Goal: Communication & Community: Ask a question

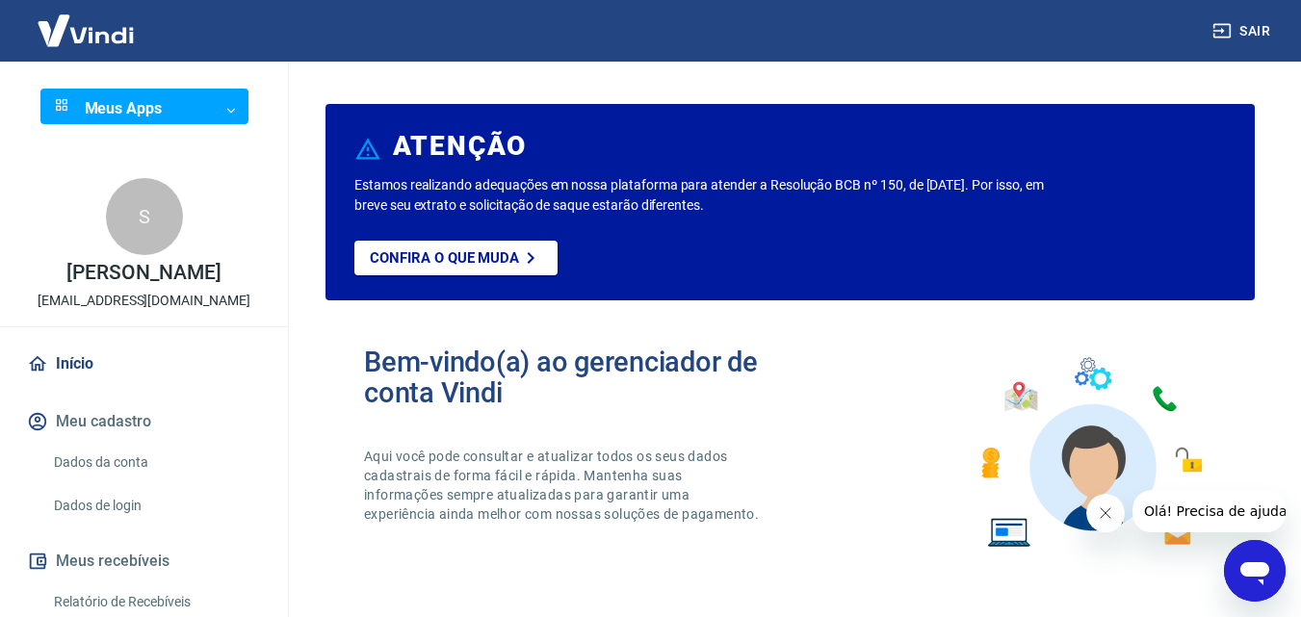
click at [93, 49] on img at bounding box center [85, 30] width 125 height 59
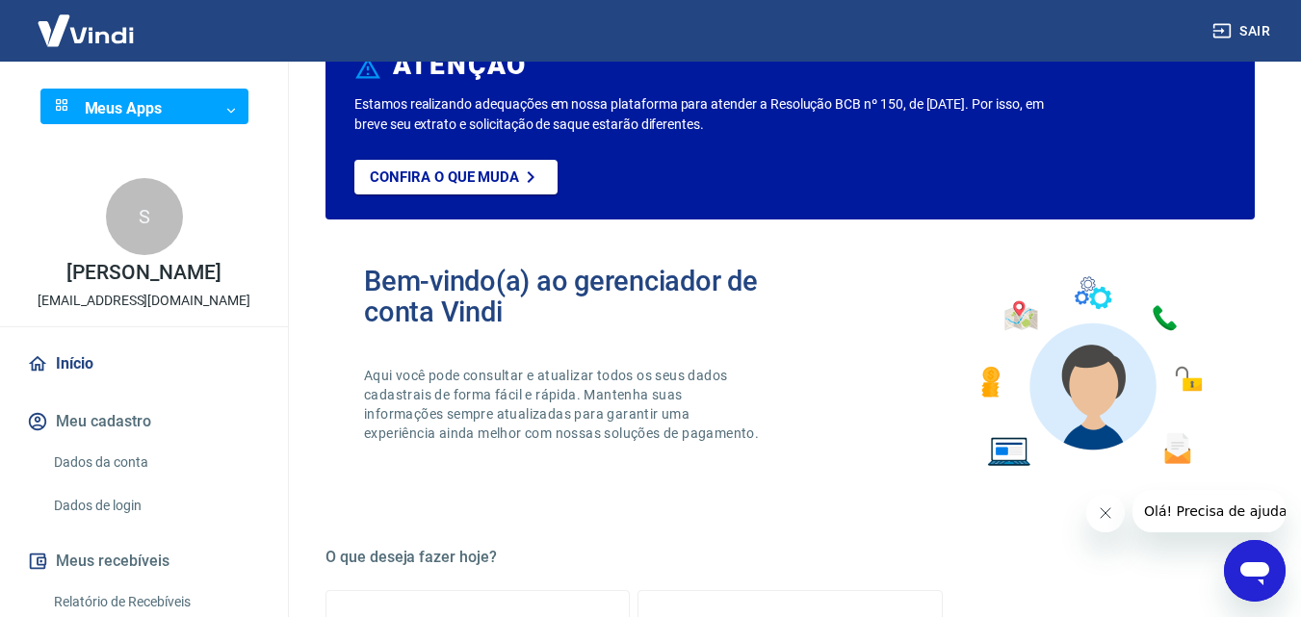
drag, startPoint x: 435, startPoint y: 417, endPoint x: 119, endPoint y: 595, distance: 362.5
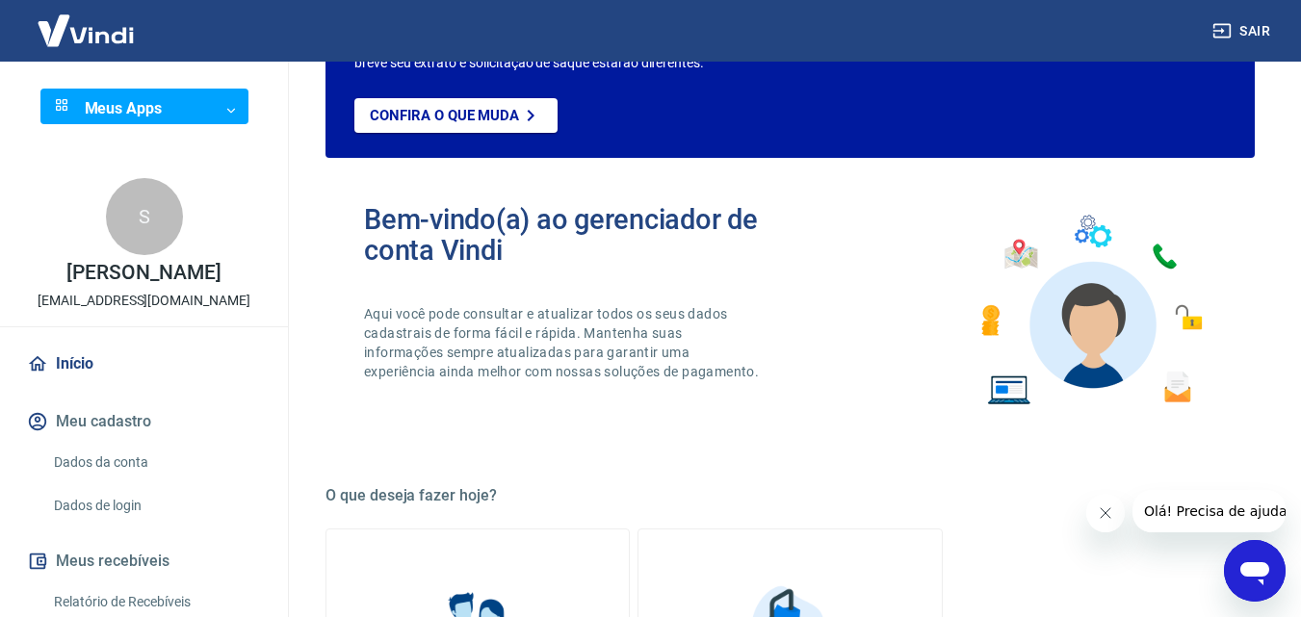
drag, startPoint x: 474, startPoint y: 458, endPoint x: 297, endPoint y: 293, distance: 241.8
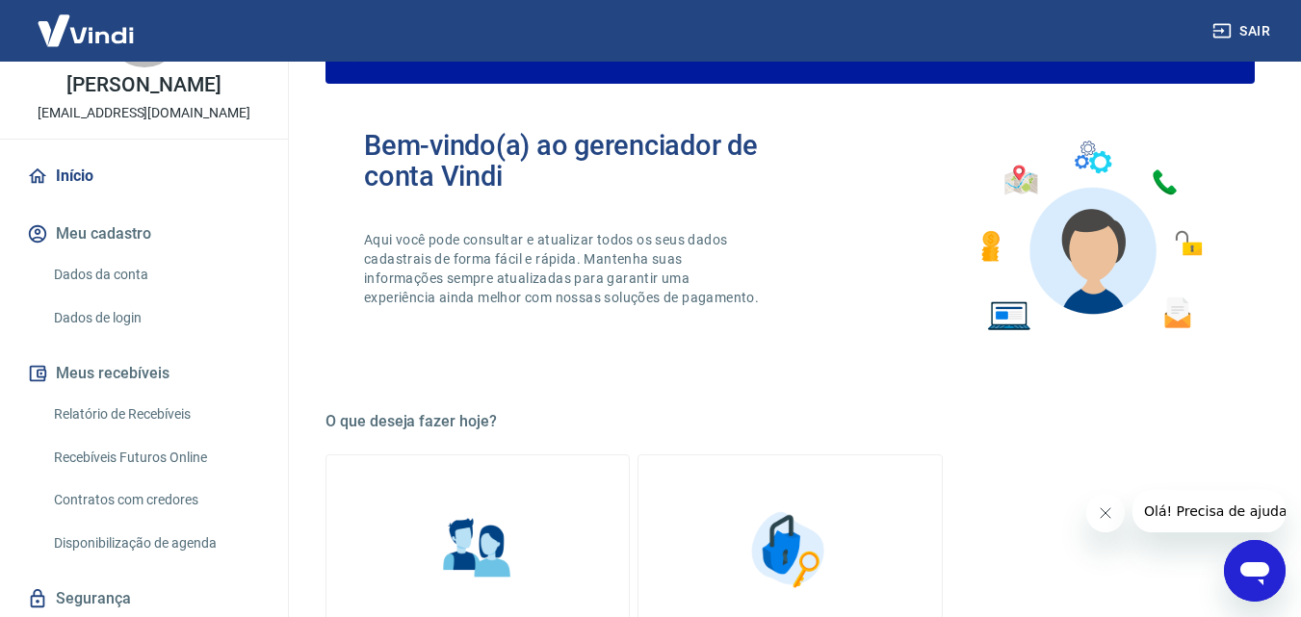
scroll to position [197, 0]
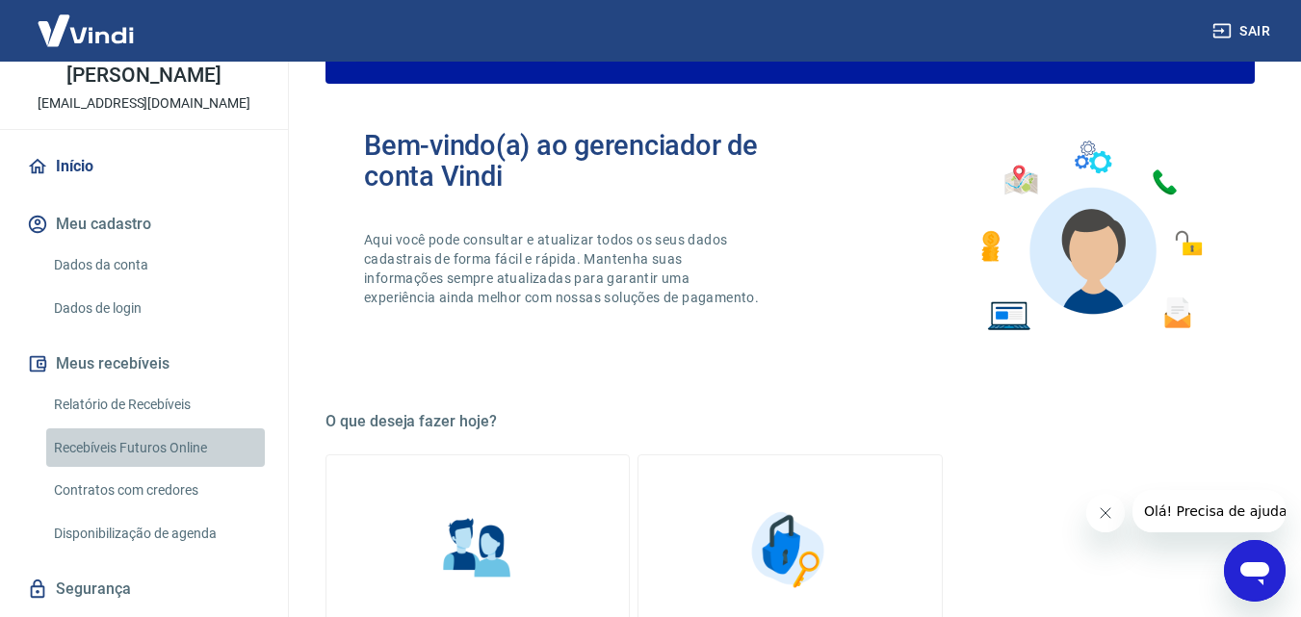
click at [156, 452] on link "Recebíveis Futuros Online" at bounding box center [155, 447] width 219 height 39
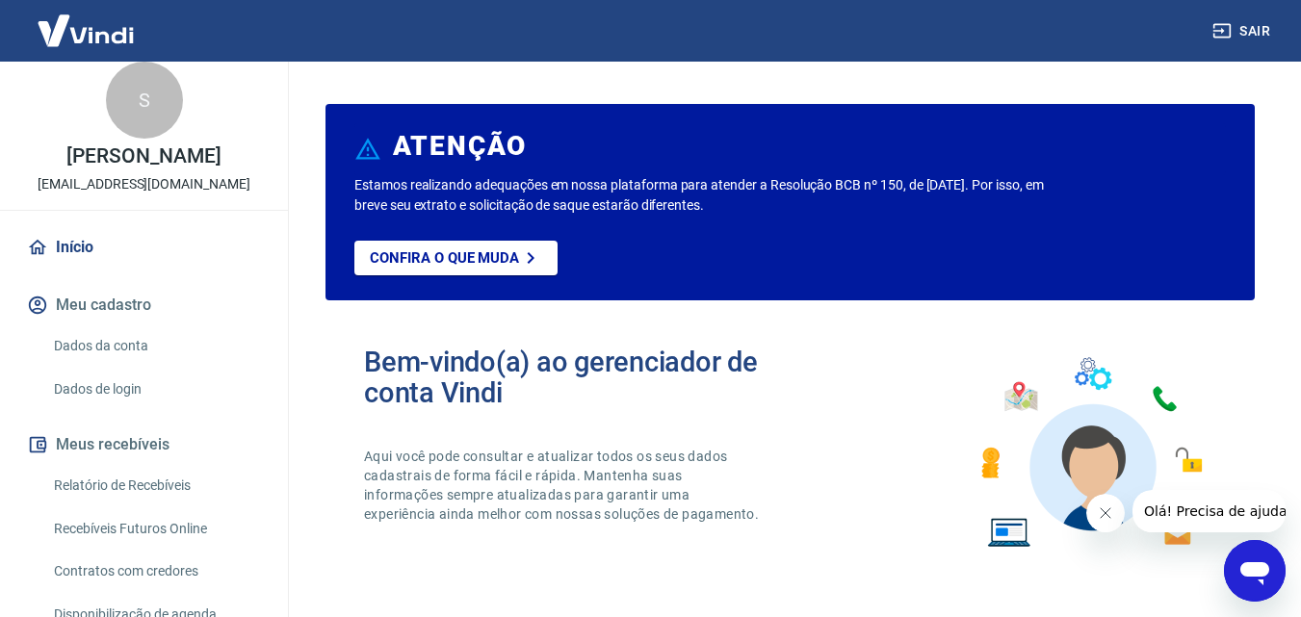
scroll to position [79, 0]
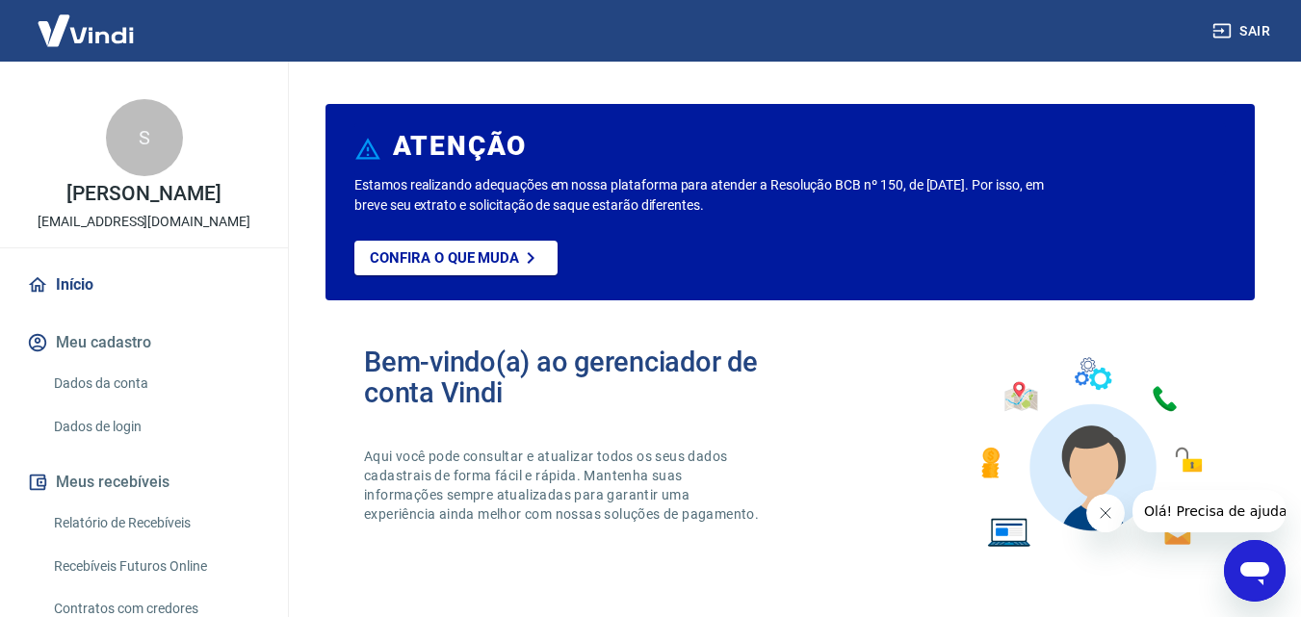
click at [109, 388] on link "Dados da conta" at bounding box center [155, 383] width 219 height 39
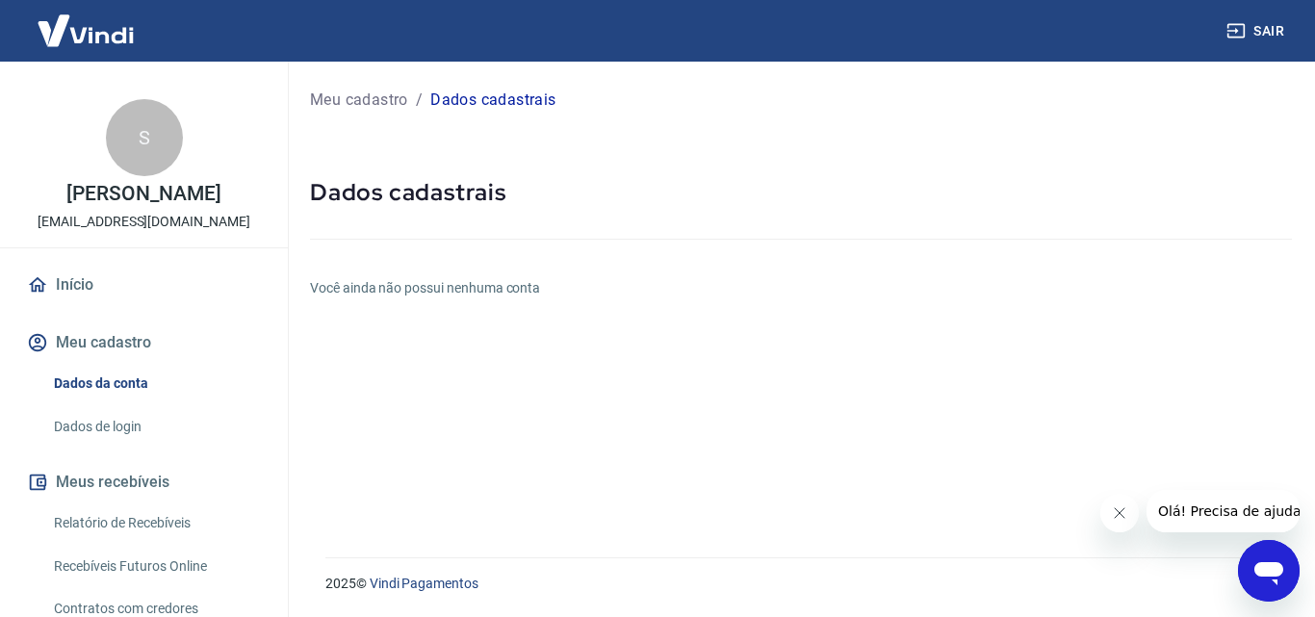
drag, startPoint x: 665, startPoint y: 203, endPoint x: 634, endPoint y: 321, distance: 121.4
click at [168, 425] on link "Dados de login" at bounding box center [155, 426] width 219 height 39
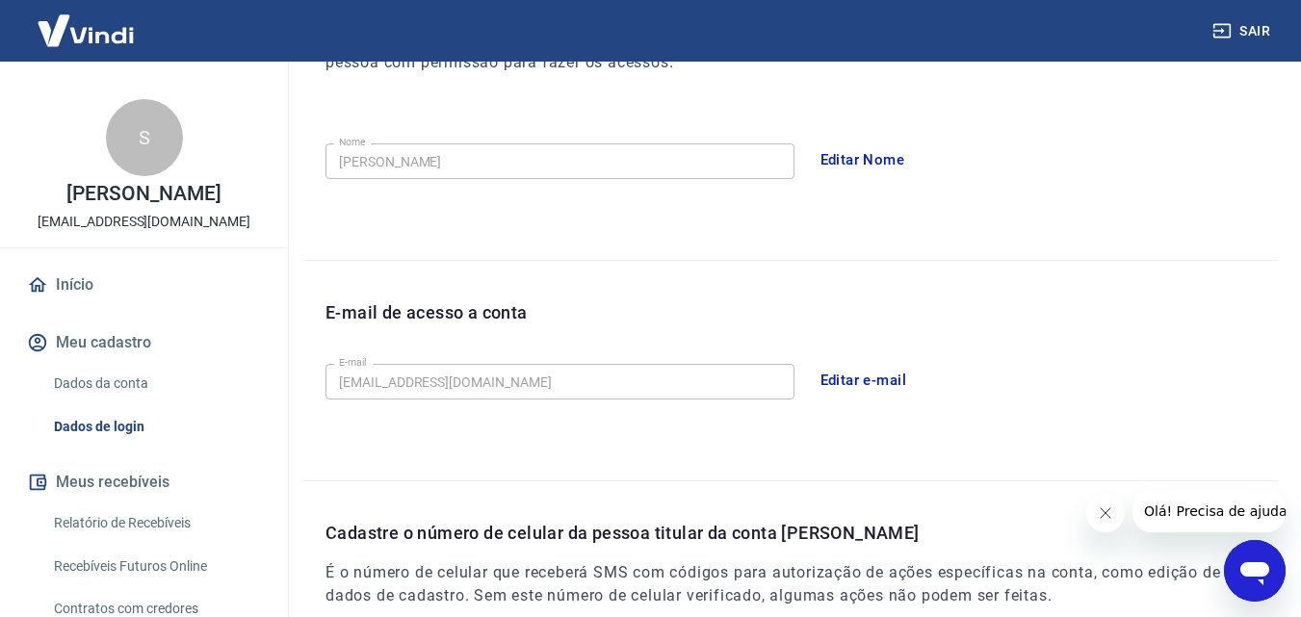
drag, startPoint x: 812, startPoint y: 350, endPoint x: 811, endPoint y: 440, distance: 89.5
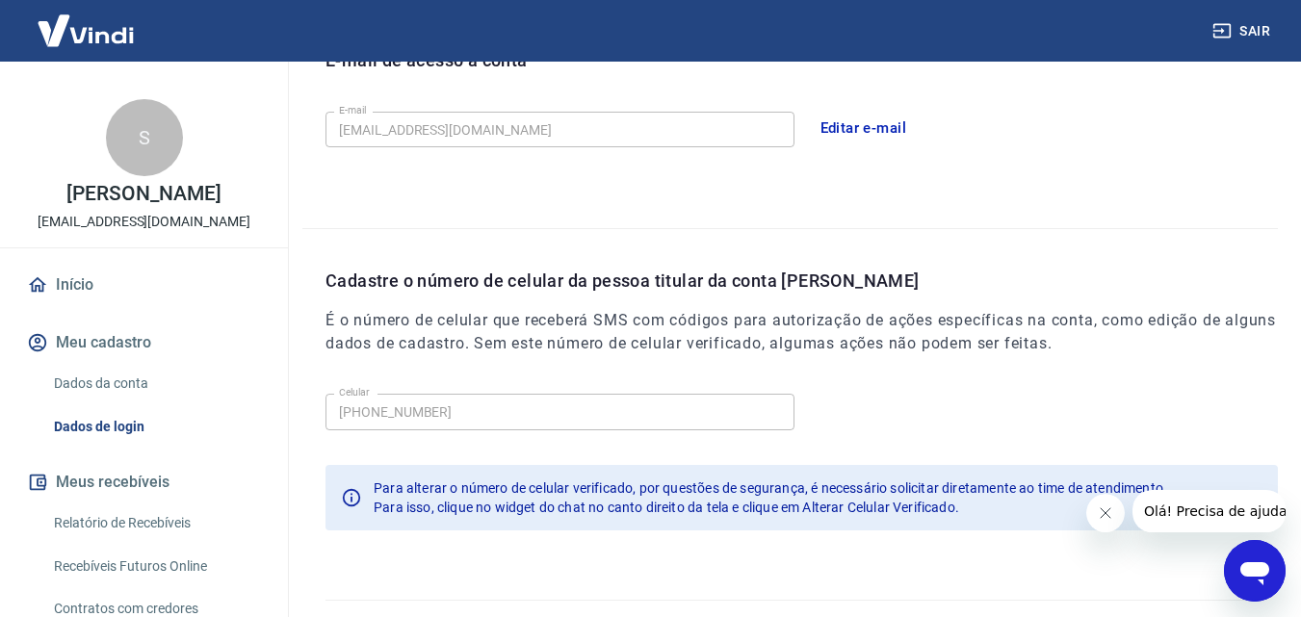
scroll to position [616, 0]
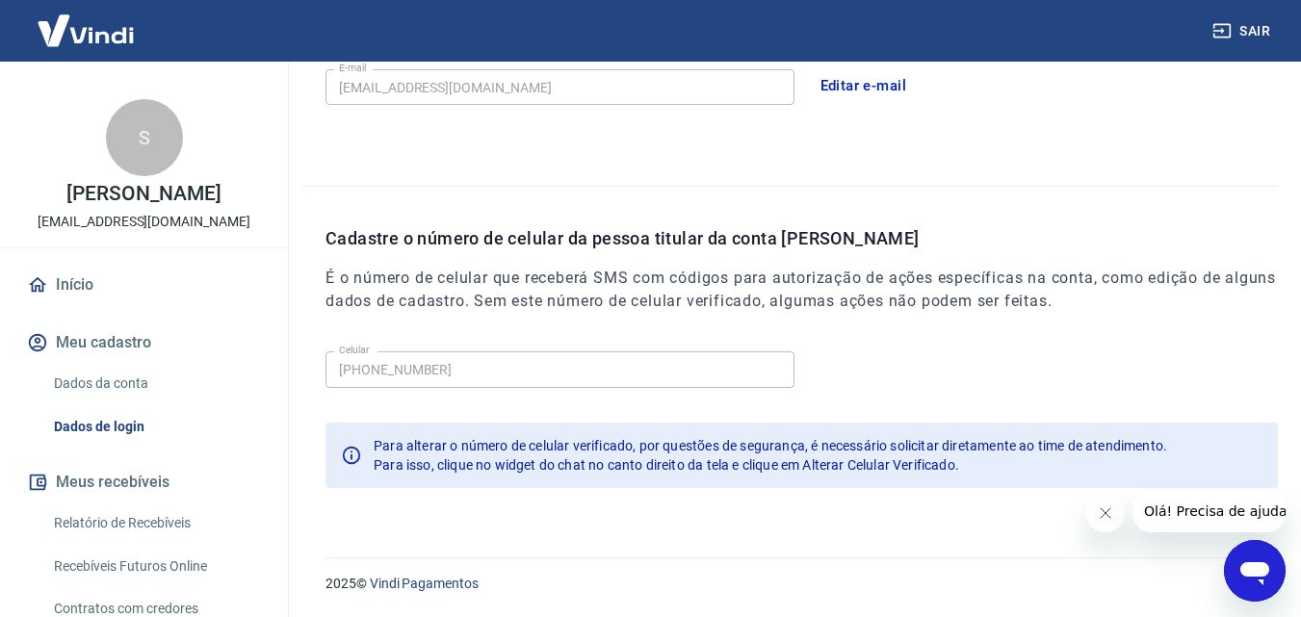
drag, startPoint x: 826, startPoint y: 245, endPoint x: 811, endPoint y: 338, distance: 93.7
click at [139, 390] on link "Dados da conta" at bounding box center [155, 383] width 219 height 39
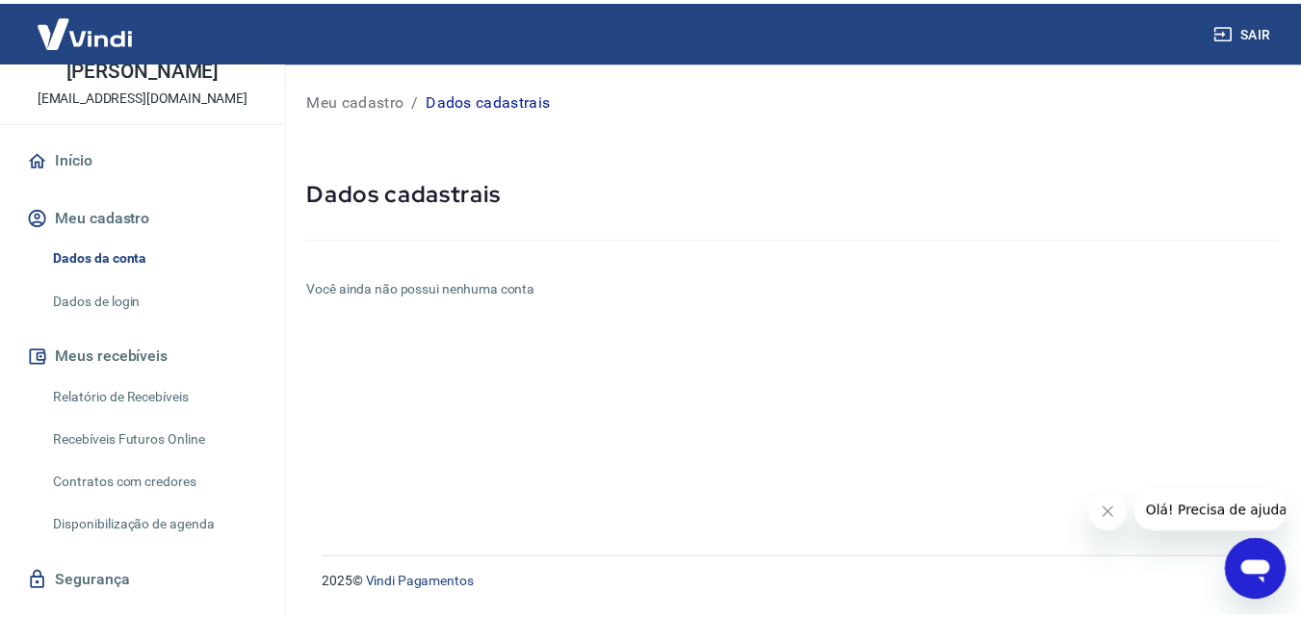
scroll to position [248, 0]
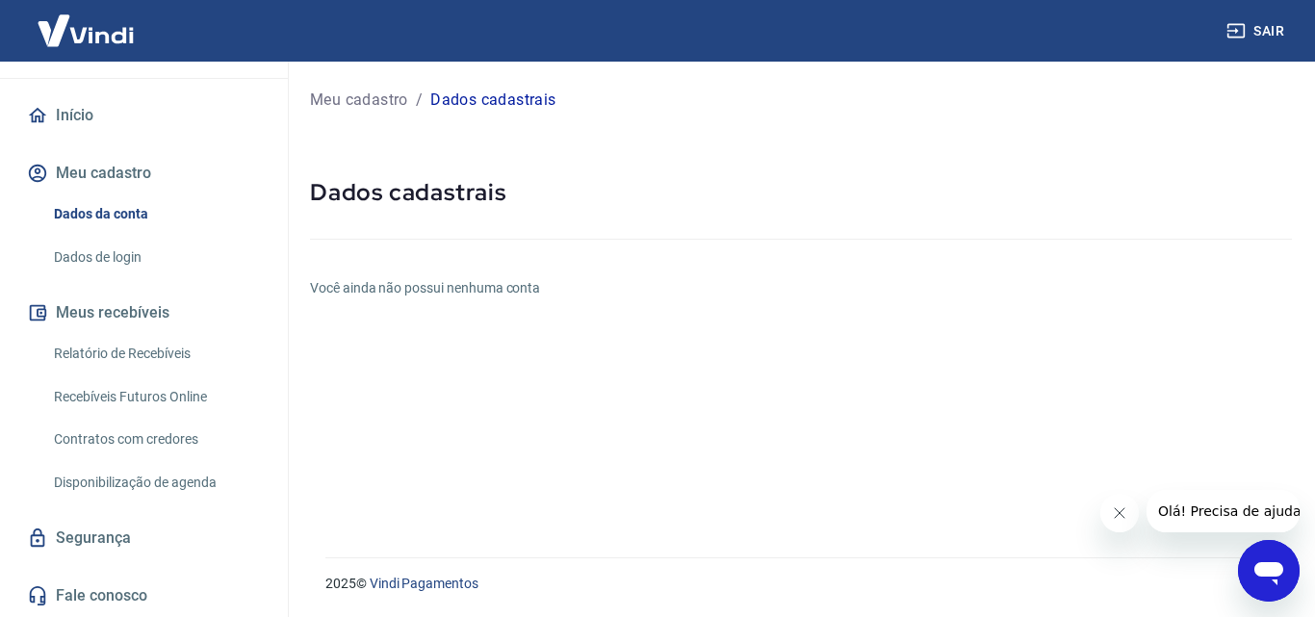
click at [107, 536] on link "Segurança" at bounding box center [144, 538] width 242 height 42
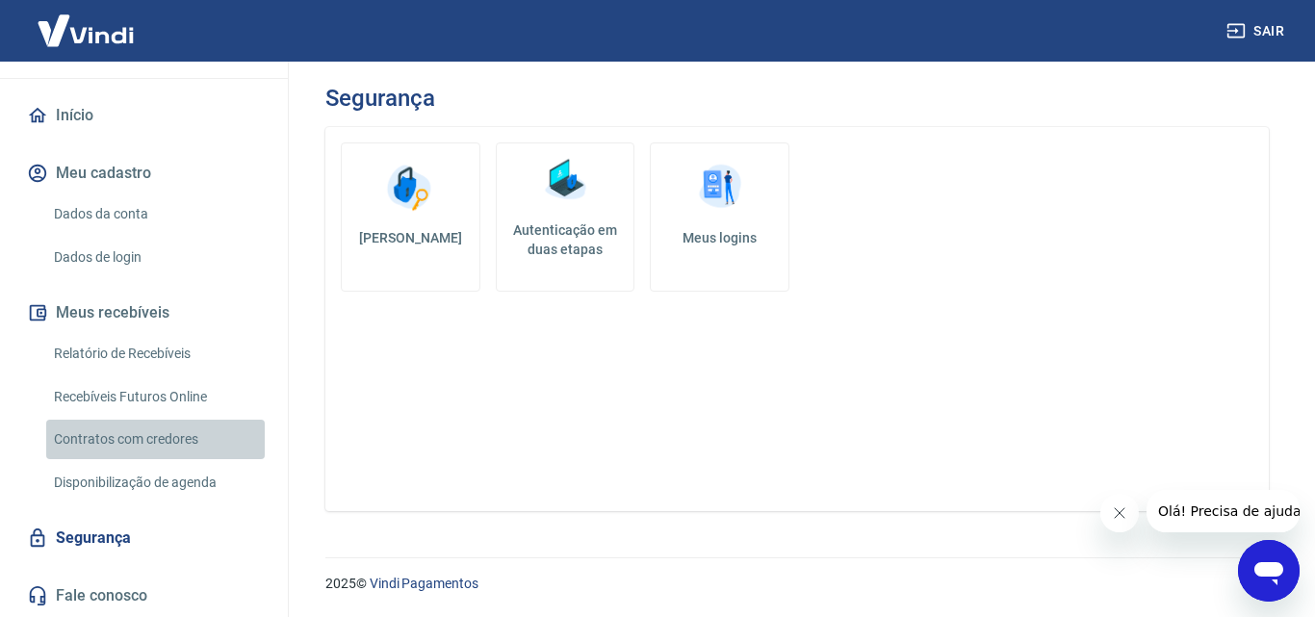
click at [161, 439] on link "Contratos com credores" at bounding box center [155, 439] width 219 height 39
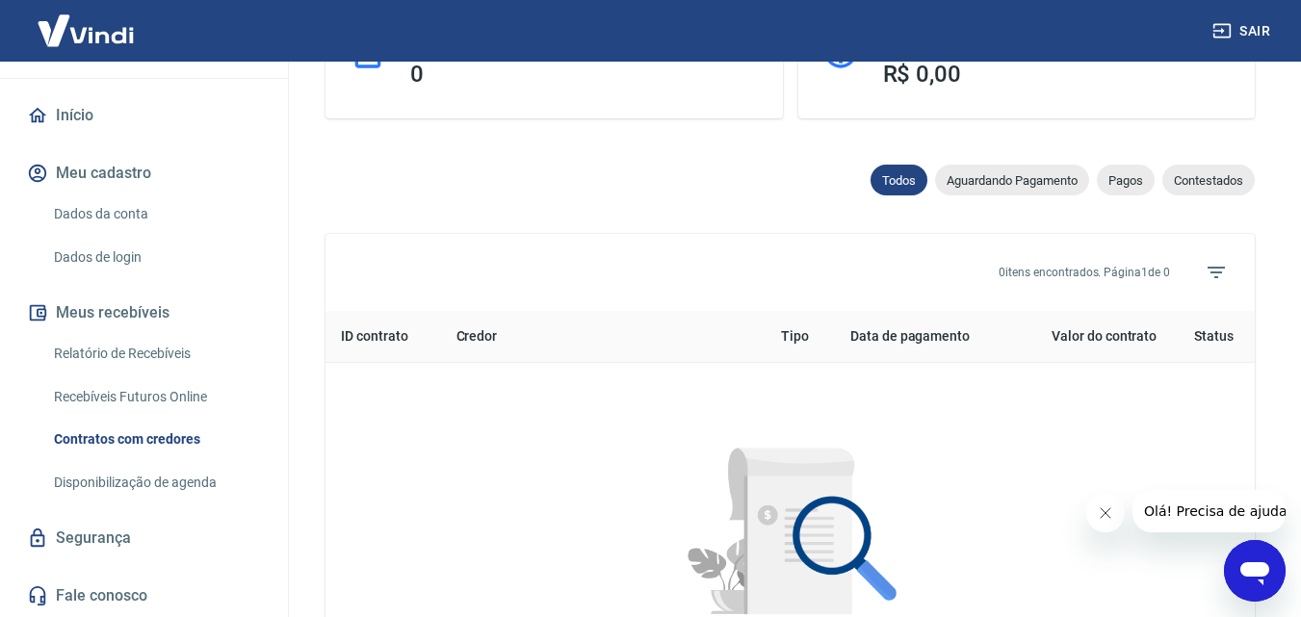
drag, startPoint x: 630, startPoint y: 202, endPoint x: 630, endPoint y: 326, distance: 124.2
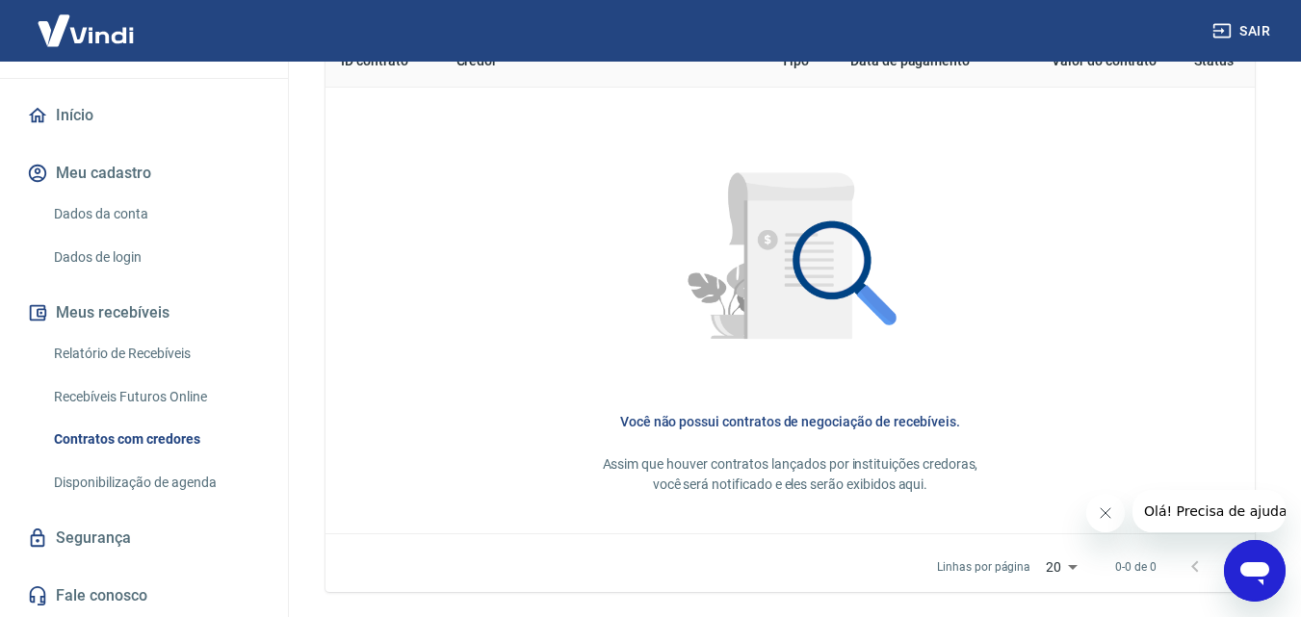
scroll to position [917, 0]
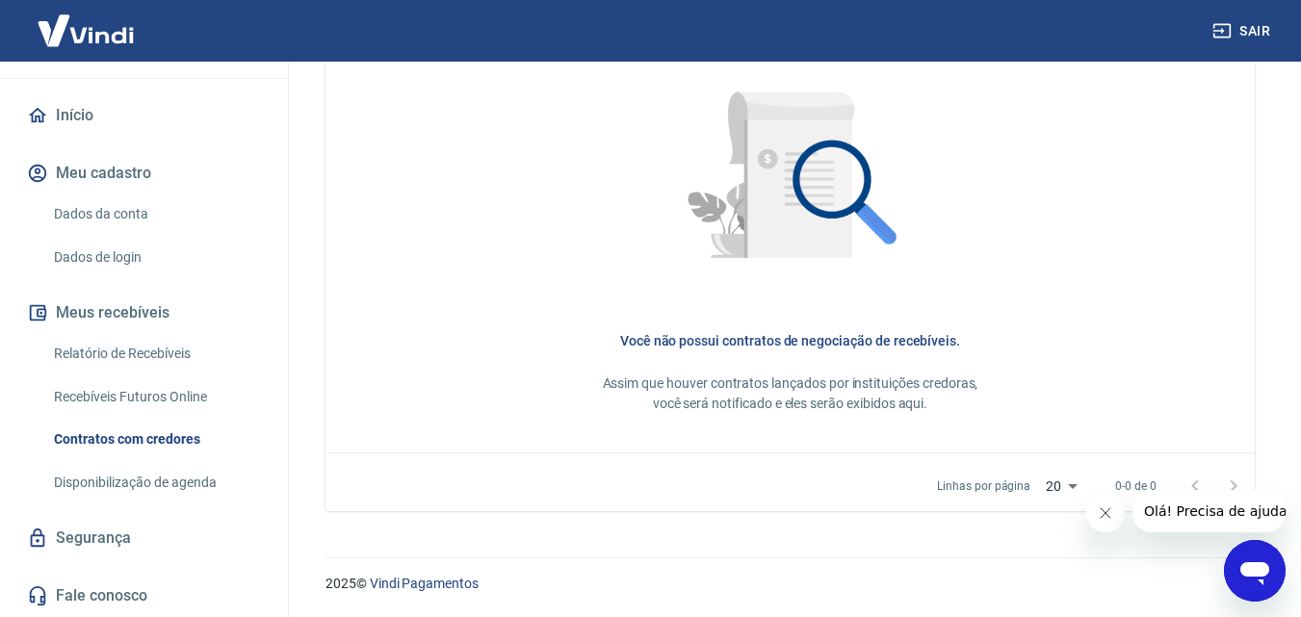
drag, startPoint x: 693, startPoint y: 205, endPoint x: 594, endPoint y: 403, distance: 221.7
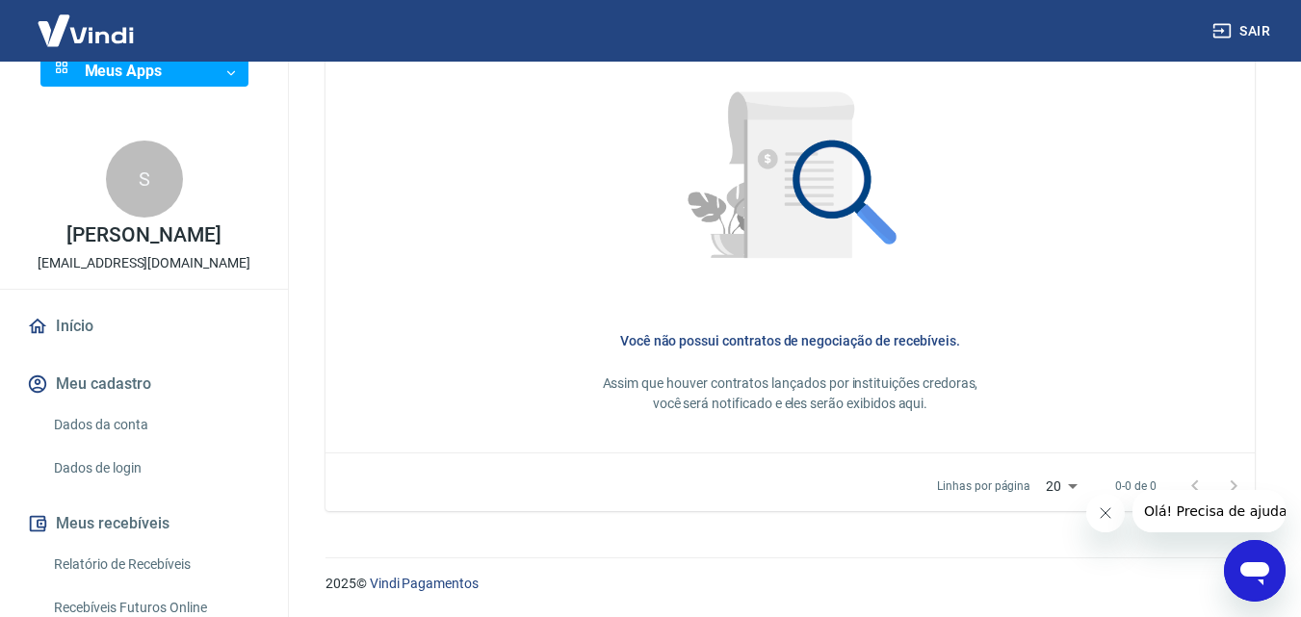
scroll to position [0, 0]
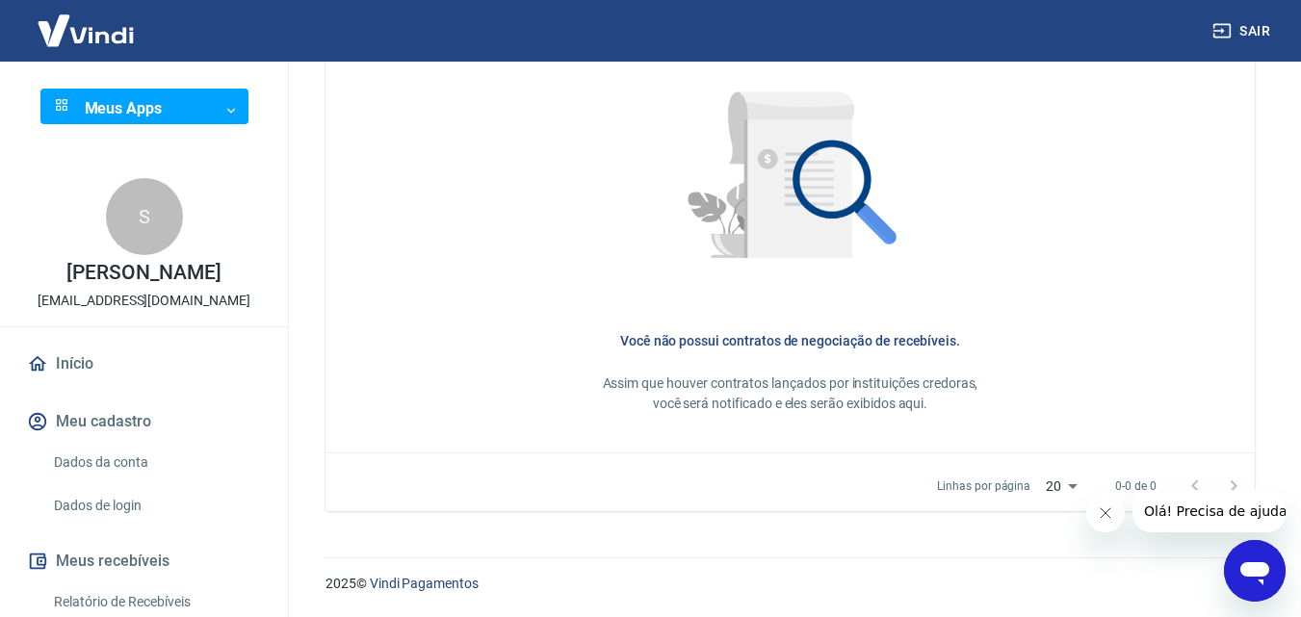
click at [70, 360] on link "Início" at bounding box center [144, 364] width 242 height 42
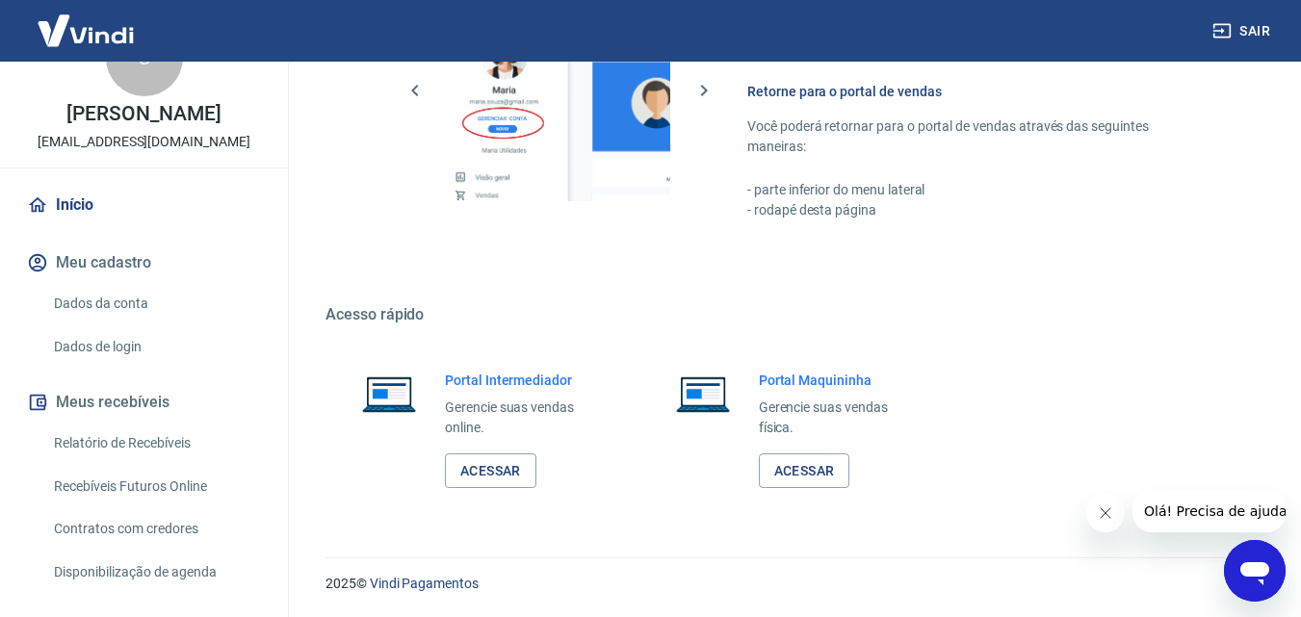
scroll to position [162, 0]
click at [480, 475] on link "Acessar" at bounding box center [490, 471] width 91 height 36
click at [481, 471] on link "Acessar" at bounding box center [490, 471] width 91 height 36
click at [513, 469] on link "Acessar" at bounding box center [490, 471] width 91 height 36
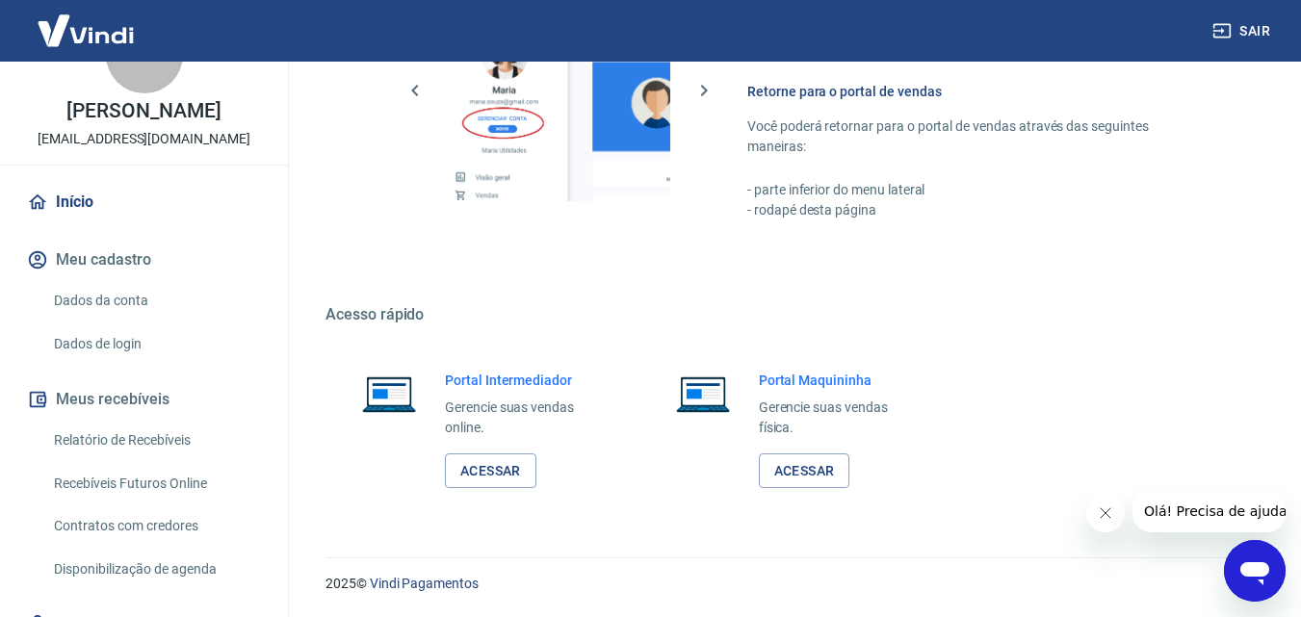
click at [804, 469] on link "Acessar" at bounding box center [804, 471] width 91 height 36
click at [417, 472] on div "Portal Intermediador Gerencie suas vendas online. Acessar" at bounding box center [476, 430] width 302 height 165
click at [464, 469] on link "Acessar" at bounding box center [490, 471] width 91 height 36
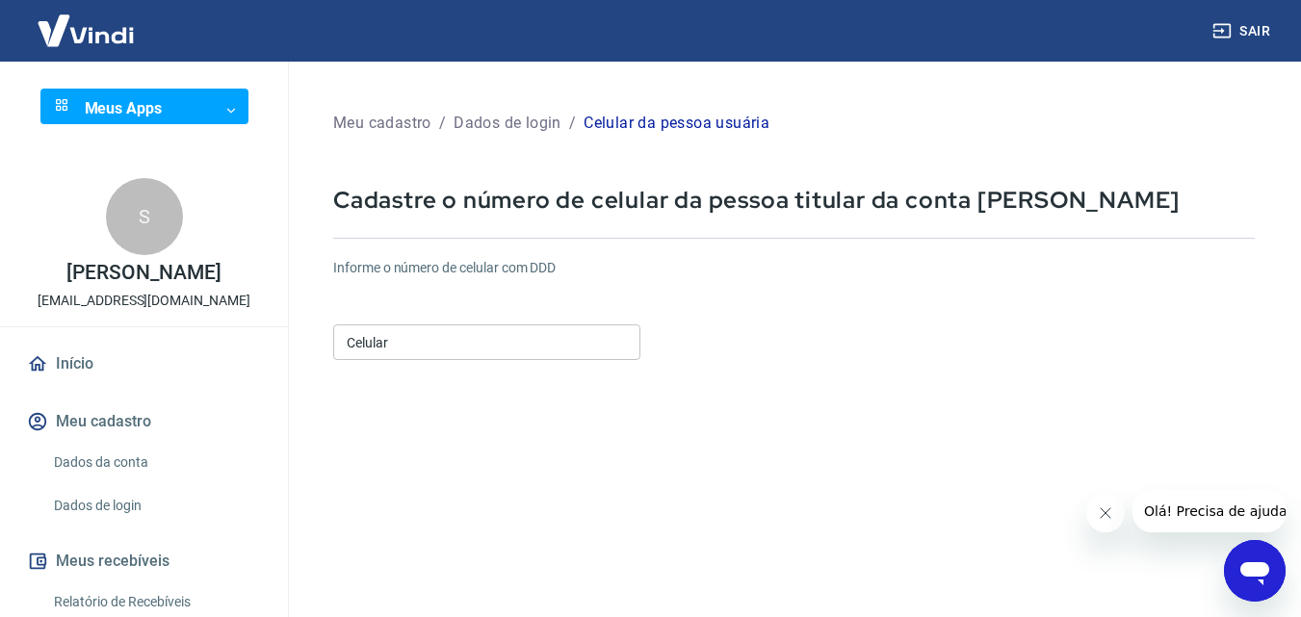
click at [529, 345] on input "Celular" at bounding box center [486, 342] width 307 height 36
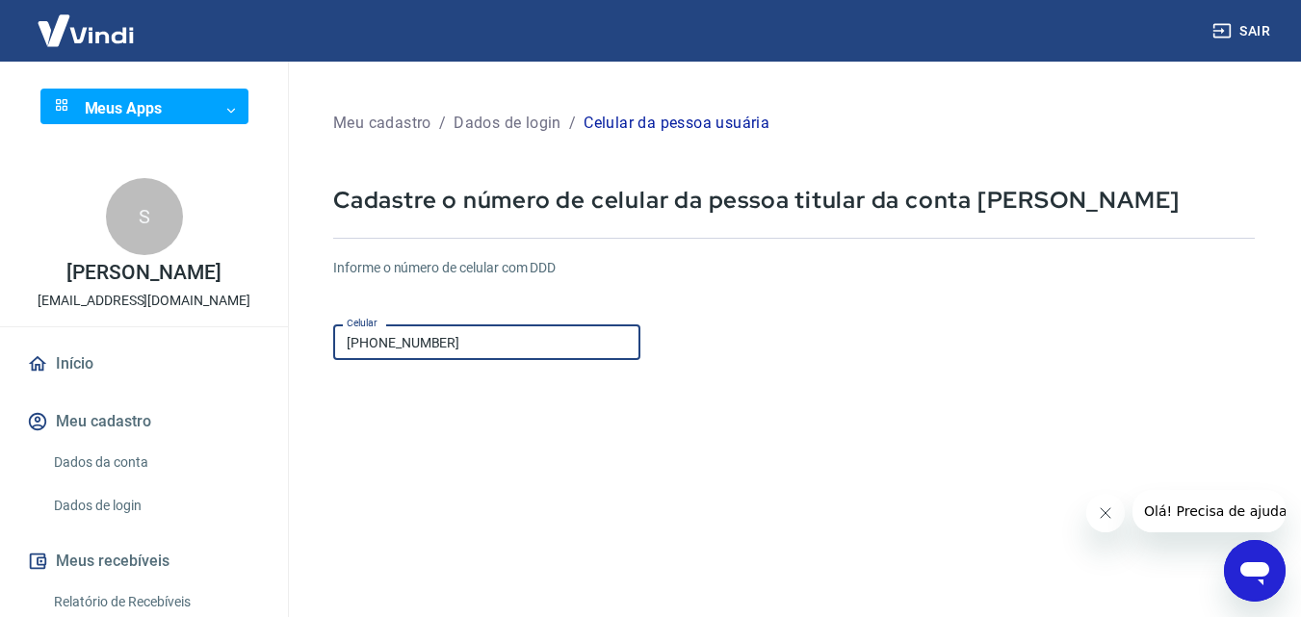
click at [849, 403] on form "Informe o número de celular com DDD Celular (41) 99869-1760 Celular Continuar C…" at bounding box center [793, 524] width 921 height 563
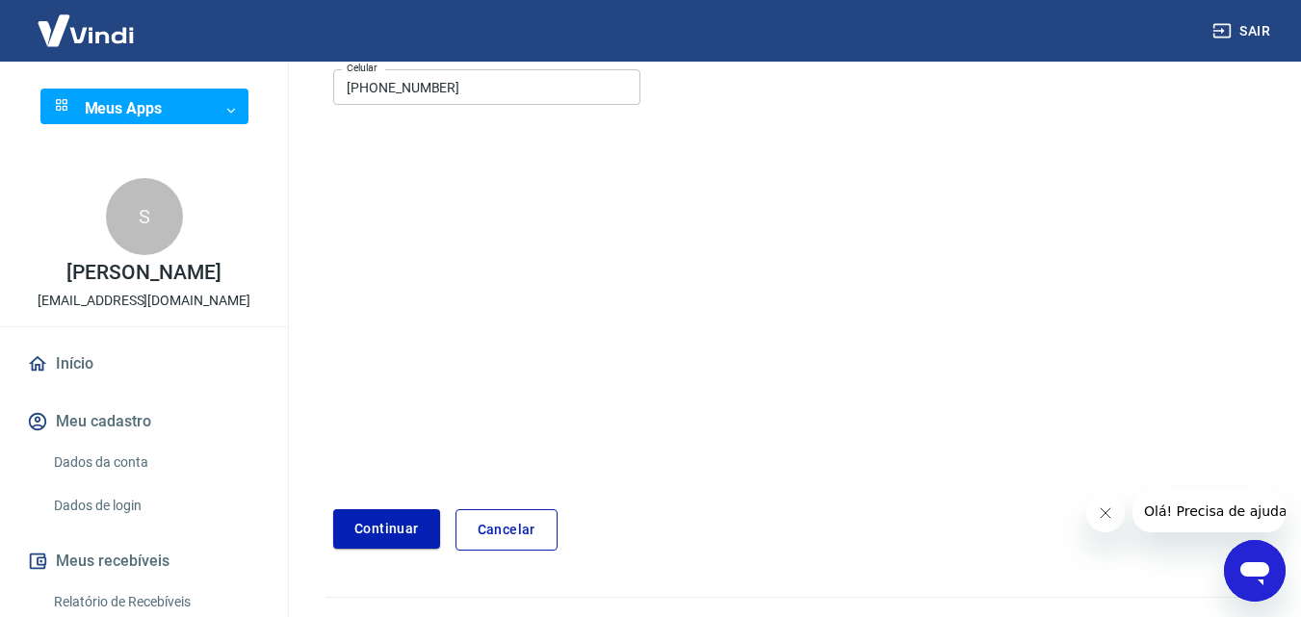
scroll to position [295, 0]
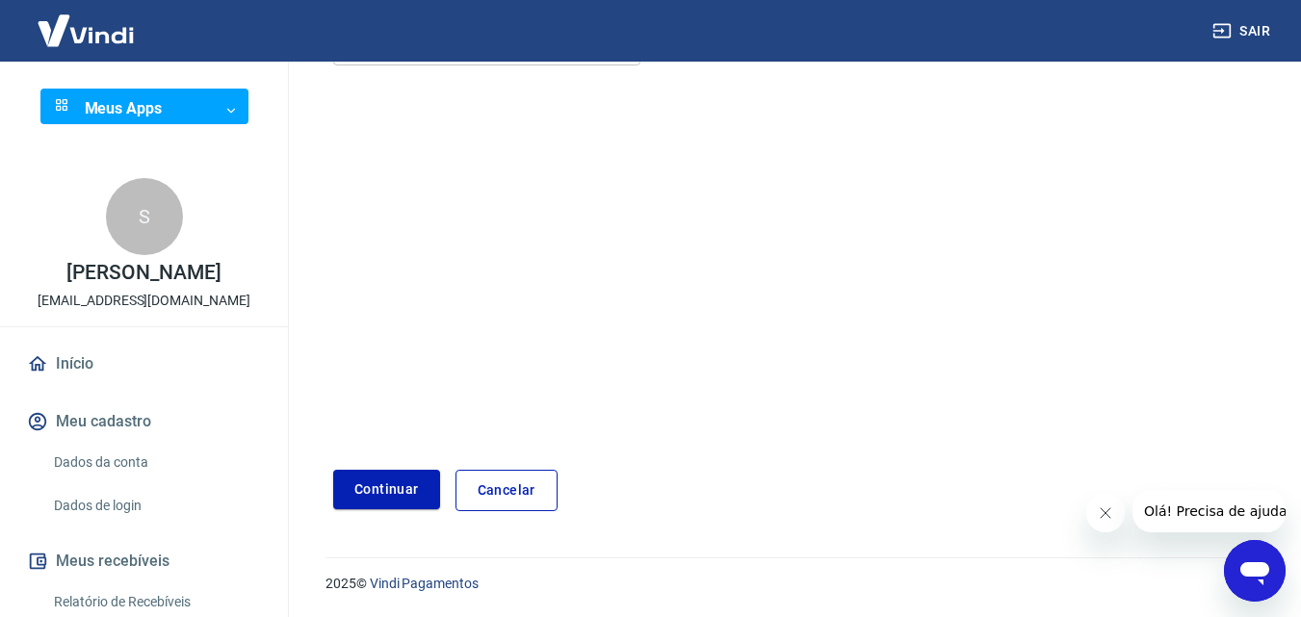
drag, startPoint x: 832, startPoint y: 380, endPoint x: 809, endPoint y: 487, distance: 109.3
click at [345, 482] on button "Continuar" at bounding box center [386, 489] width 107 height 39
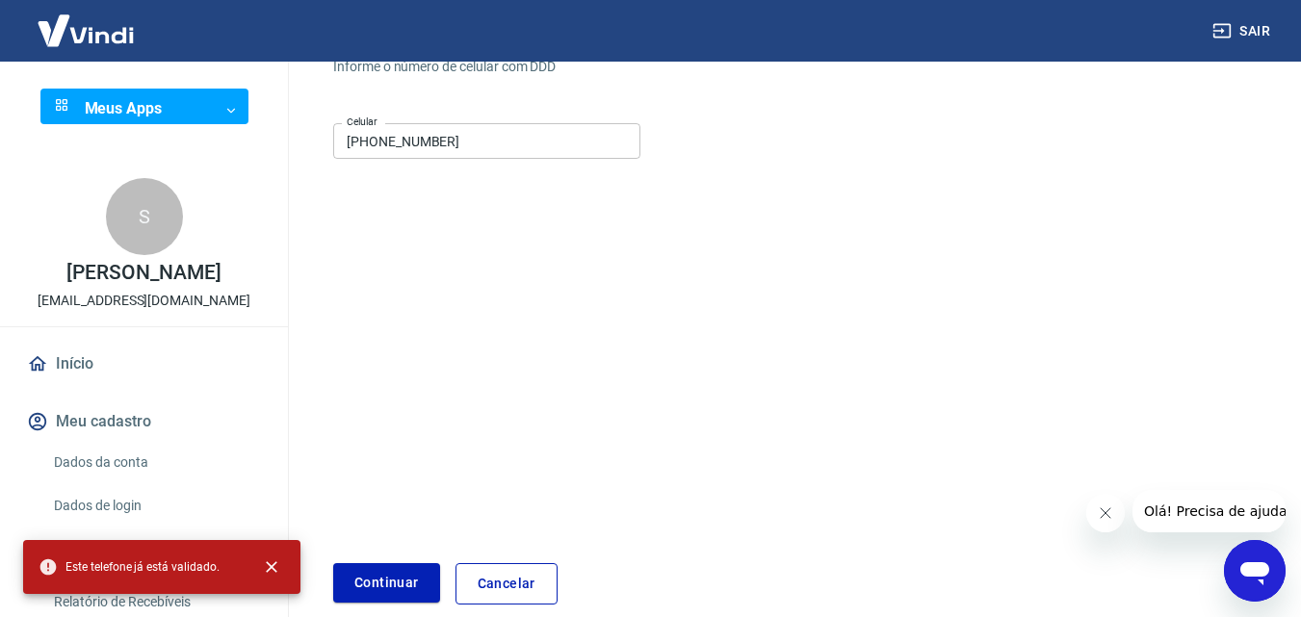
scroll to position [2, 0]
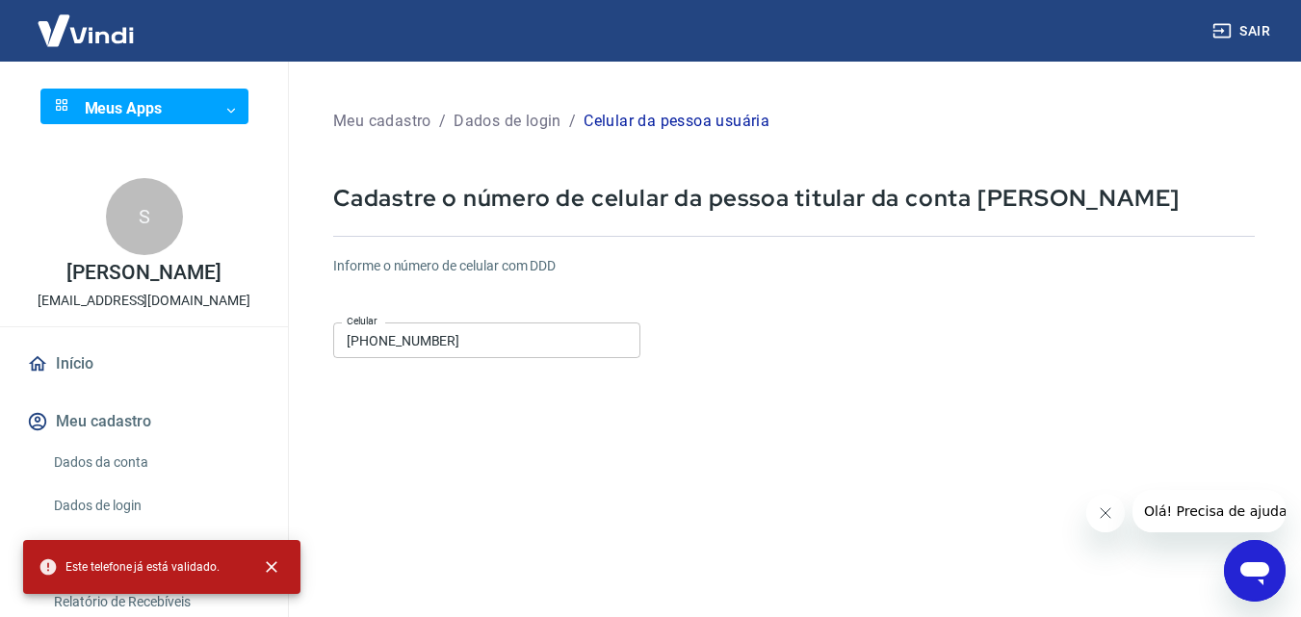
drag, startPoint x: 803, startPoint y: 338, endPoint x: 803, endPoint y: 308, distance: 29.8
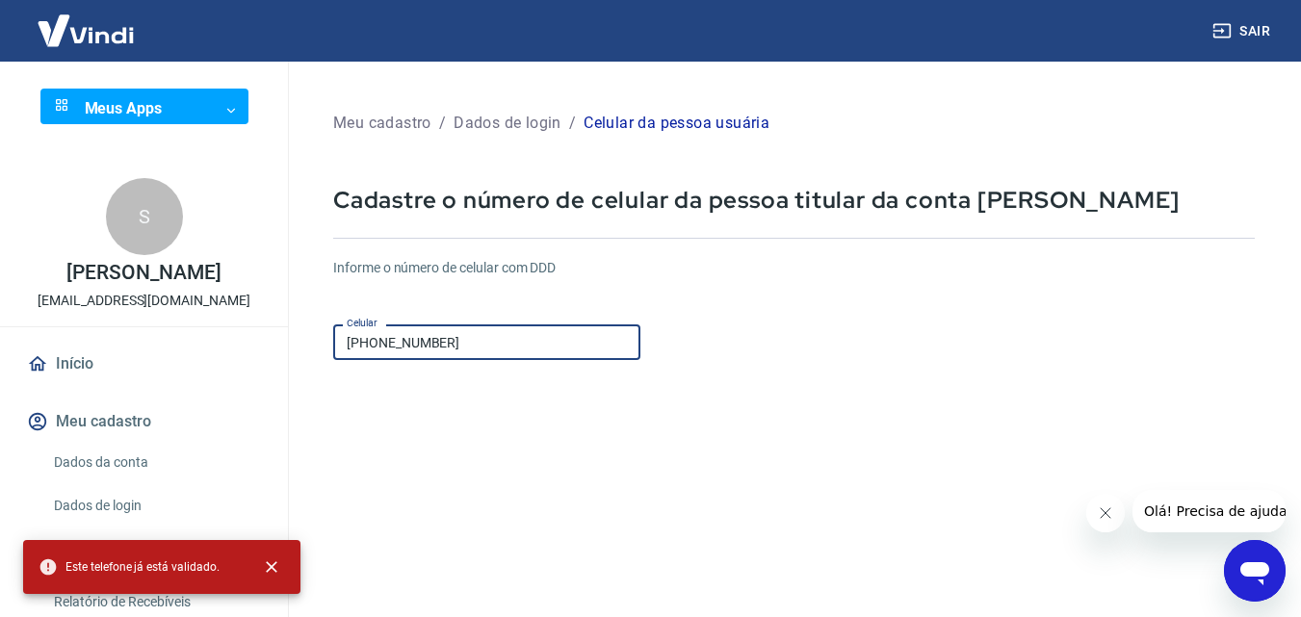
drag, startPoint x: 472, startPoint y: 352, endPoint x: 113, endPoint y: 340, distance: 359.3
click at [113, 340] on div "Sair Meus Apps ​ ​ S Sarah Bertazzoni londricashconsultoriaeservicos@gmail.com …" at bounding box center [650, 308] width 1301 height 617
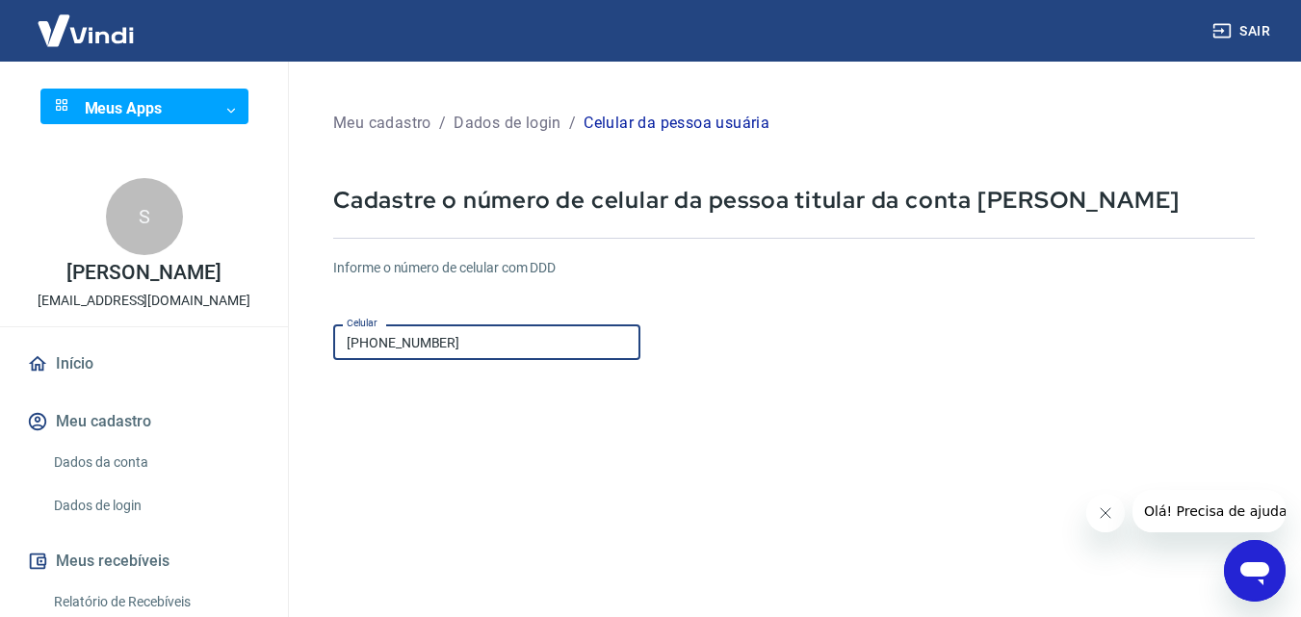
type input "(41) 99836-0366"
click at [729, 328] on div "Informe o número de celular com DDD Celular (41) 99836-0366 Celular" at bounding box center [793, 311] width 921 height 106
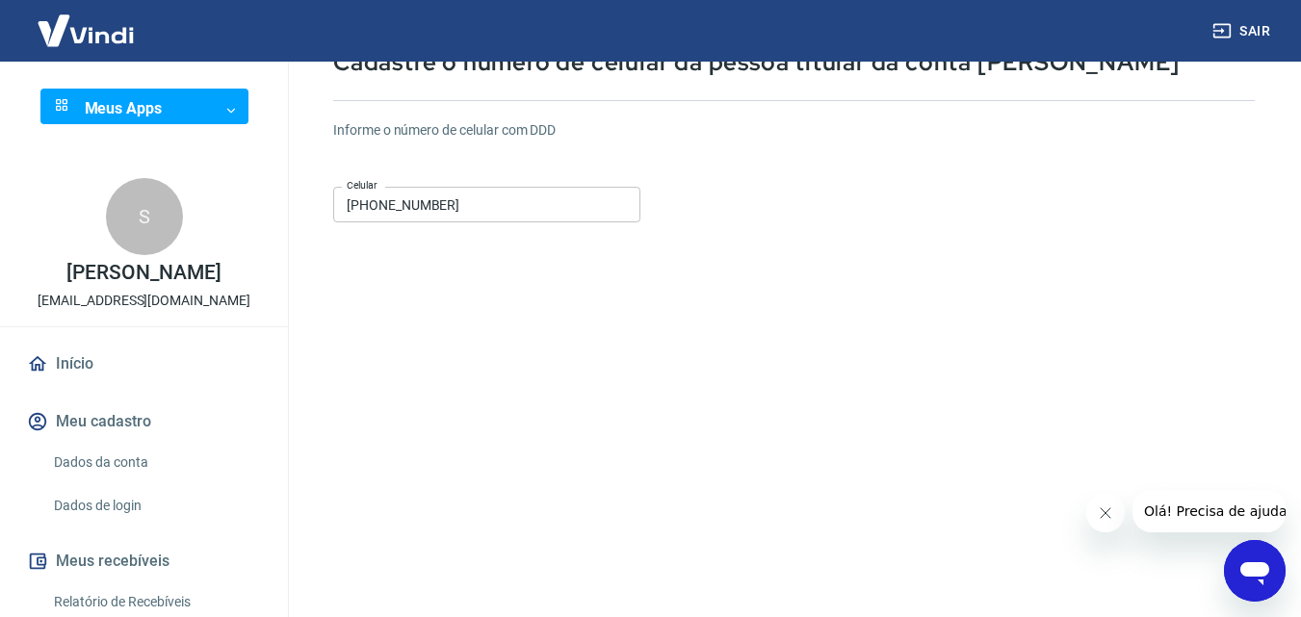
drag, startPoint x: 733, startPoint y: 313, endPoint x: 709, endPoint y: 421, distance: 110.5
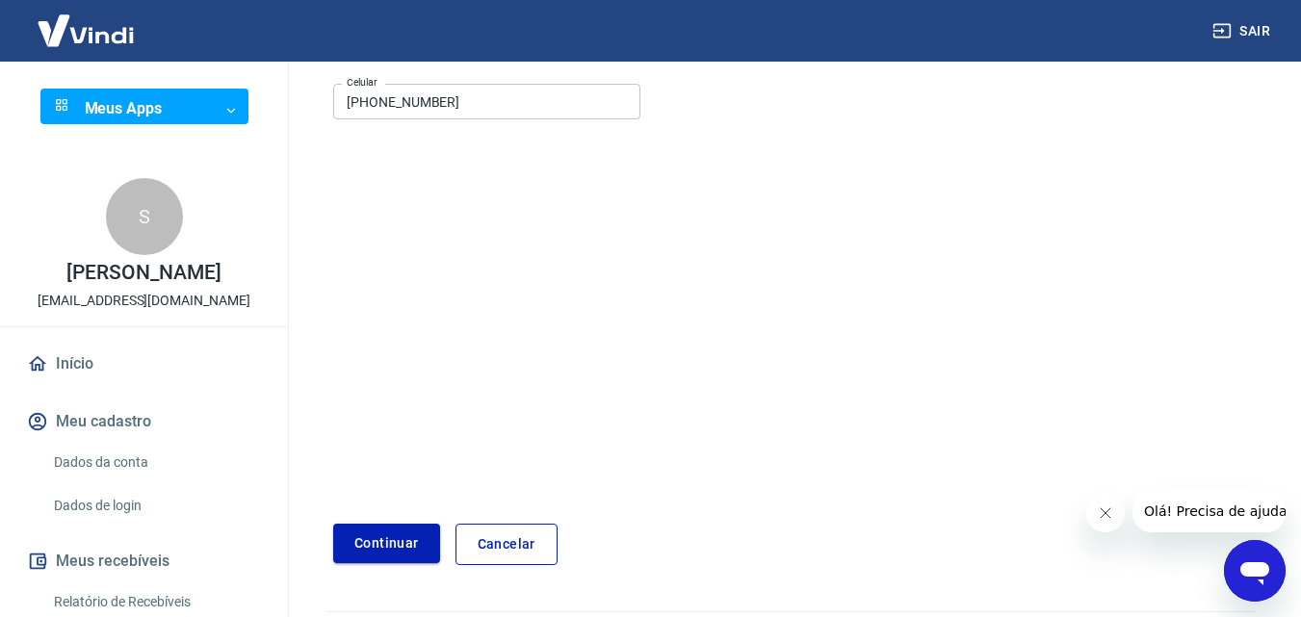
click at [388, 547] on button "Continuar" at bounding box center [386, 543] width 107 height 39
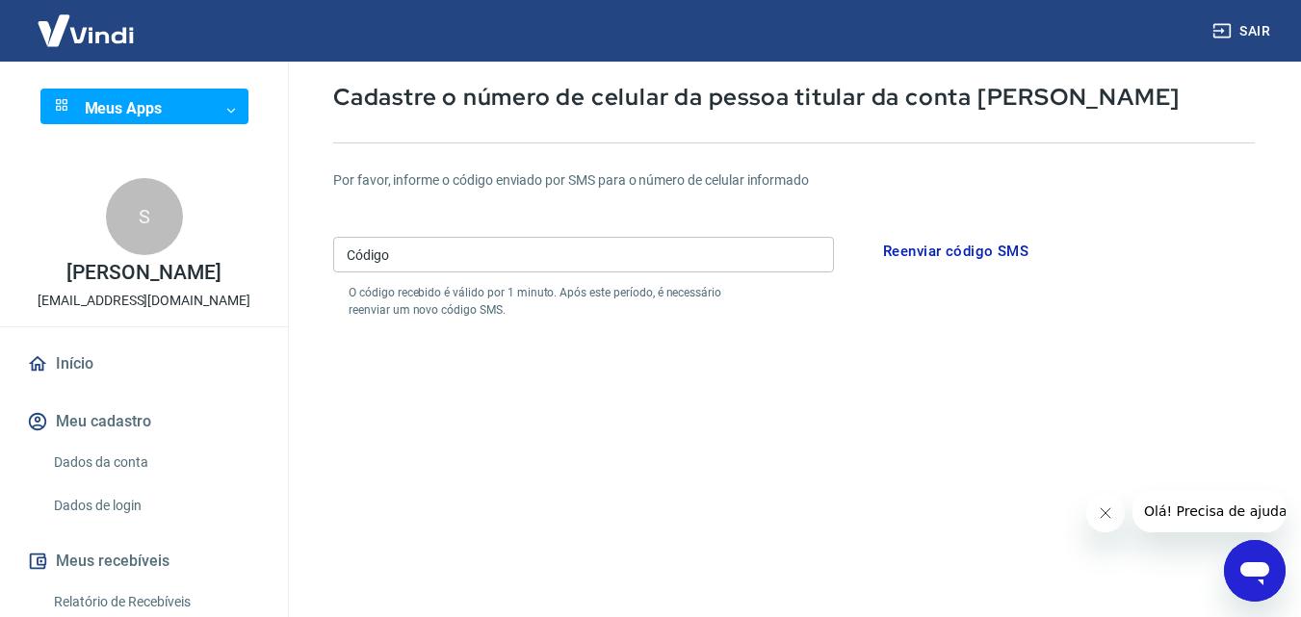
drag, startPoint x: 762, startPoint y: 319, endPoint x: 762, endPoint y: 259, distance: 59.7
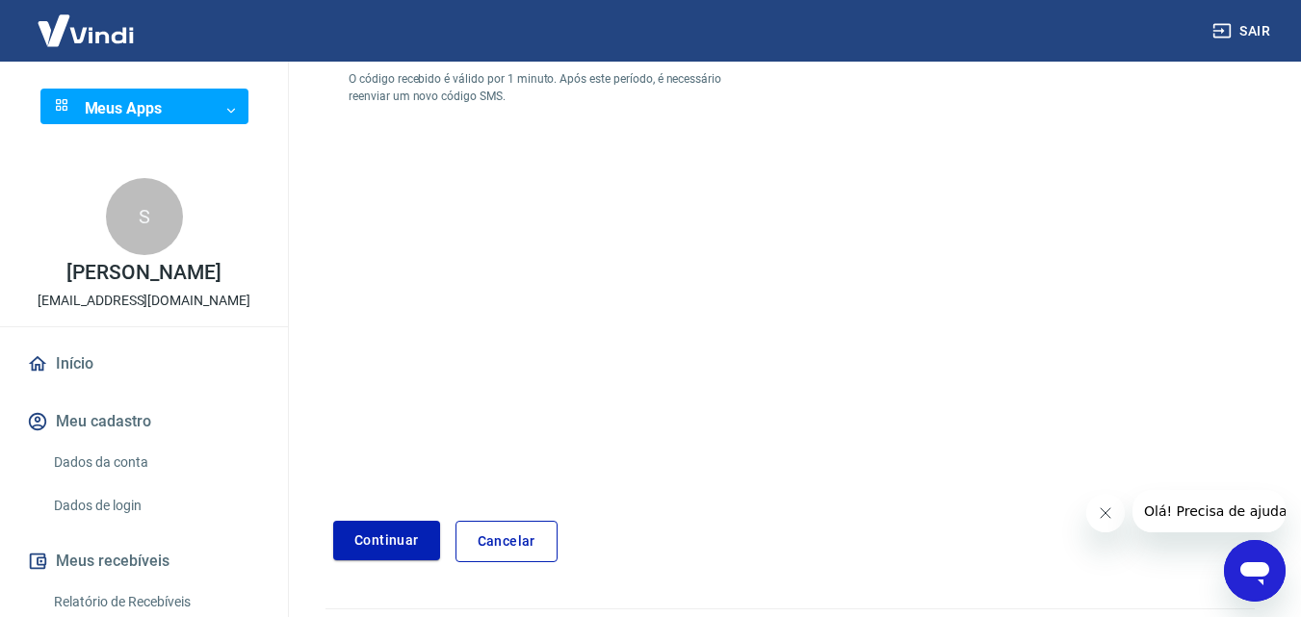
scroll to position [368, 0]
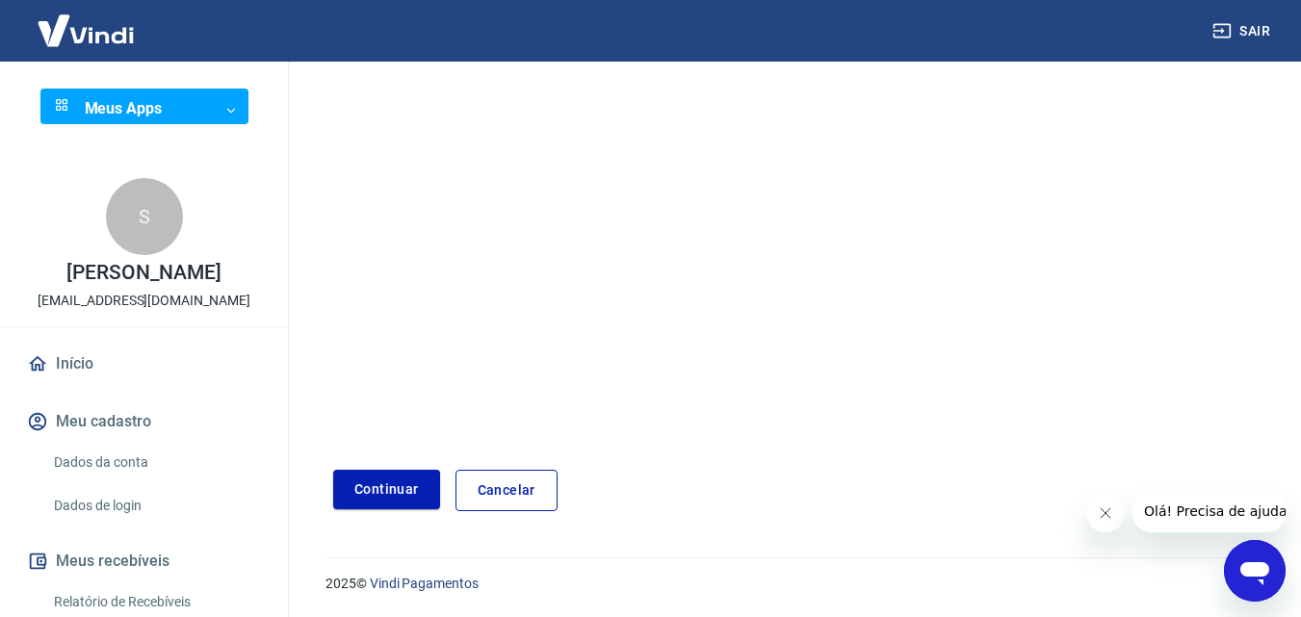
drag, startPoint x: 323, startPoint y: 200, endPoint x: 316, endPoint y: 310, distance: 110.0
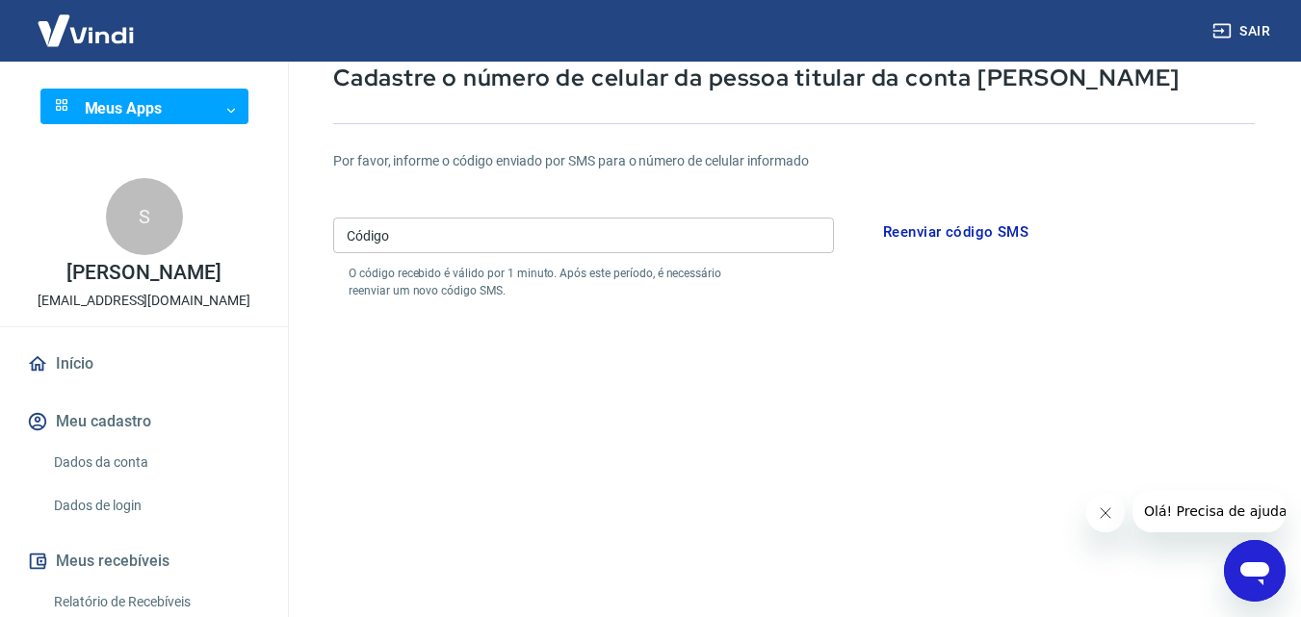
drag, startPoint x: 597, startPoint y: 363, endPoint x: 572, endPoint y: 290, distance: 77.3
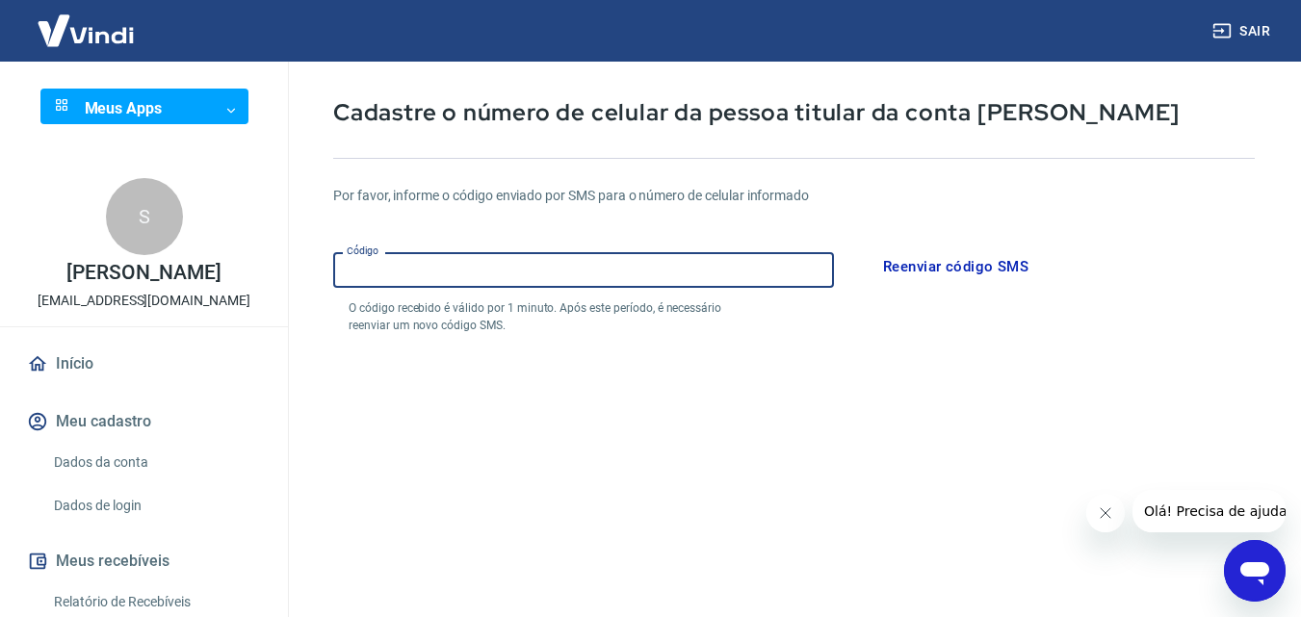
click at [537, 266] on input "Código" at bounding box center [583, 270] width 501 height 36
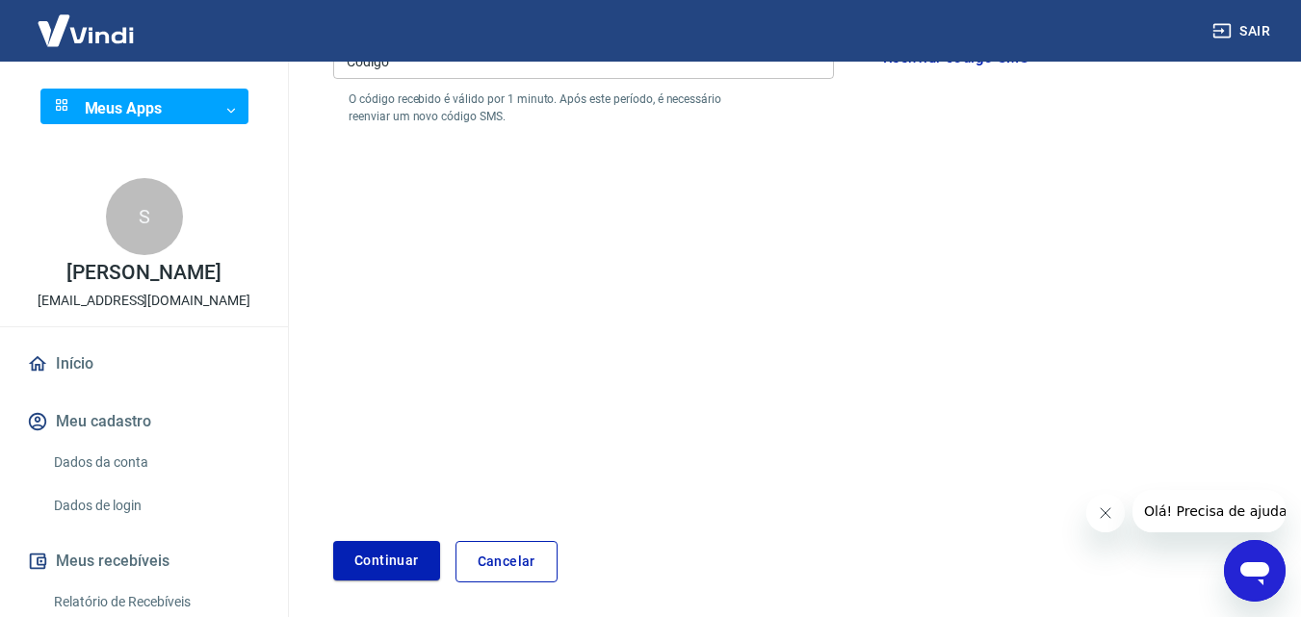
drag, startPoint x: 552, startPoint y: 370, endPoint x: 544, endPoint y: 500, distance: 130.2
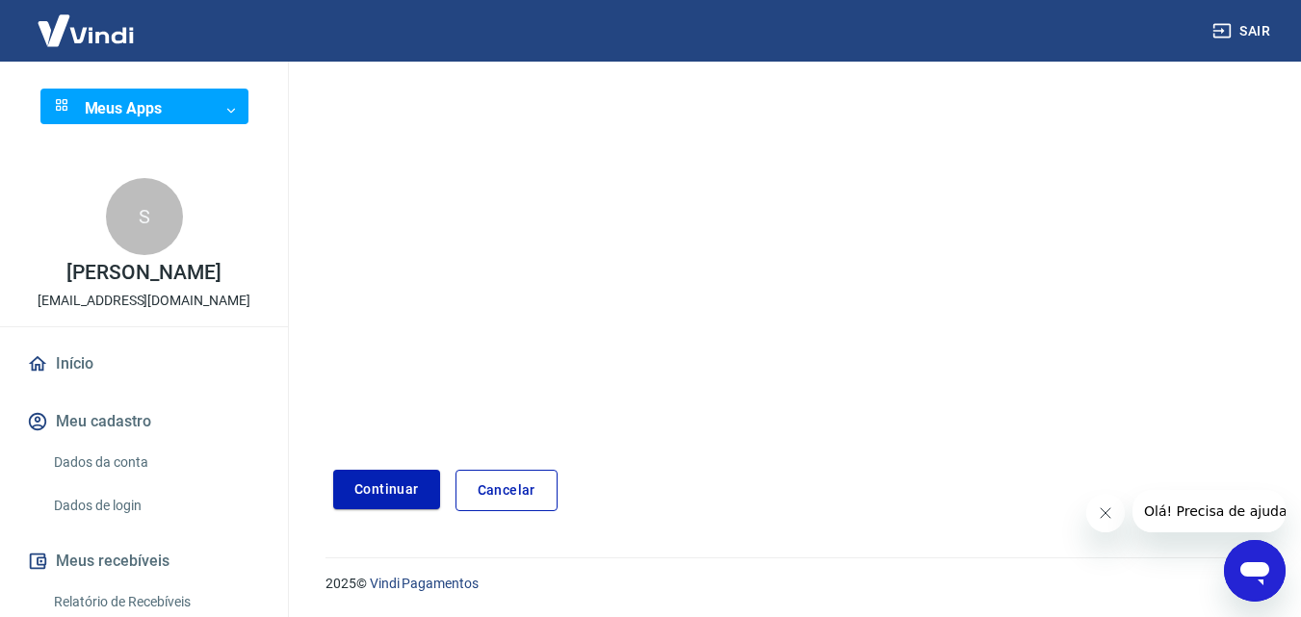
click at [508, 507] on link "Cancelar" at bounding box center [506, 490] width 102 height 41
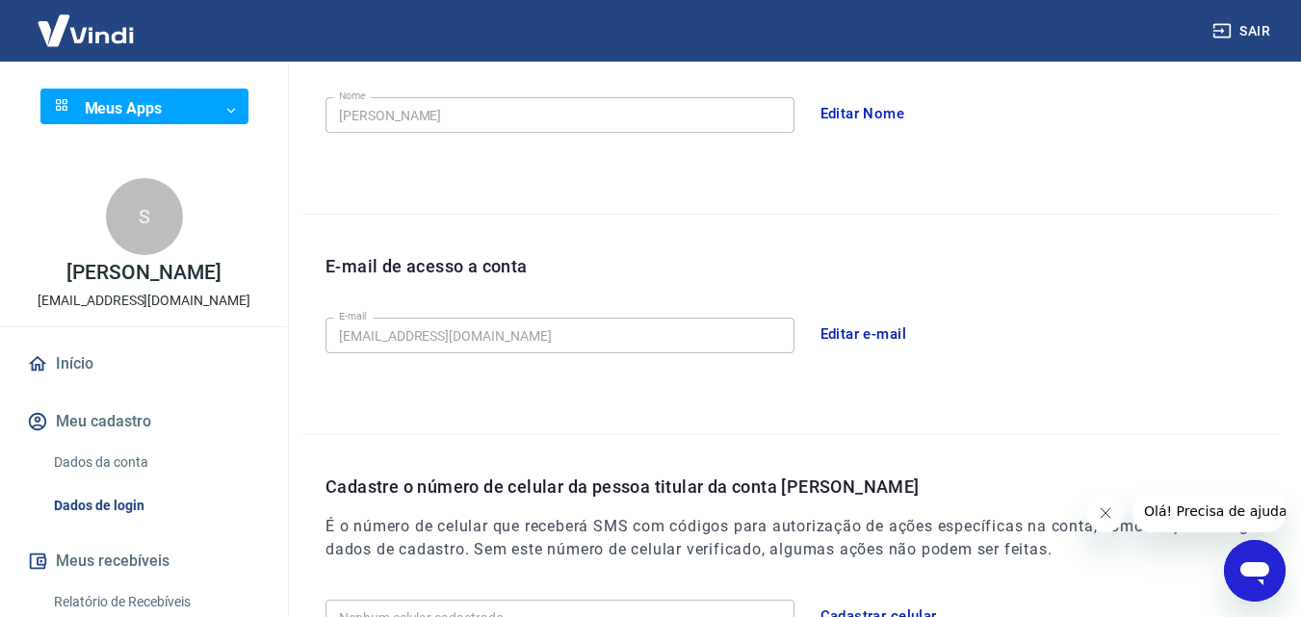
scroll to position [551, 0]
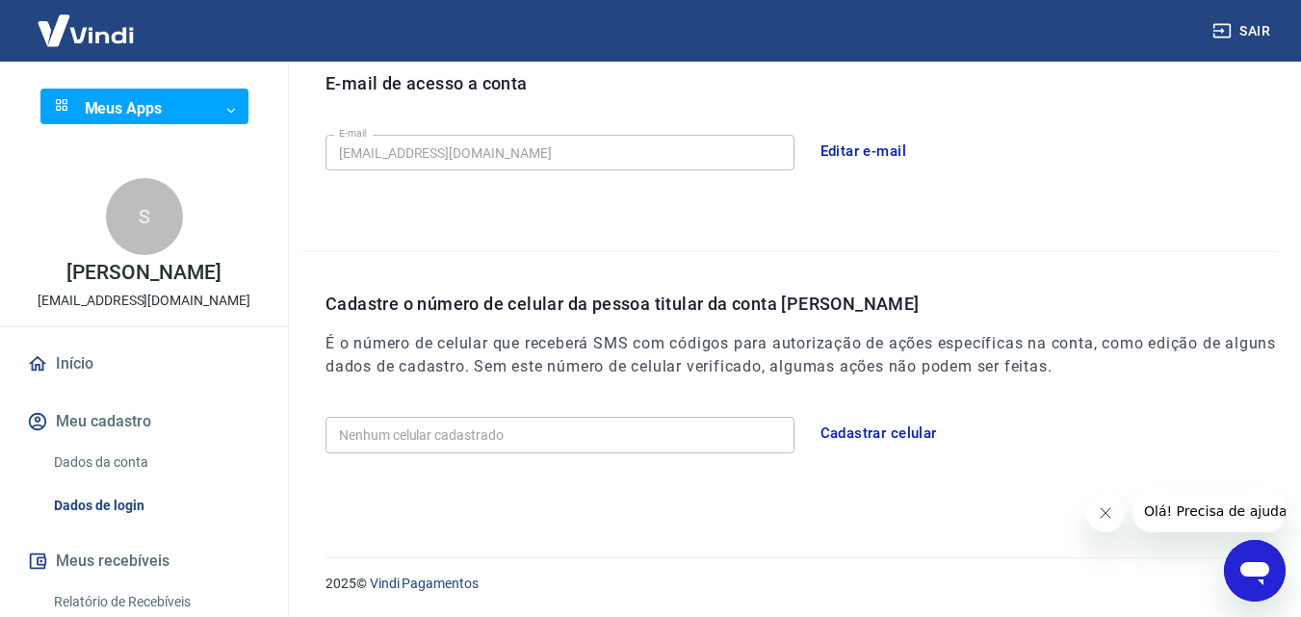
drag, startPoint x: 759, startPoint y: 296, endPoint x: 531, endPoint y: 419, distance: 258.5
click at [886, 428] on button "Cadastrar celular" at bounding box center [879, 433] width 138 height 40
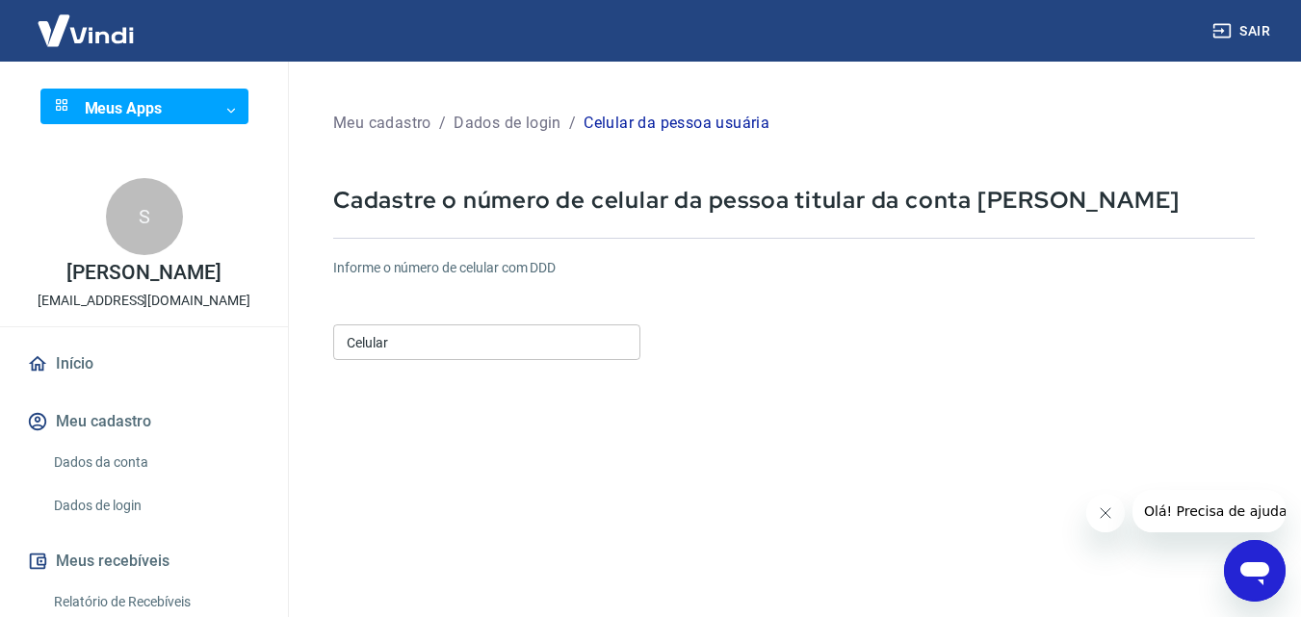
drag, startPoint x: 671, startPoint y: 337, endPoint x: 597, endPoint y: 265, distance: 103.5
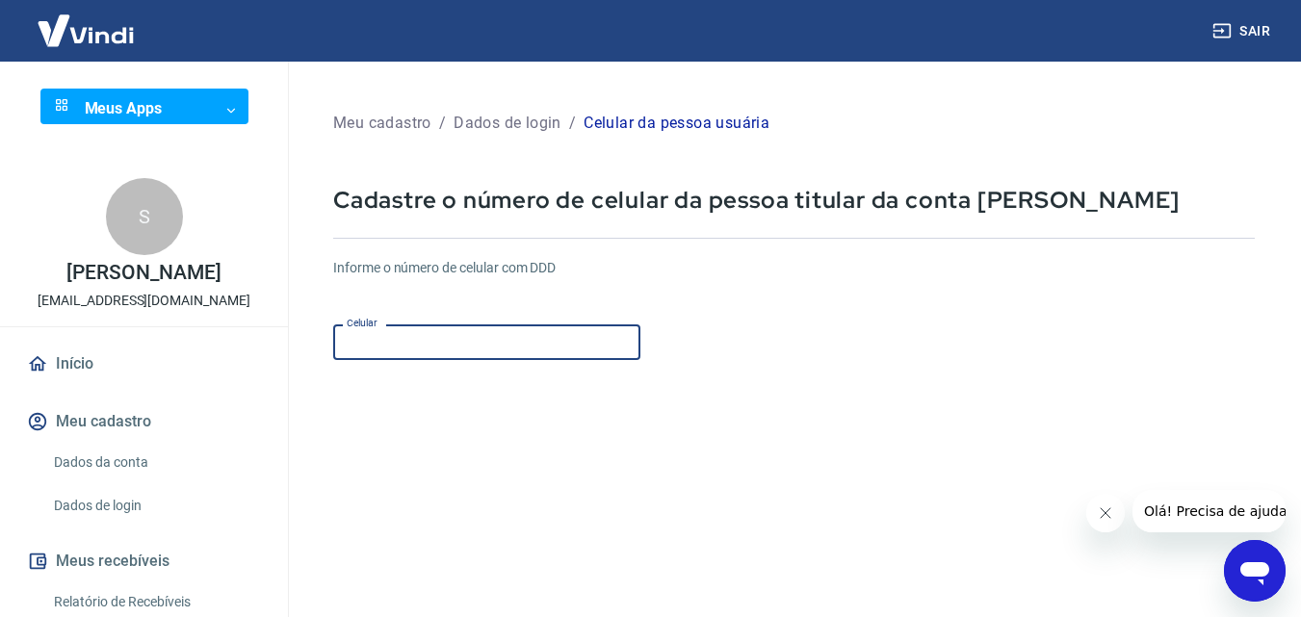
click at [450, 355] on input "Celular" at bounding box center [486, 342] width 307 height 36
type input "(41) 99969-5607"
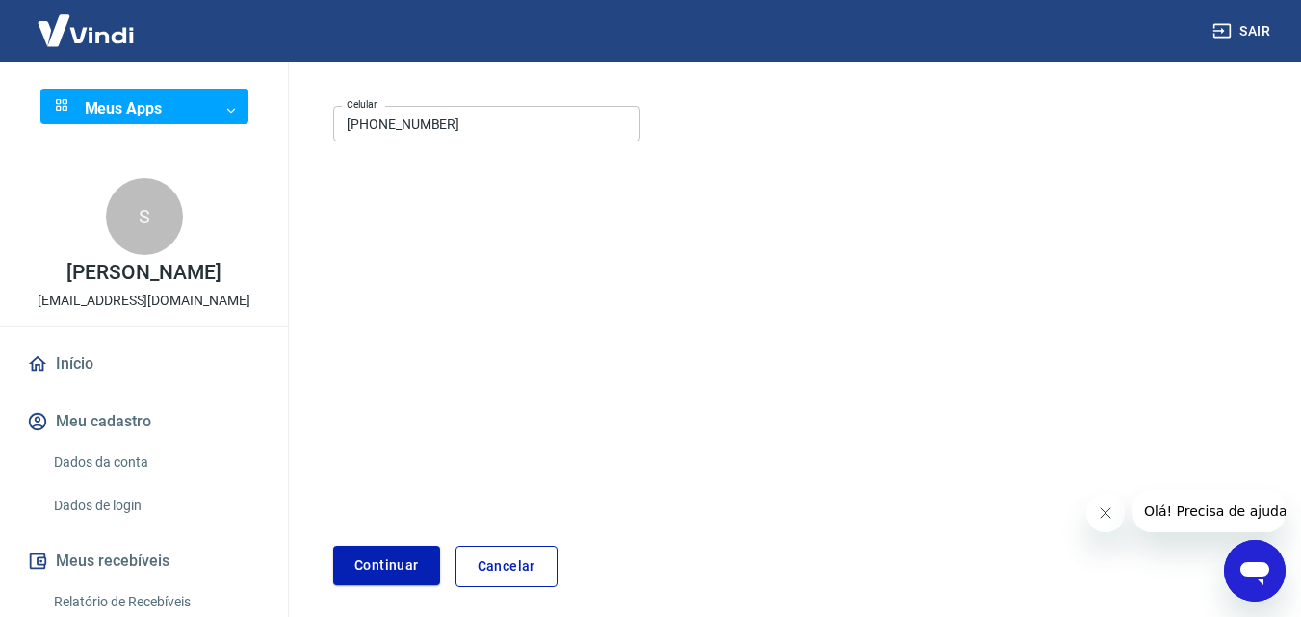
scroll to position [295, 0]
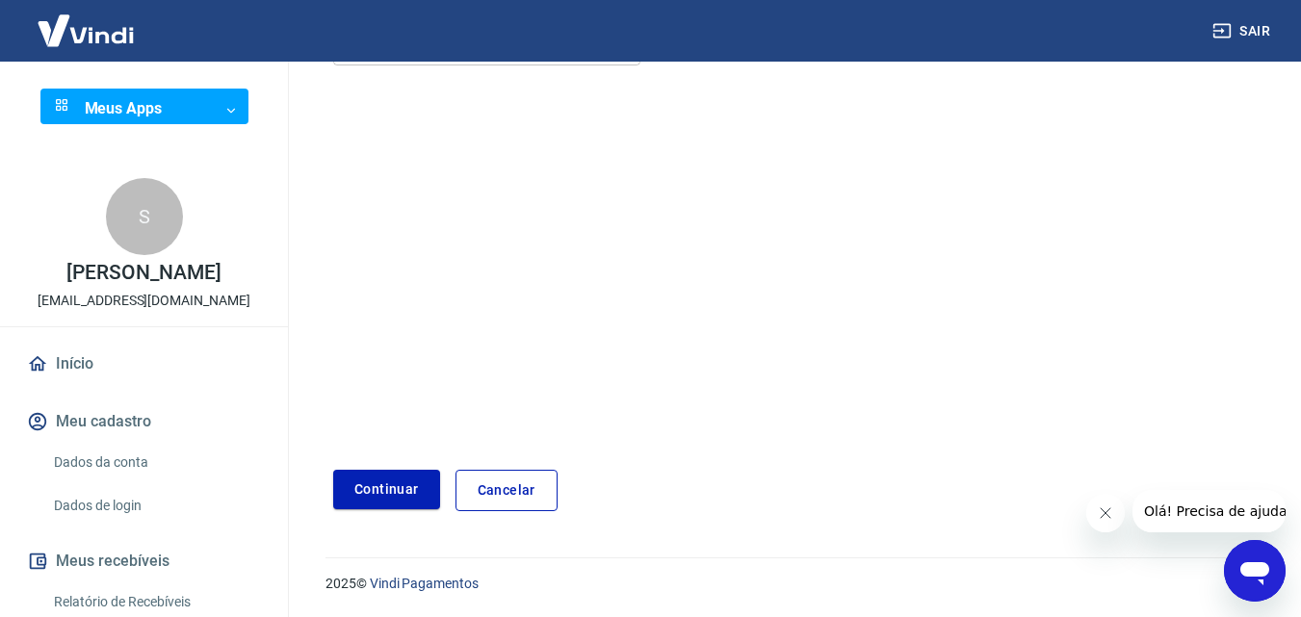
drag, startPoint x: 891, startPoint y: 364, endPoint x: 873, endPoint y: 444, distance: 82.0
click at [400, 503] on button "Continuar" at bounding box center [386, 489] width 107 height 39
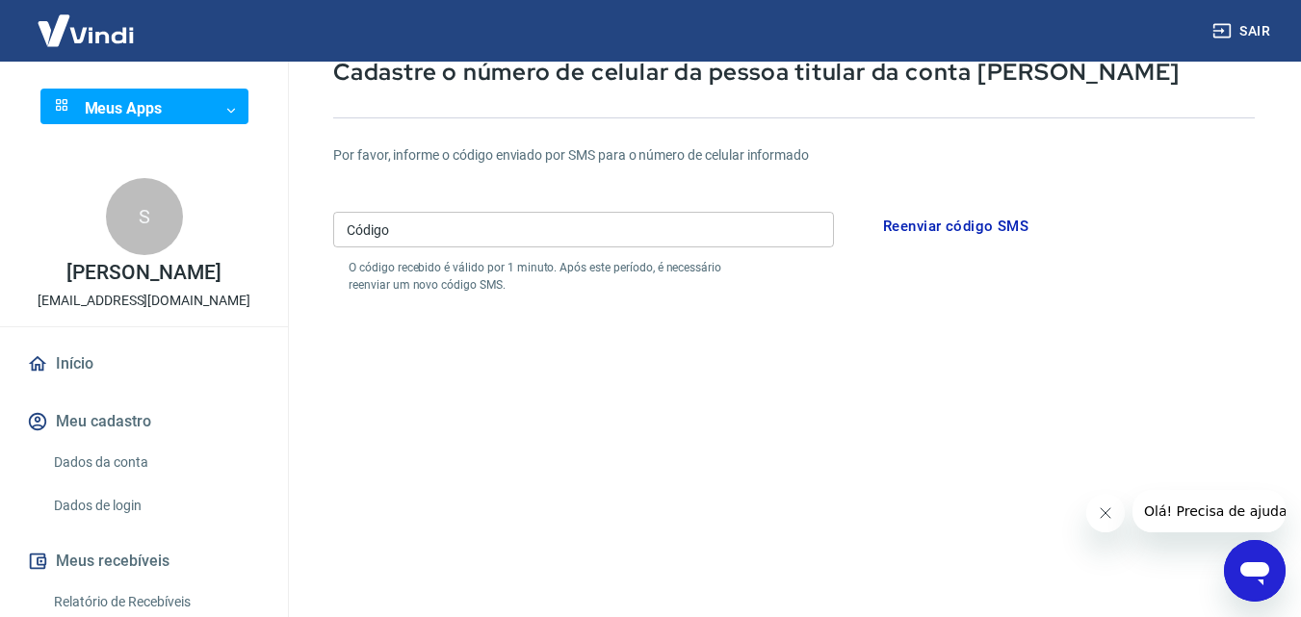
drag, startPoint x: 577, startPoint y: 298, endPoint x: 576, endPoint y: 282, distance: 16.4
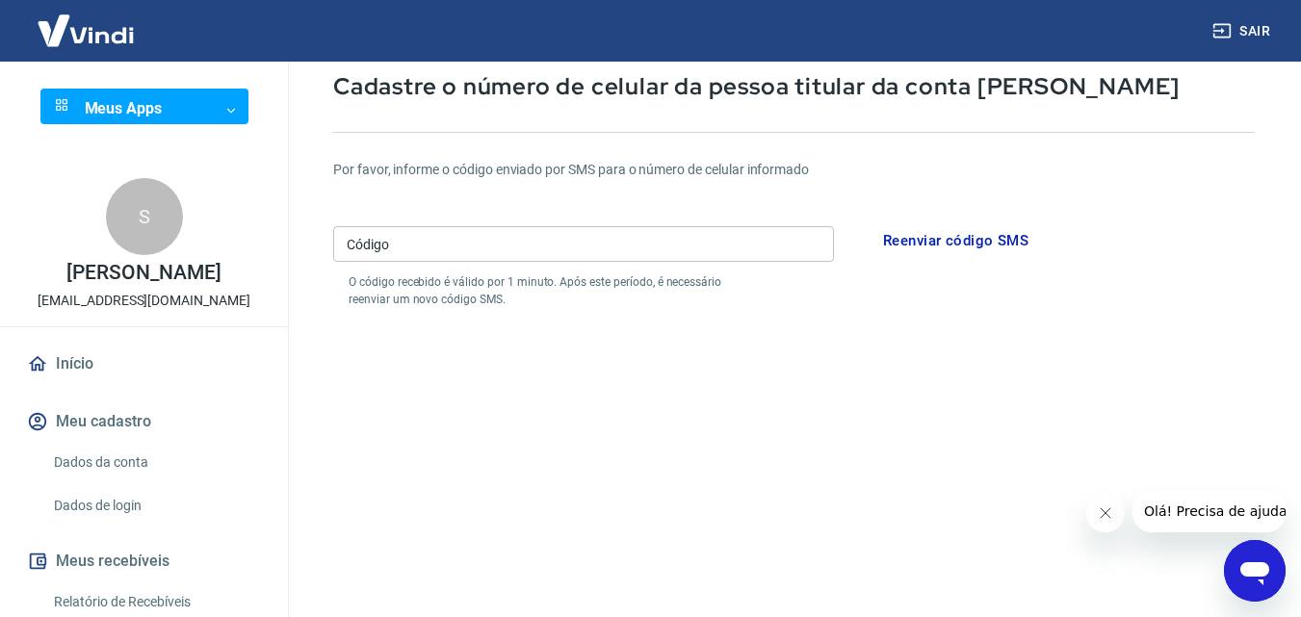
click at [565, 253] on input "Código" at bounding box center [583, 244] width 501 height 36
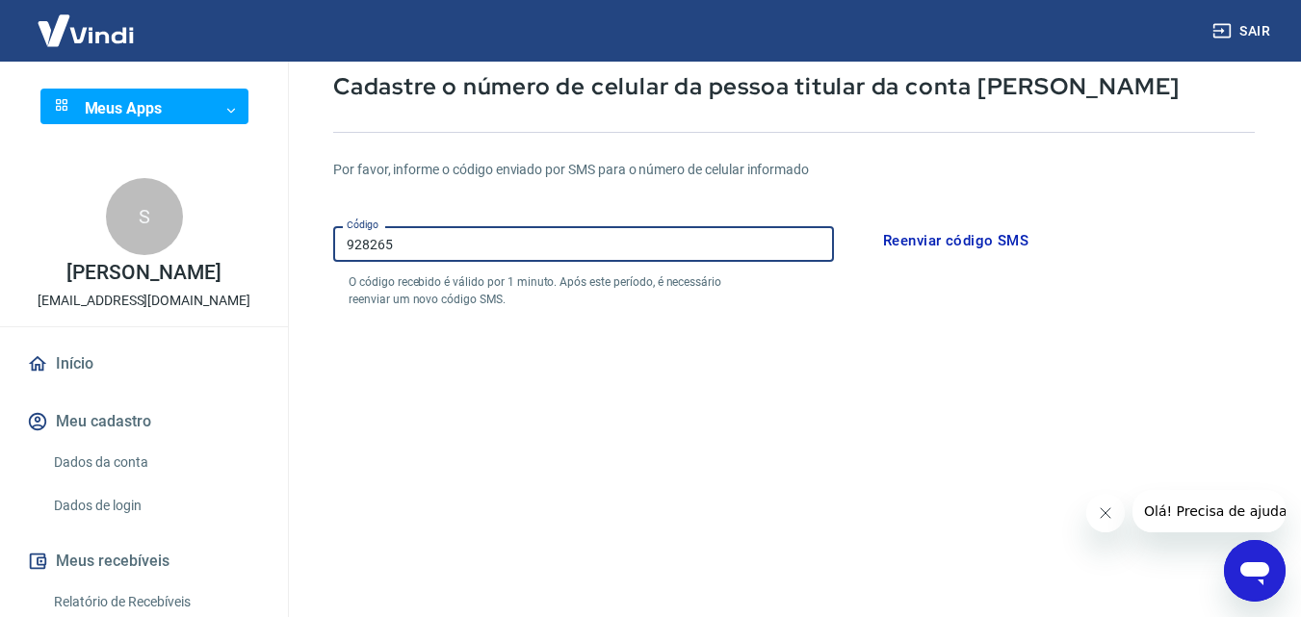
type input "928265"
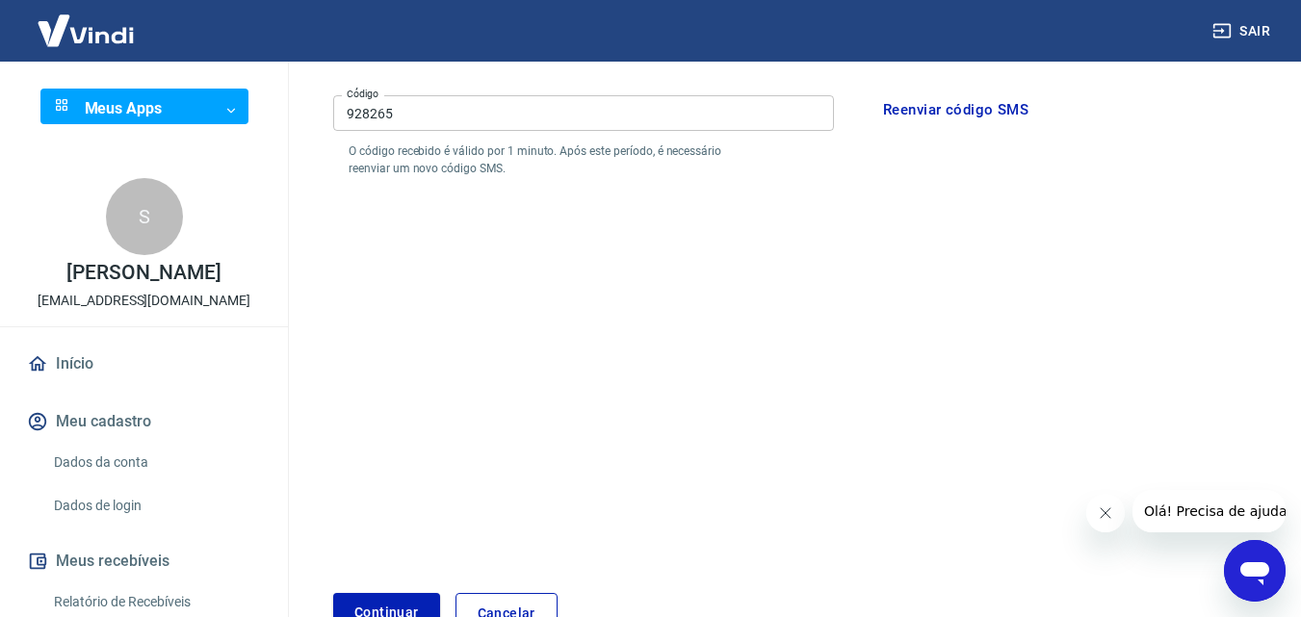
scroll to position [368, 0]
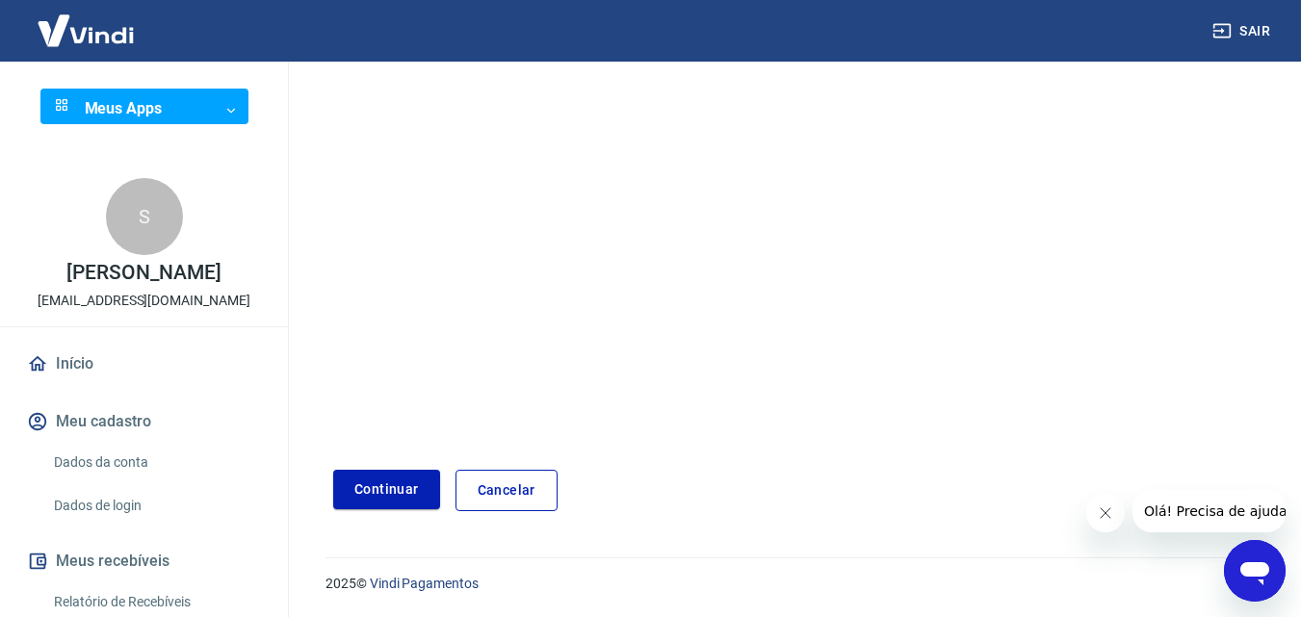
drag, startPoint x: 879, startPoint y: 293, endPoint x: 874, endPoint y: 402, distance: 109.9
click at [354, 498] on button "Continuar" at bounding box center [386, 489] width 107 height 39
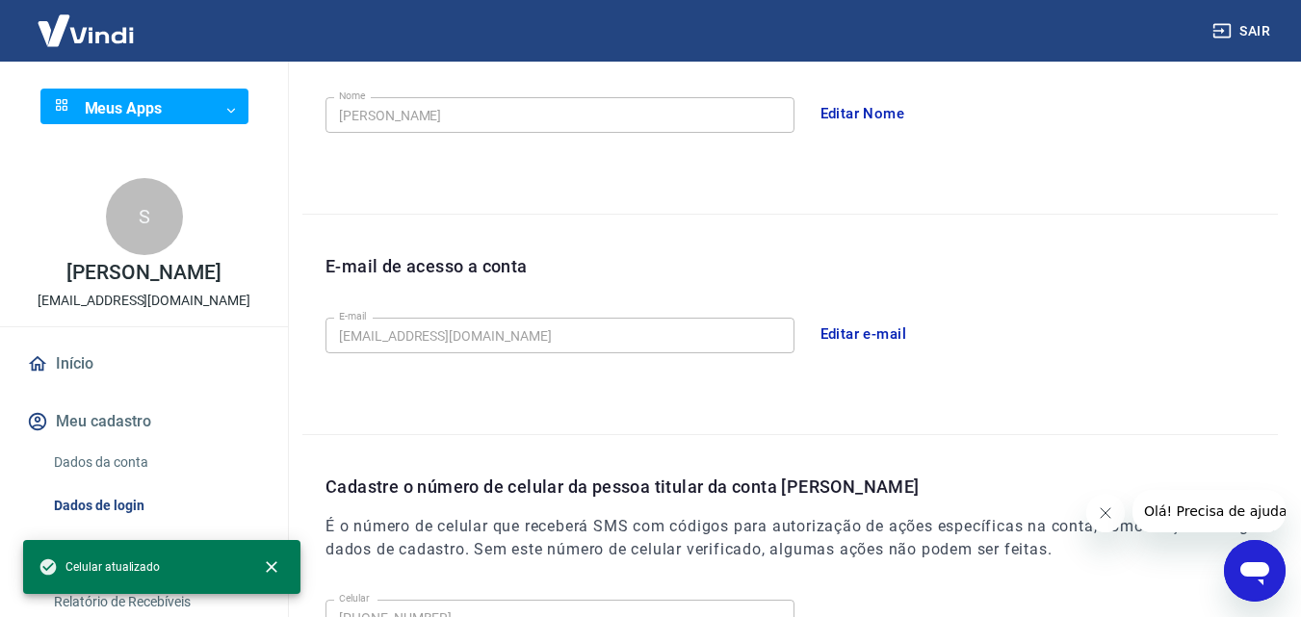
scroll to position [616, 0]
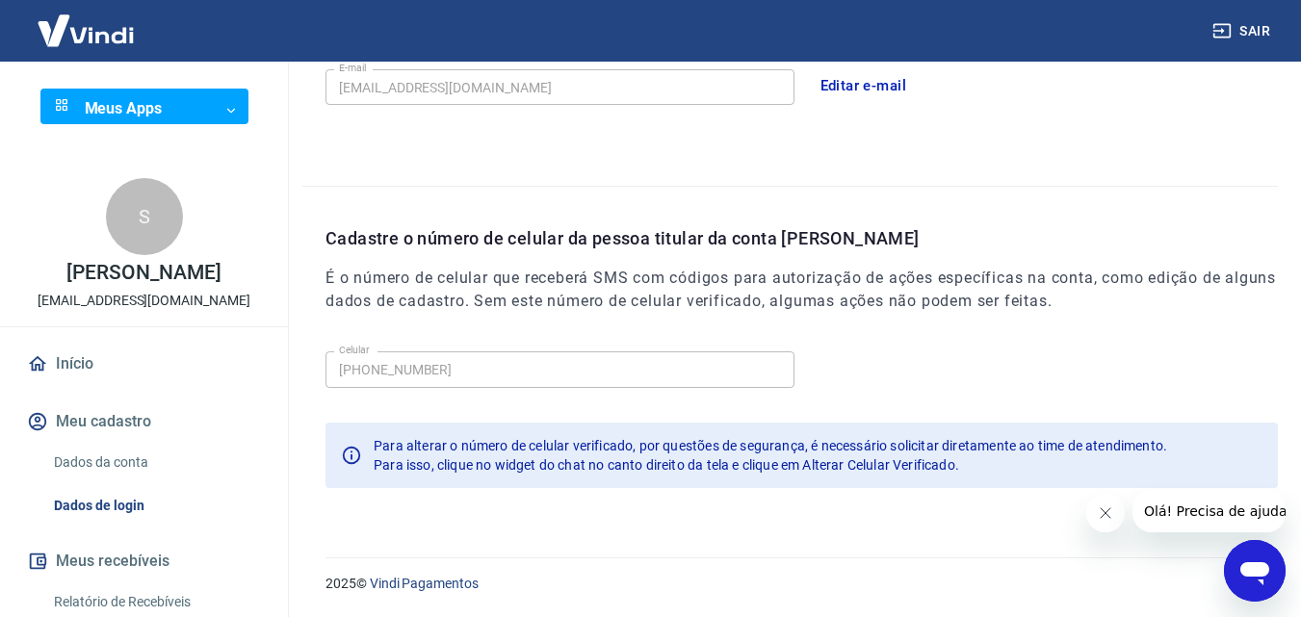
drag, startPoint x: 868, startPoint y: 296, endPoint x: 874, endPoint y: 413, distance: 117.6
click at [142, 466] on link "Dados da conta" at bounding box center [155, 462] width 219 height 39
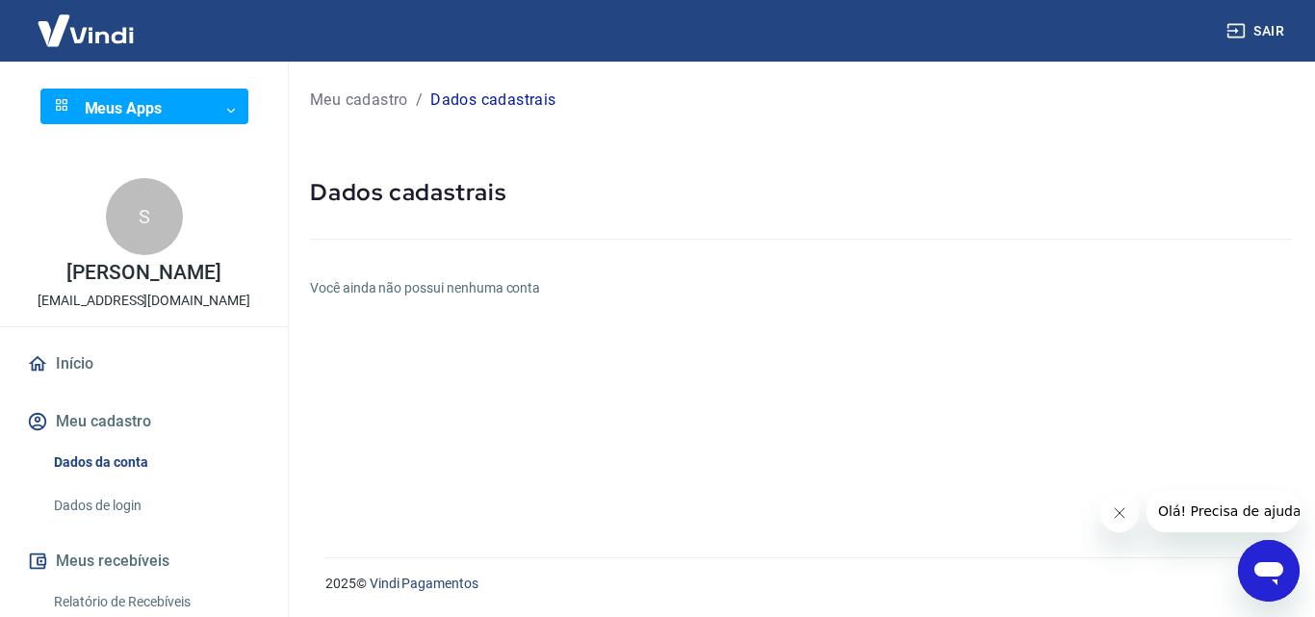
drag, startPoint x: 909, startPoint y: 234, endPoint x: 899, endPoint y: 281, distance: 48.1
drag, startPoint x: 899, startPoint y: 281, endPoint x: 869, endPoint y: 380, distance: 103.6
drag, startPoint x: 531, startPoint y: 423, endPoint x: 499, endPoint y: 529, distance: 110.8
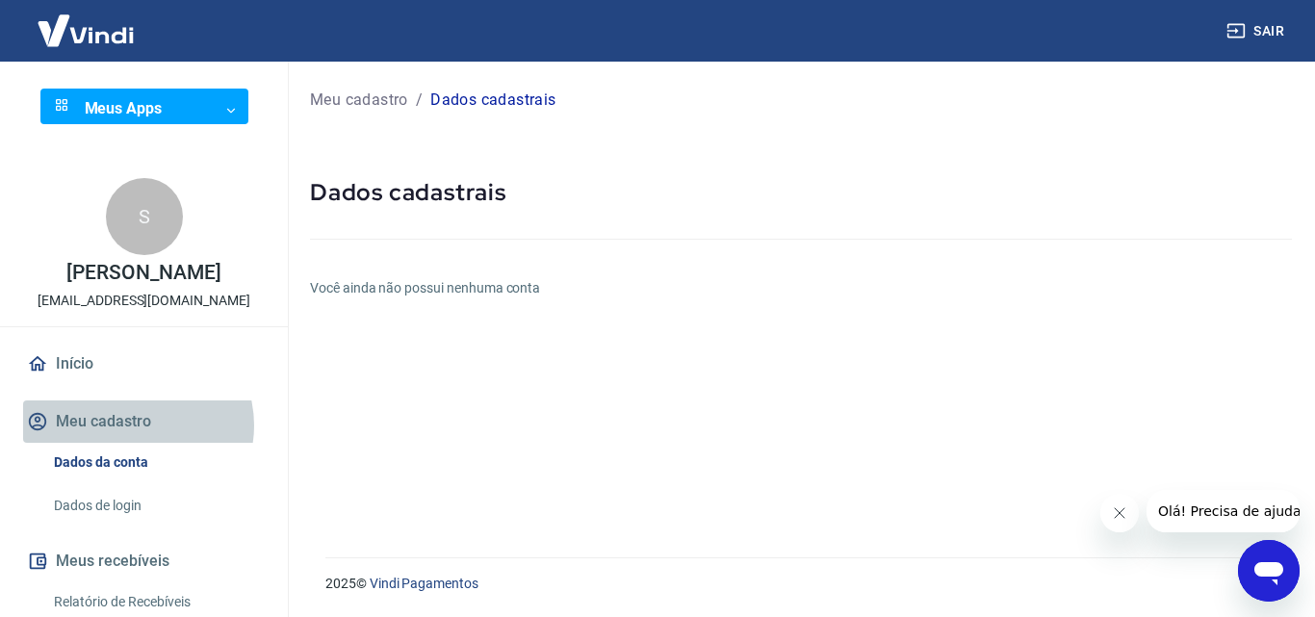
click at [136, 426] on button "Meu cadastro" at bounding box center [144, 421] width 242 height 42
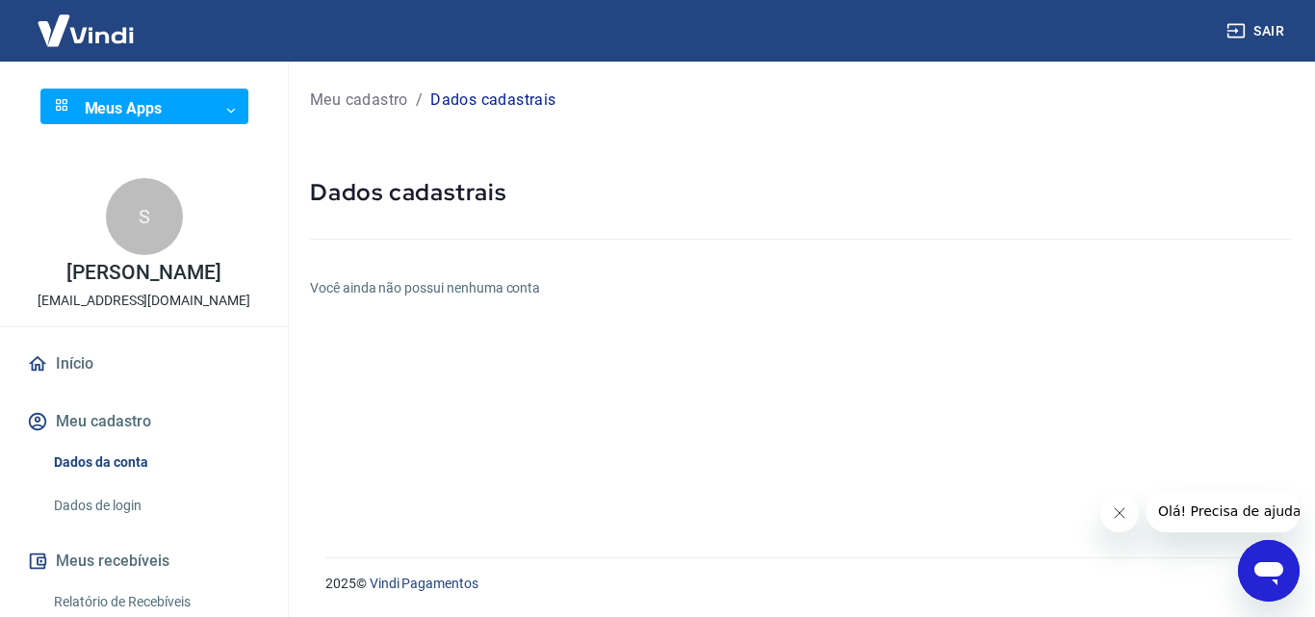
drag, startPoint x: 127, startPoint y: 342, endPoint x: 117, endPoint y: 374, distance: 34.1
click at [127, 343] on div "S Sarah Bertazzoni londricashconsultoriaeservicos@gmail.com Início Meu cadastro…" at bounding box center [144, 514] width 288 height 703
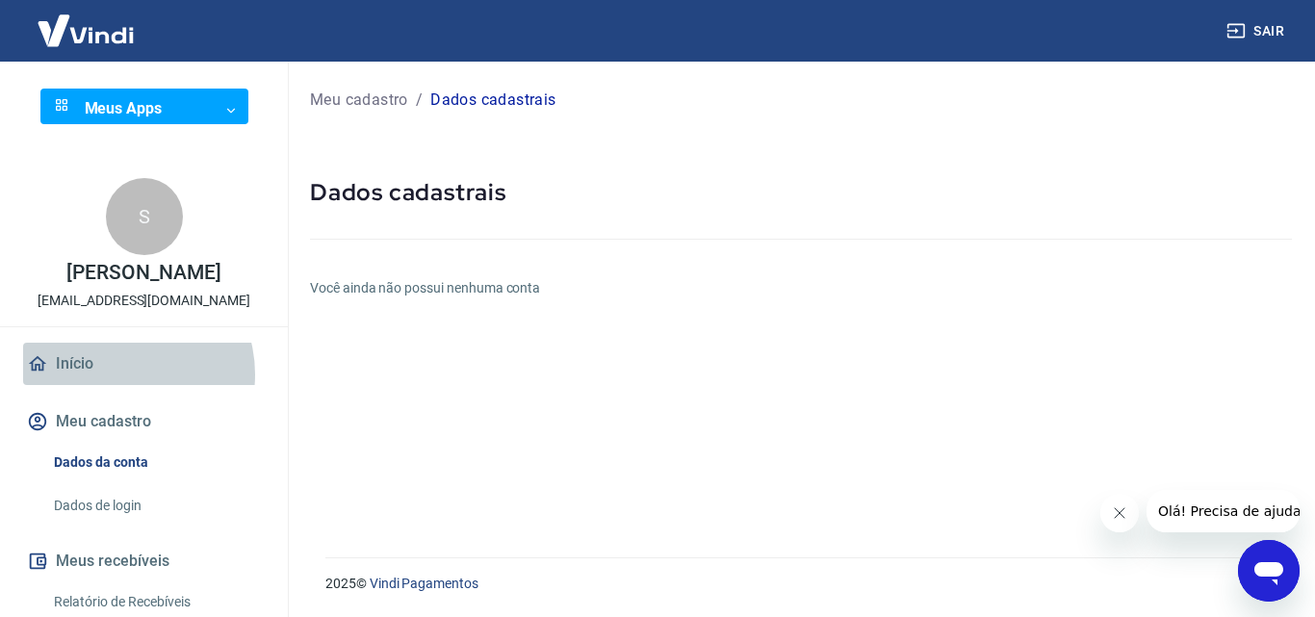
click at [117, 374] on link "Início" at bounding box center [144, 364] width 242 height 42
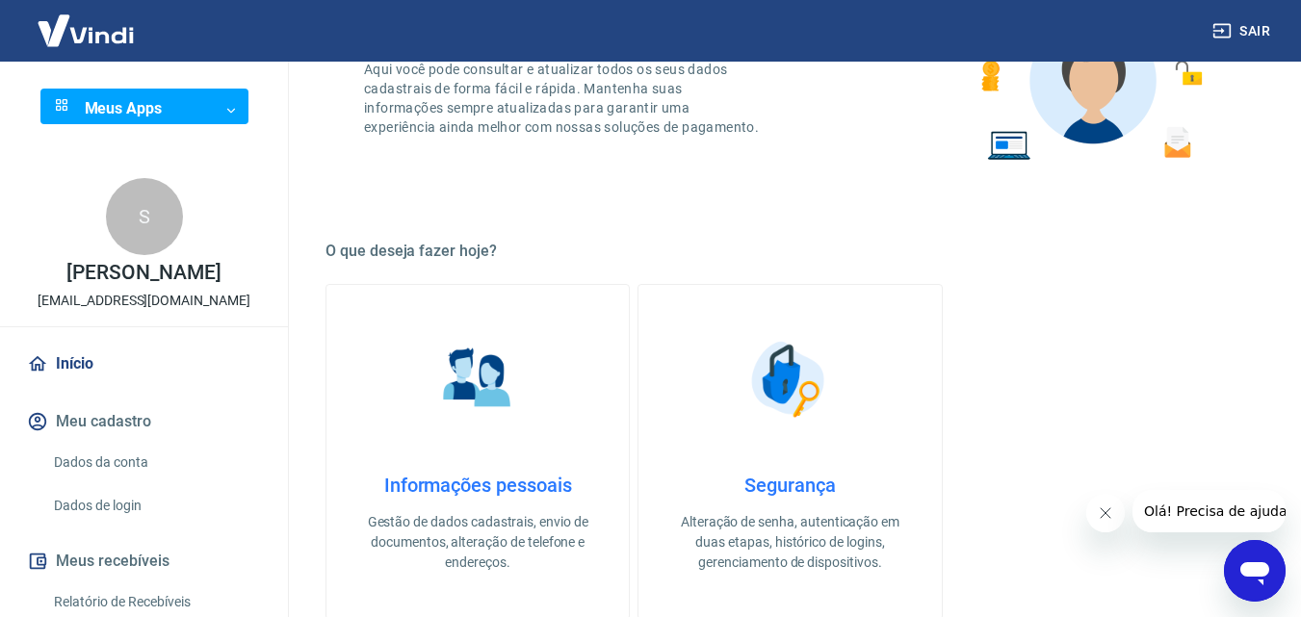
scroll to position [556, 0]
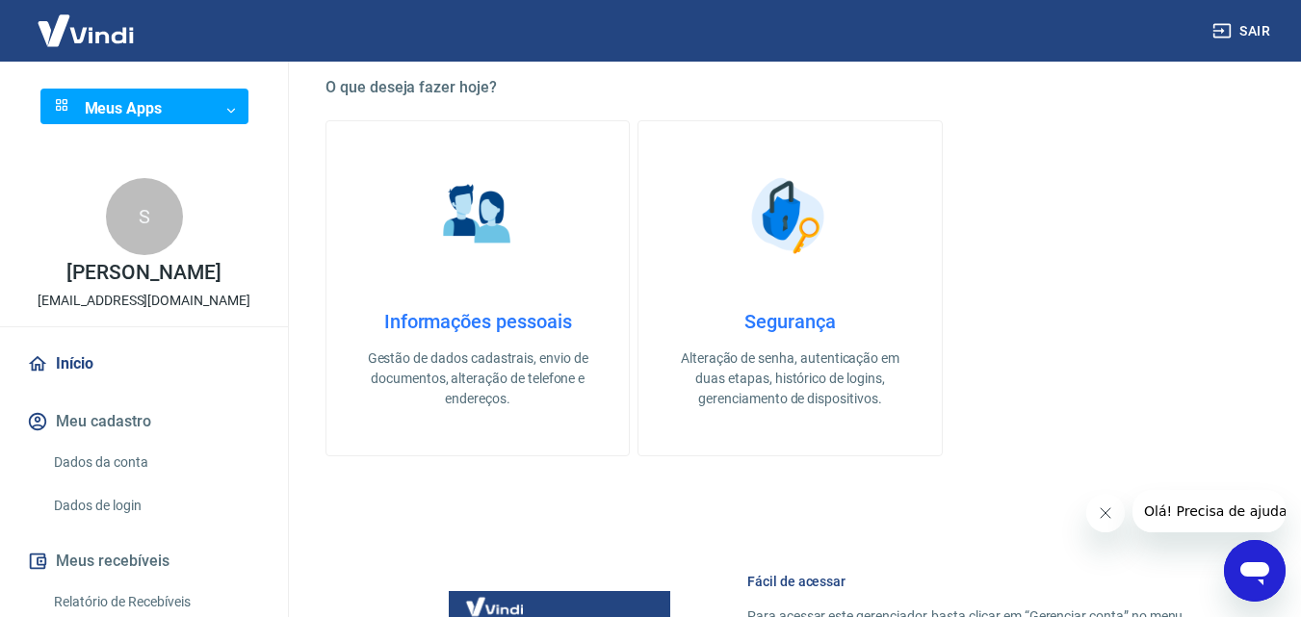
drag, startPoint x: 856, startPoint y: 260, endPoint x: 843, endPoint y: 342, distance: 82.8
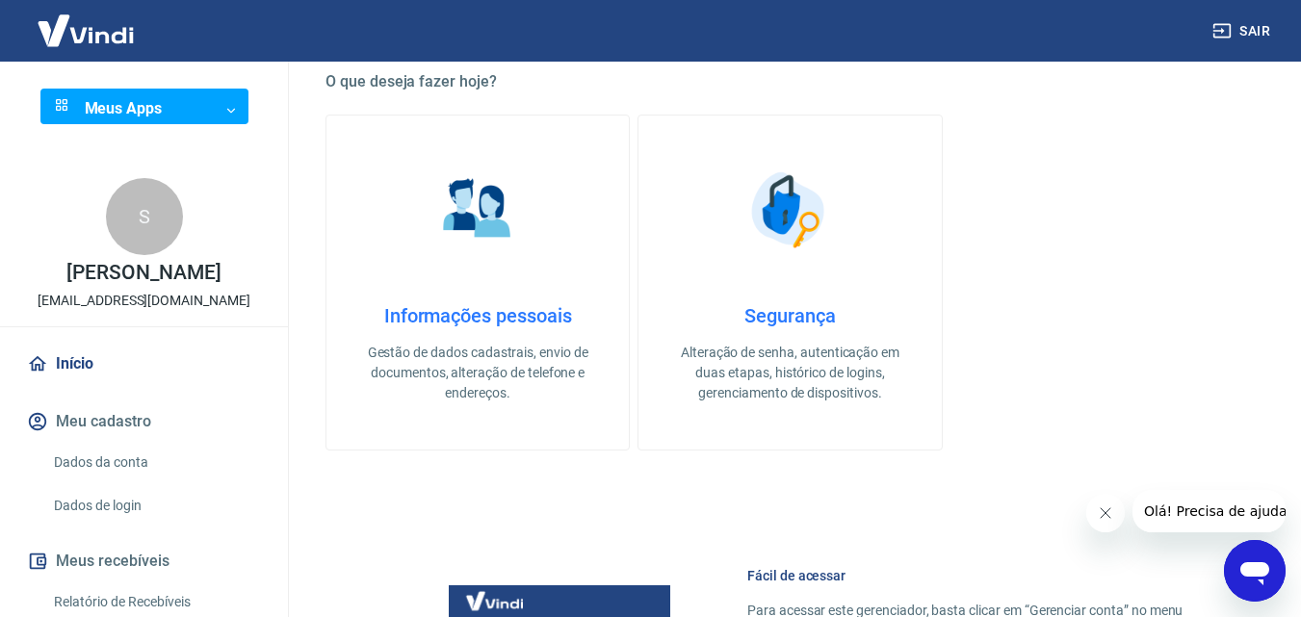
scroll to position [617, 0]
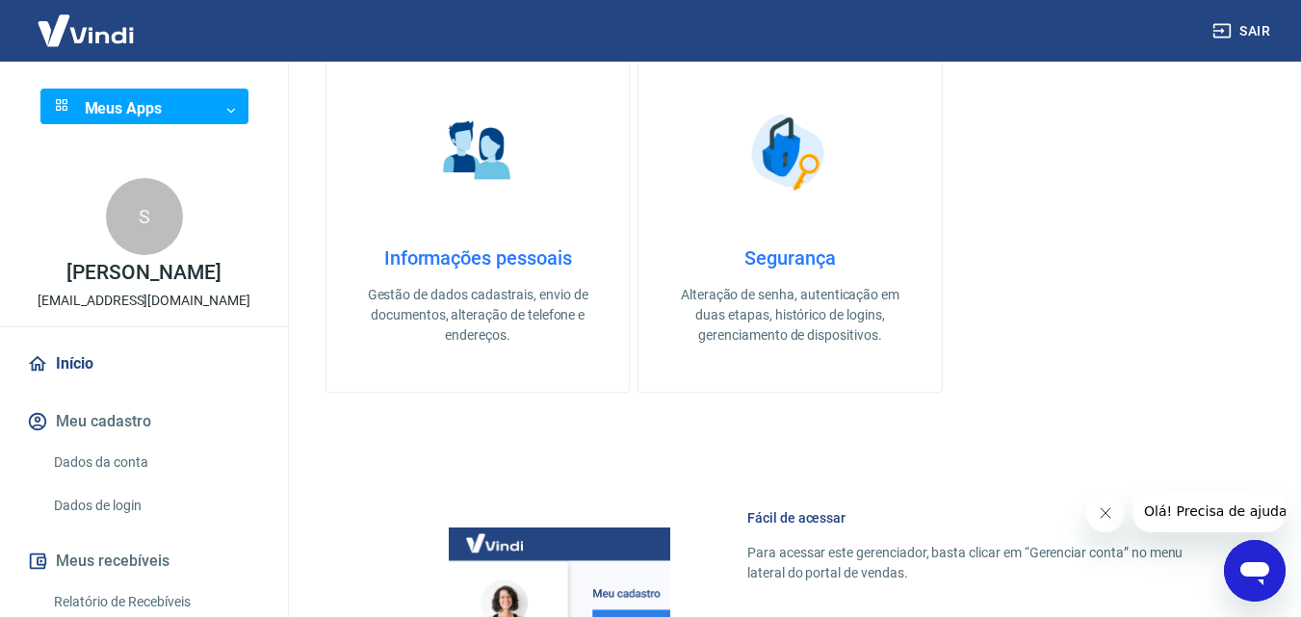
drag, startPoint x: 969, startPoint y: 266, endPoint x: 962, endPoint y: 326, distance: 61.1
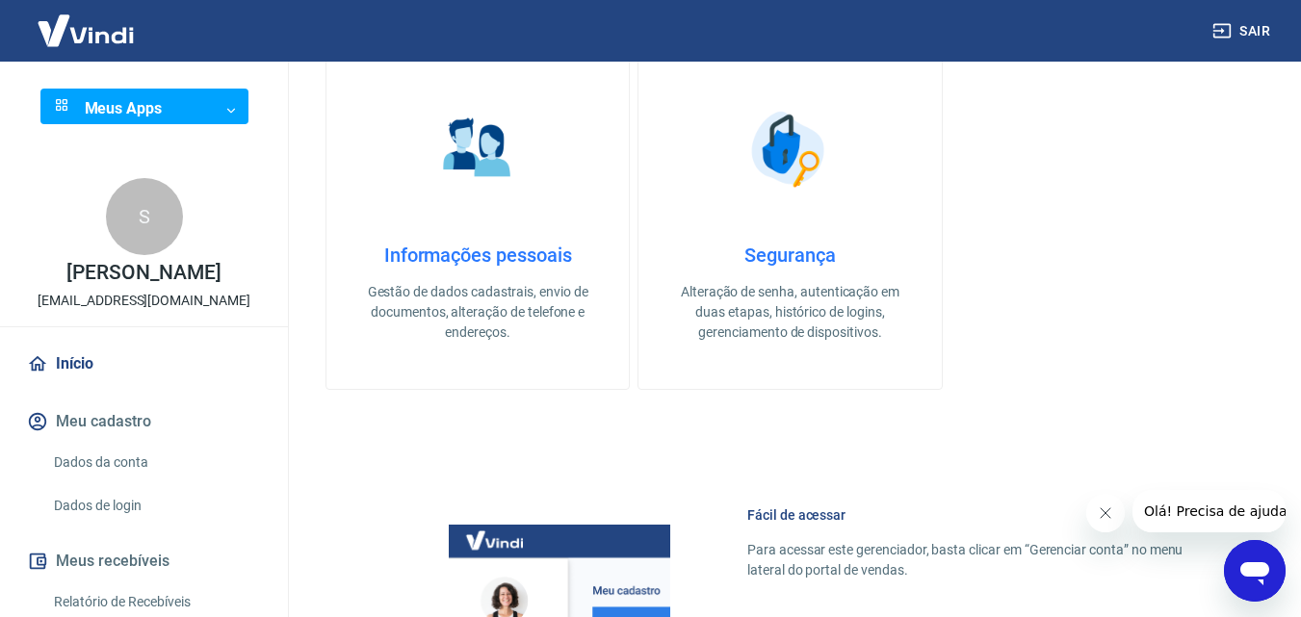
click at [819, 327] on p "Alteração de senha, autenticação em duas etapas, histórico de logins, gerenciam…" at bounding box center [789, 312] width 241 height 61
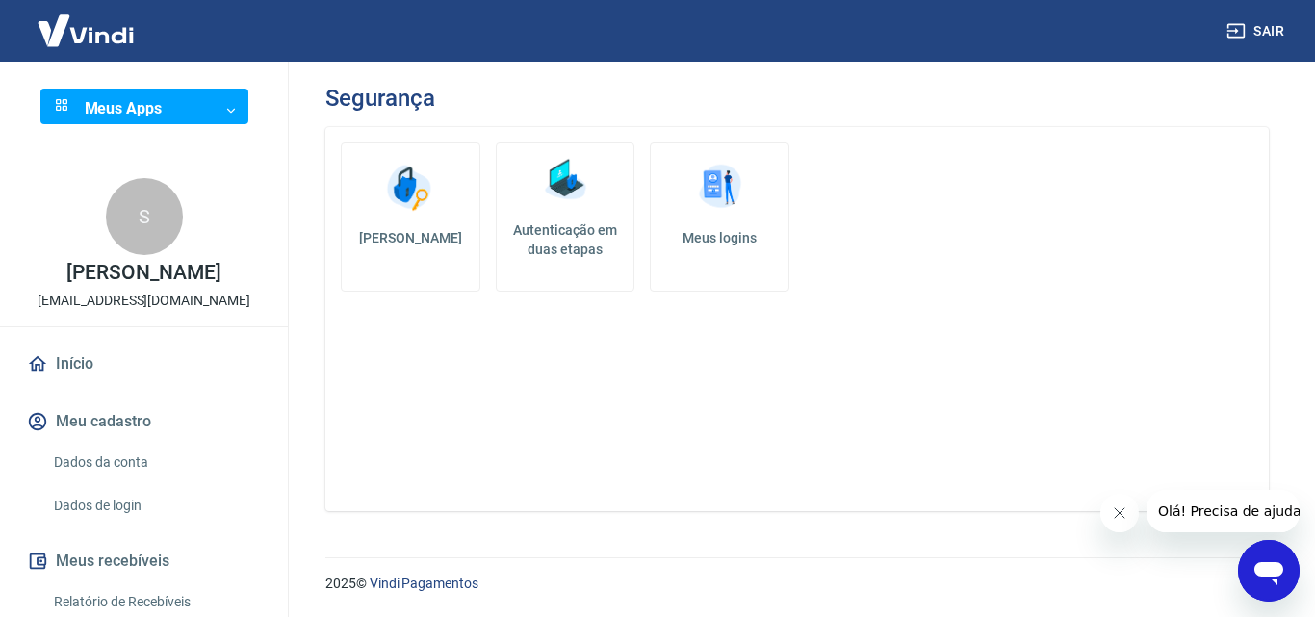
drag, startPoint x: 928, startPoint y: 307, endPoint x: 921, endPoint y: 379, distance: 72.5
click at [762, 222] on link "Meus logins" at bounding box center [720, 216] width 140 height 149
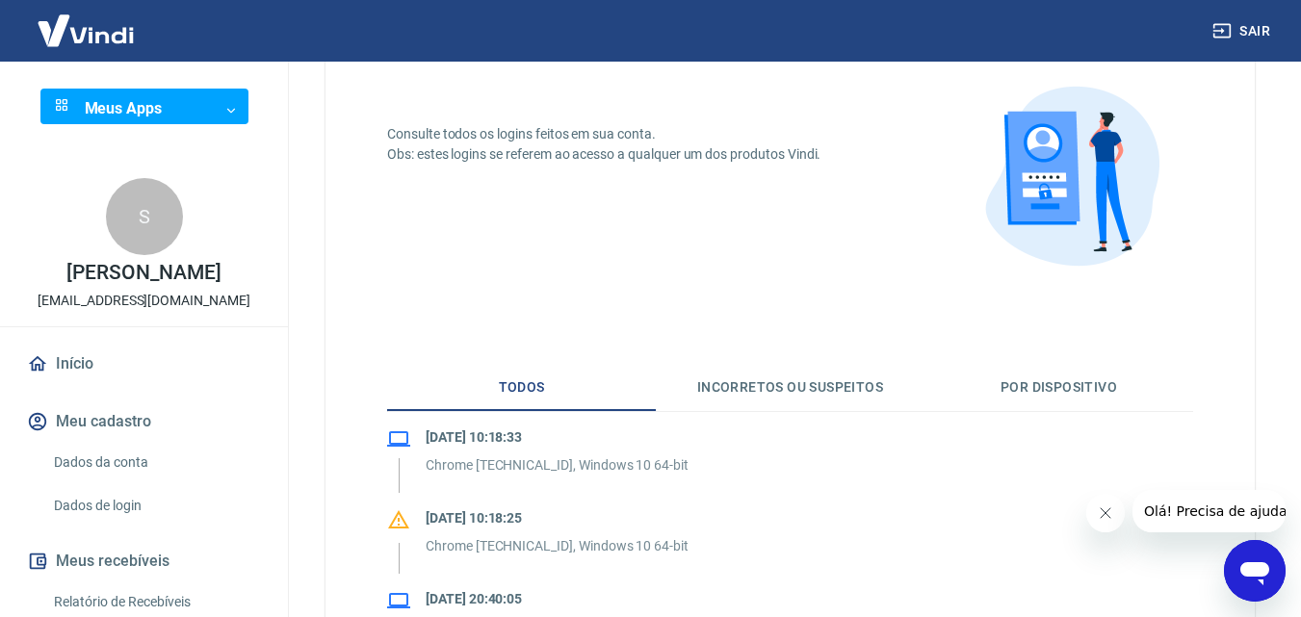
drag, startPoint x: 827, startPoint y: 291, endPoint x: 817, endPoint y: 357, distance: 67.1
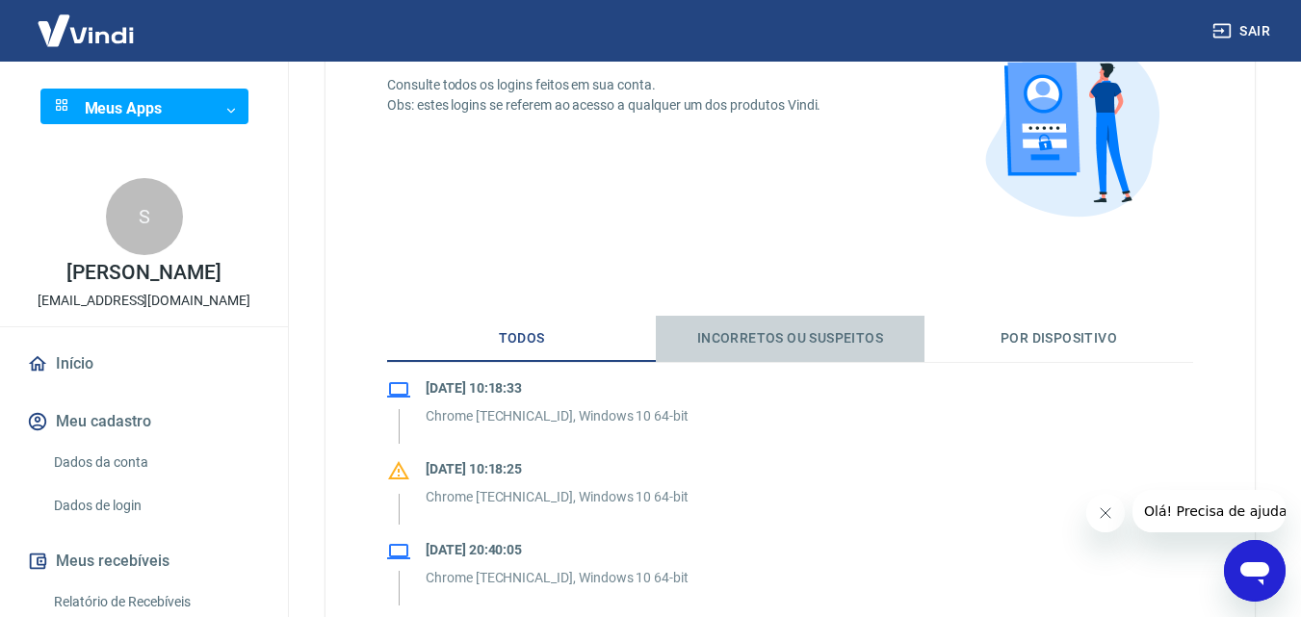
click at [824, 341] on button "Incorretos ou suspeitos" at bounding box center [790, 339] width 269 height 46
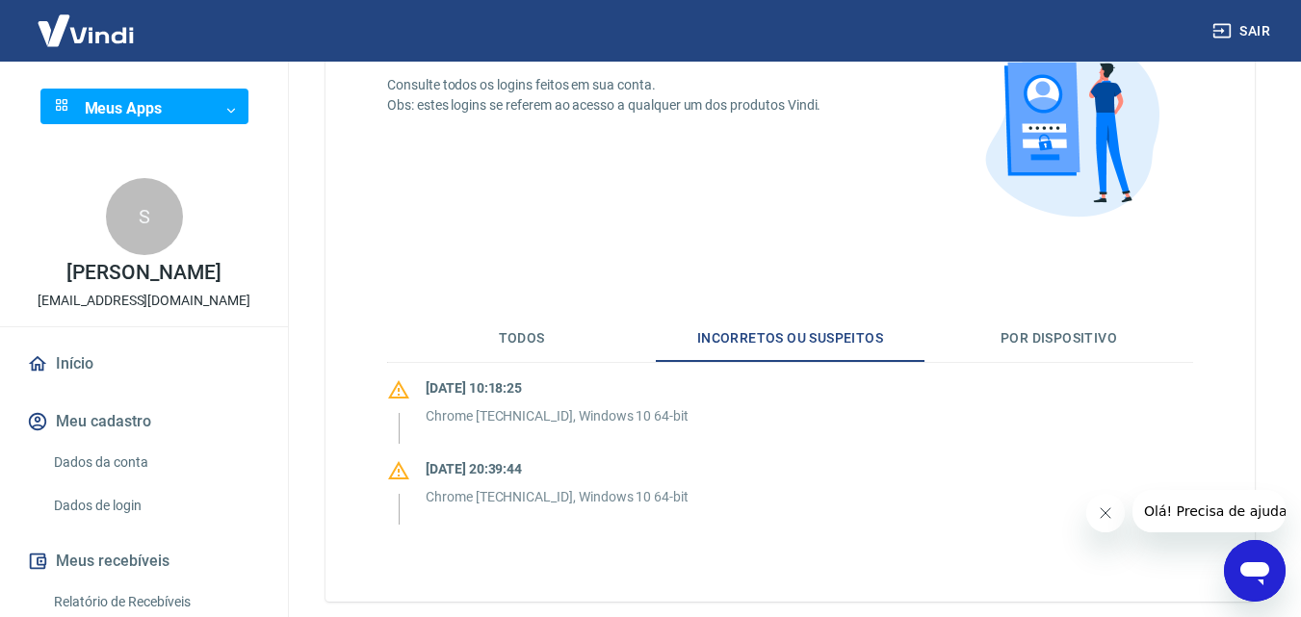
click at [95, 357] on link "Início" at bounding box center [144, 364] width 242 height 42
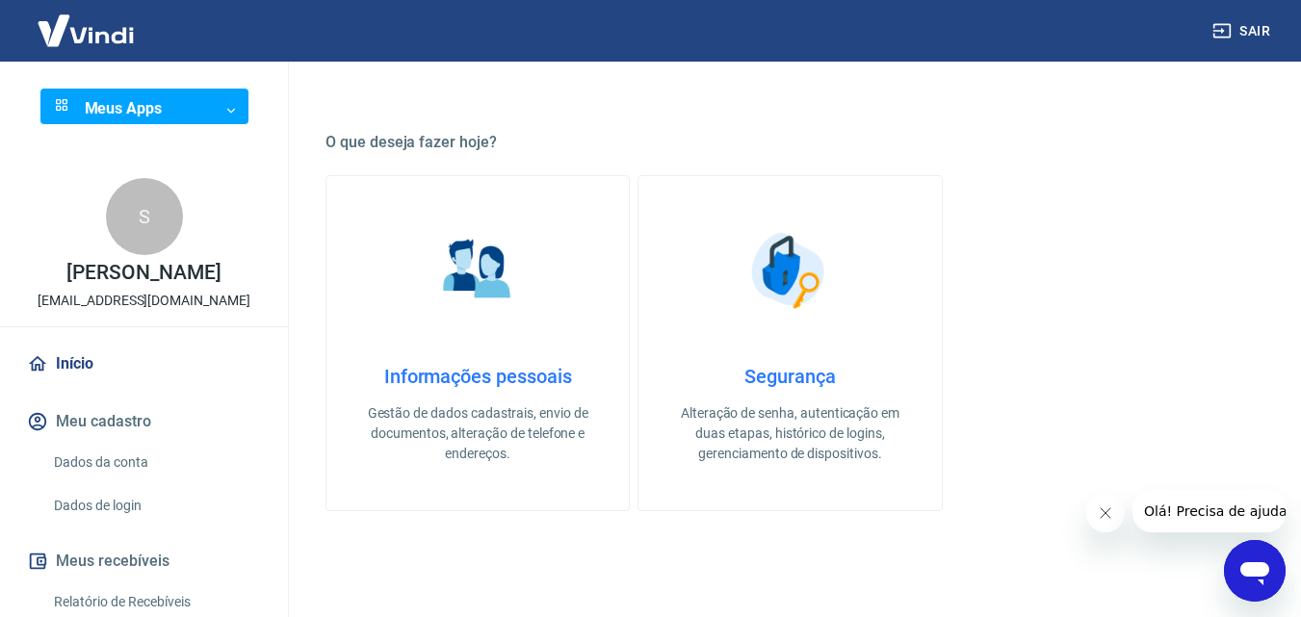
drag, startPoint x: 568, startPoint y: 233, endPoint x: 556, endPoint y: 327, distance: 95.1
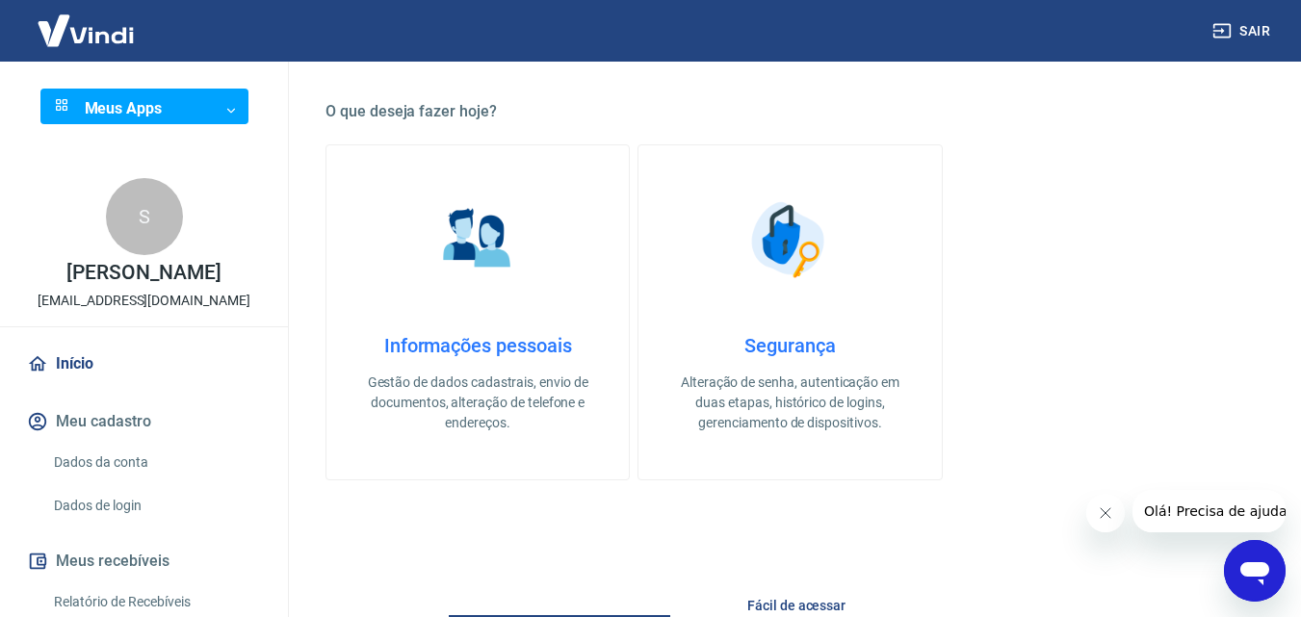
click at [533, 279] on link "Informações pessoais Gestão de dados cadastrais, envio de documentos, alteração…" at bounding box center [477, 312] width 304 height 336
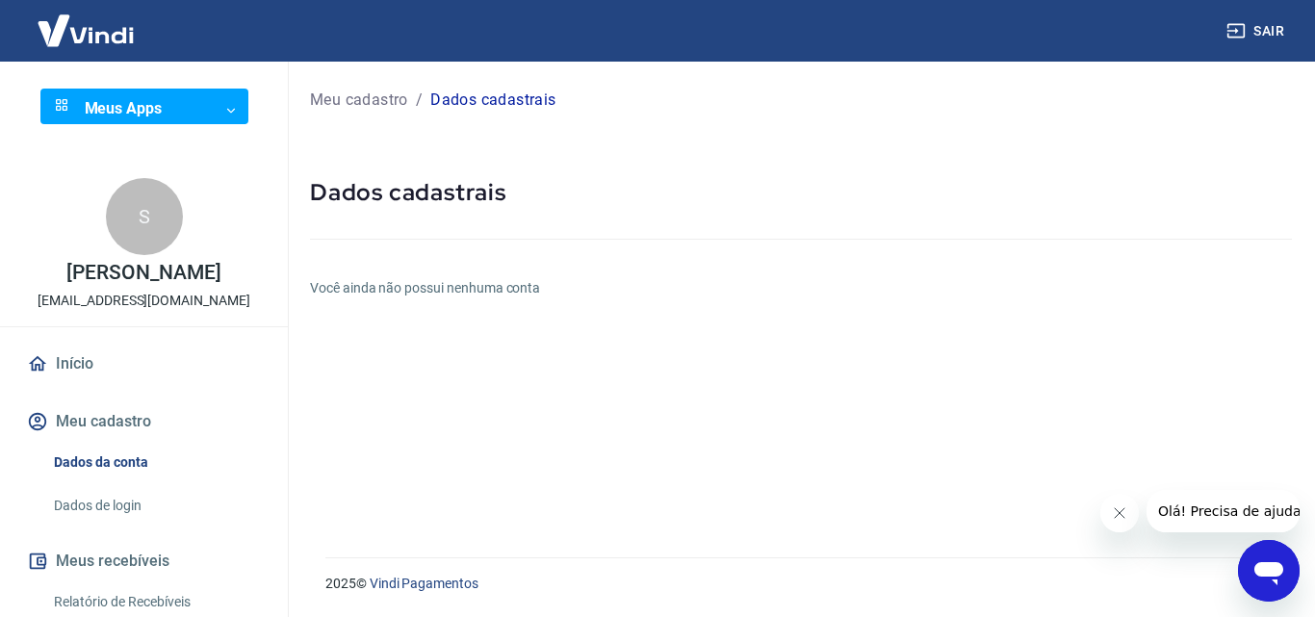
drag, startPoint x: 630, startPoint y: 215, endPoint x: 579, endPoint y: 286, distance: 87.6
click at [376, 281] on h6 "Você ainda não possui nenhuma conta" at bounding box center [801, 288] width 982 height 20
drag, startPoint x: 563, startPoint y: 329, endPoint x: 280, endPoint y: 415, distance: 295.7
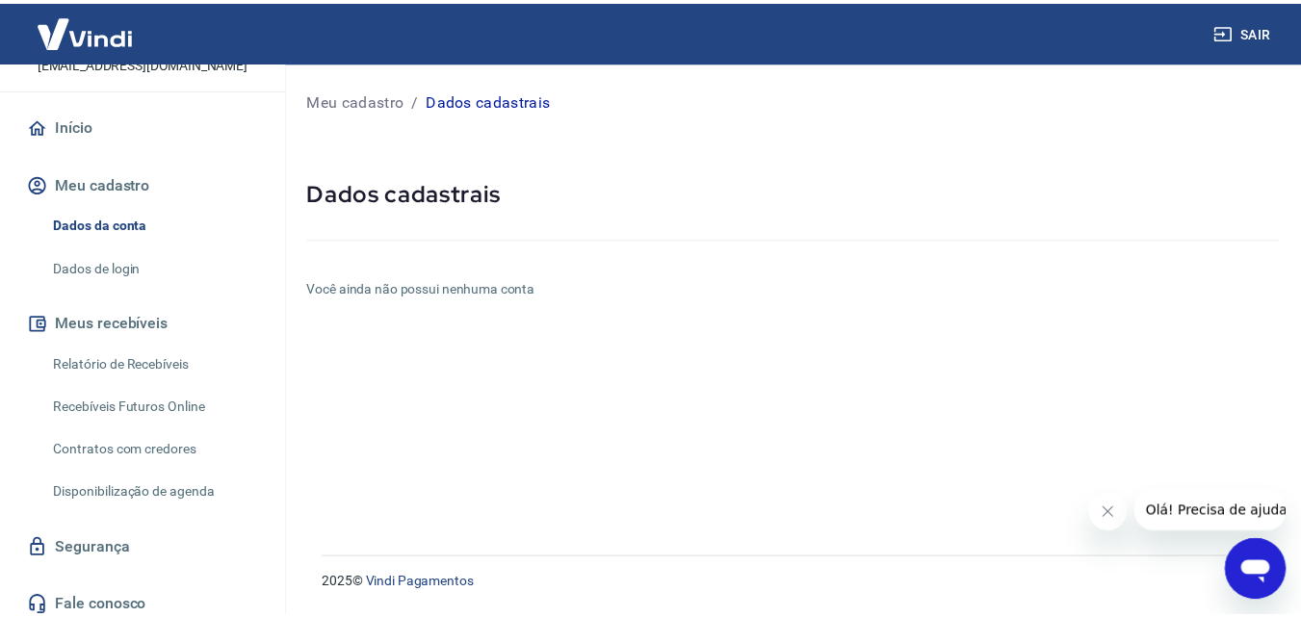
scroll to position [248, 0]
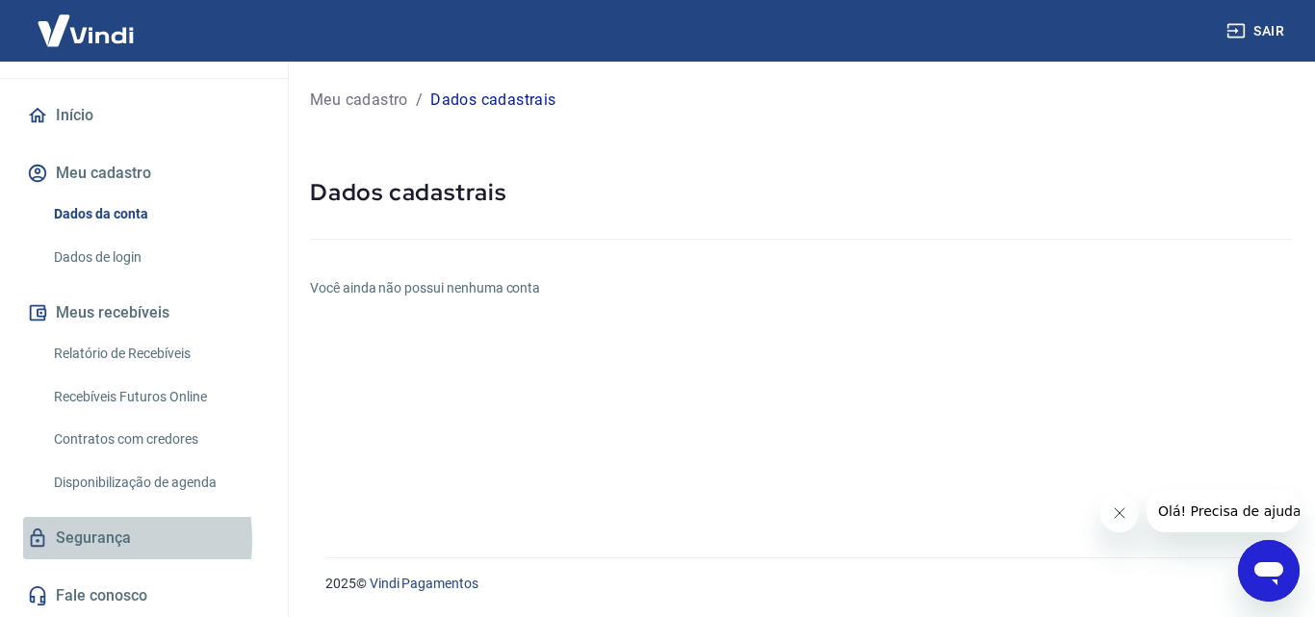
click at [61, 539] on link "Segurança" at bounding box center [144, 538] width 242 height 42
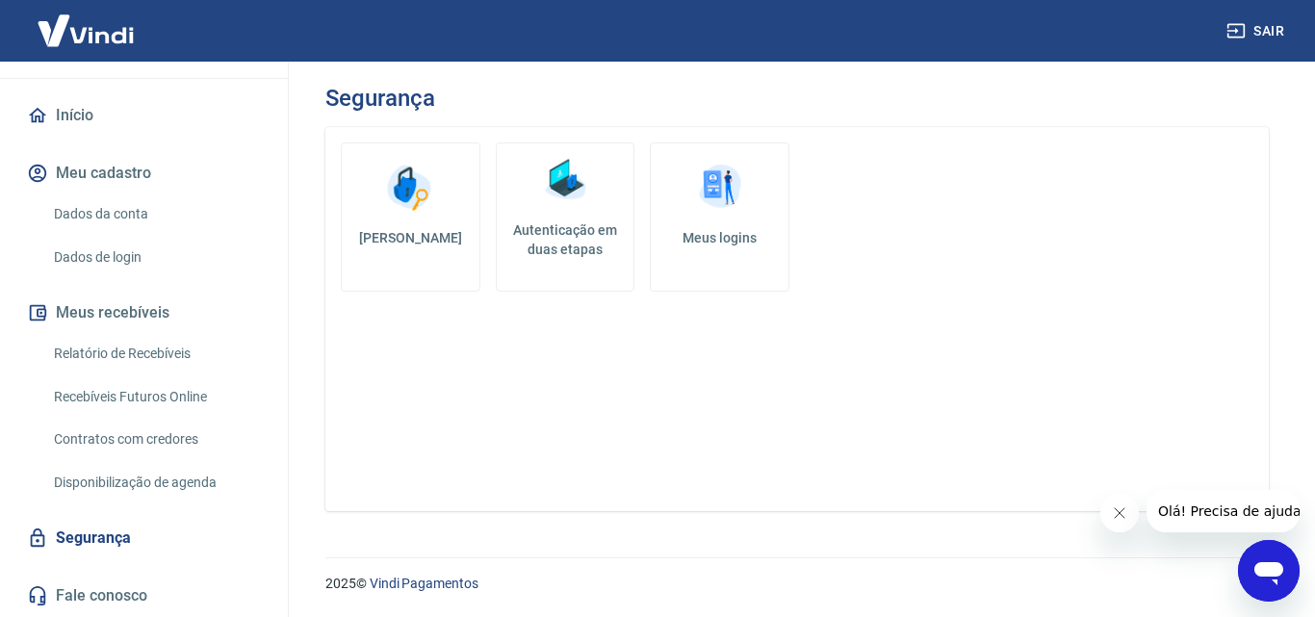
click at [65, 607] on link "Fale conosco" at bounding box center [144, 596] width 242 height 42
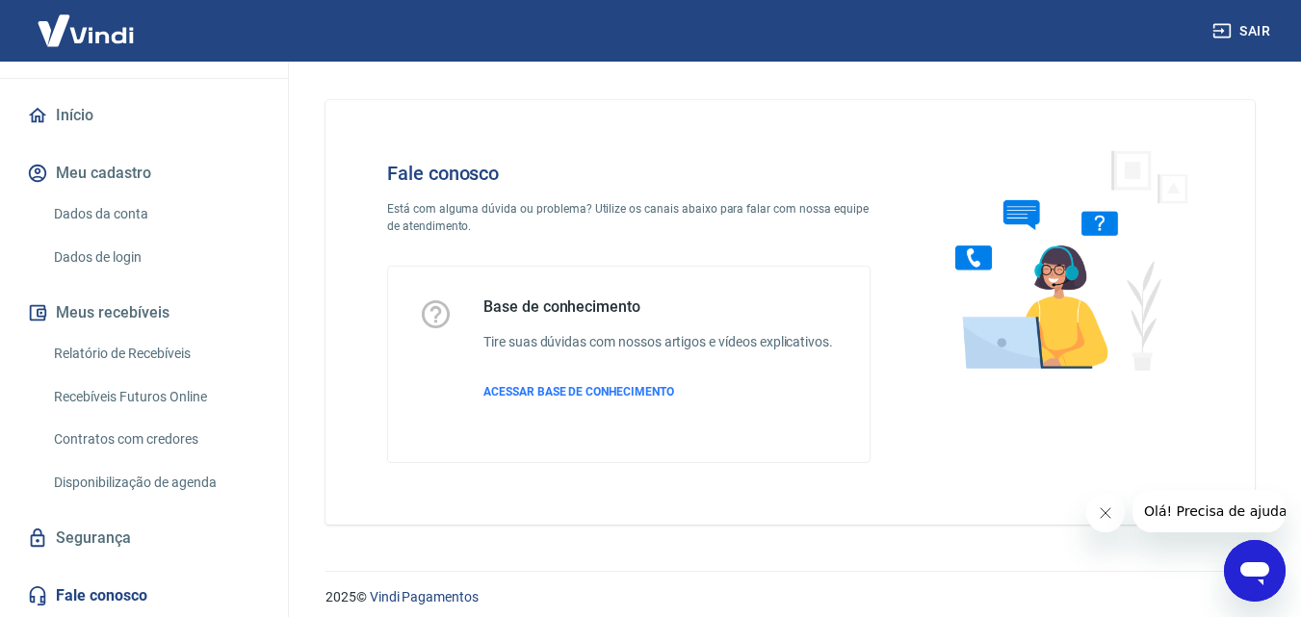
scroll to position [13, 0]
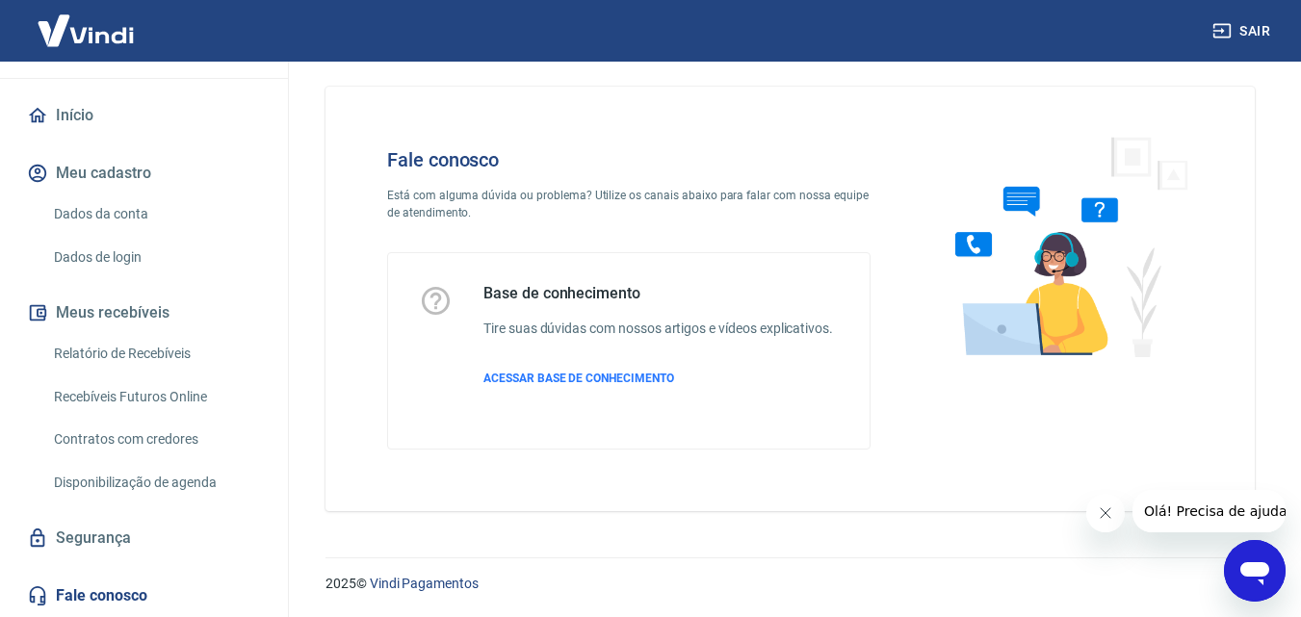
drag, startPoint x: 1291, startPoint y: 219, endPoint x: 1265, endPoint y: 417, distance: 200.0
click at [1256, 583] on icon "Abrir janela de mensagens" at bounding box center [1254, 571] width 35 height 35
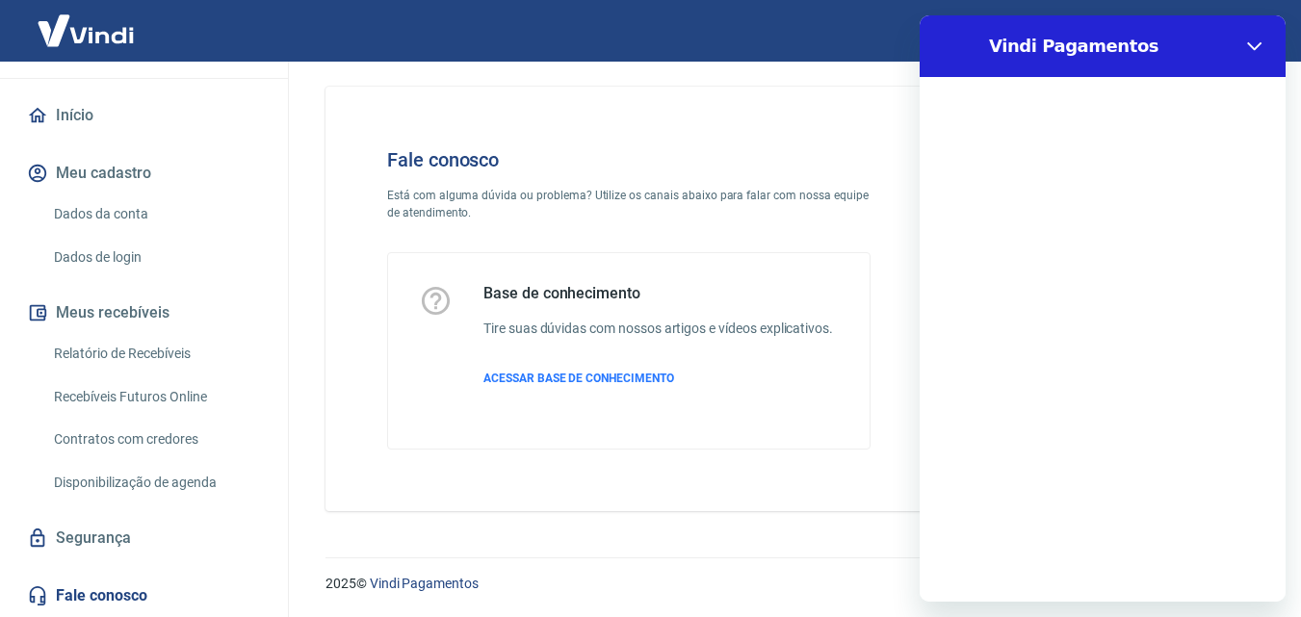
scroll to position [0, 0]
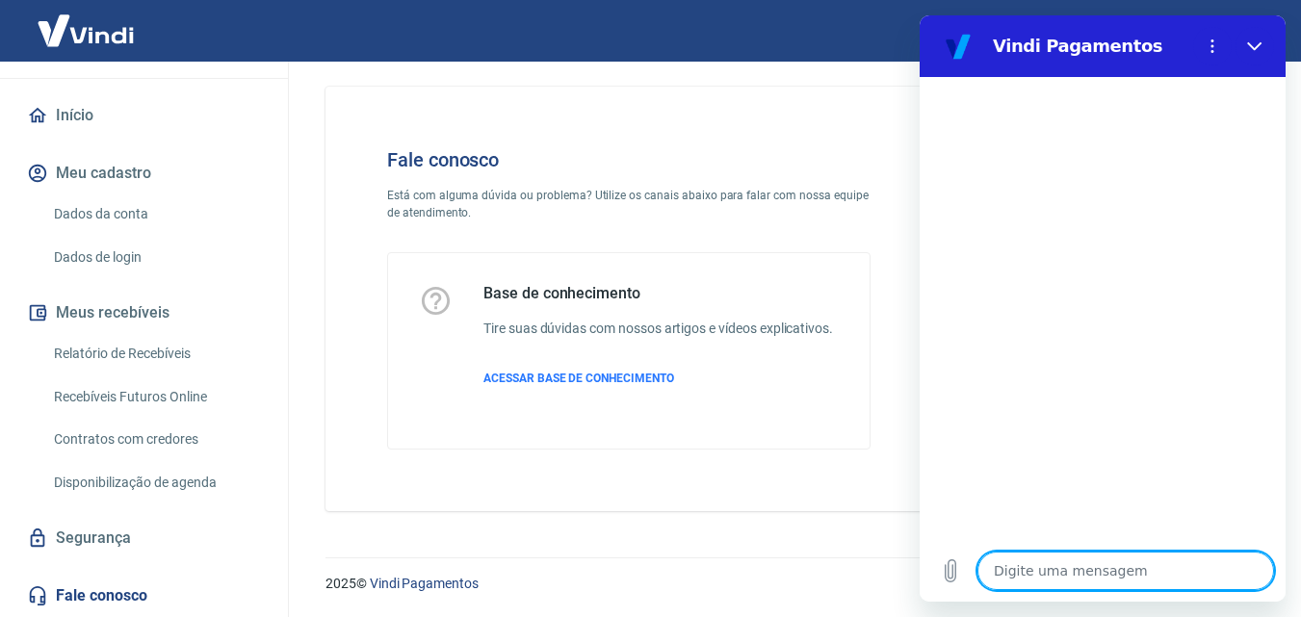
click at [1095, 565] on textarea at bounding box center [1125, 571] width 297 height 39
type textarea "B"
type textarea "x"
type textarea "BO"
type textarea "x"
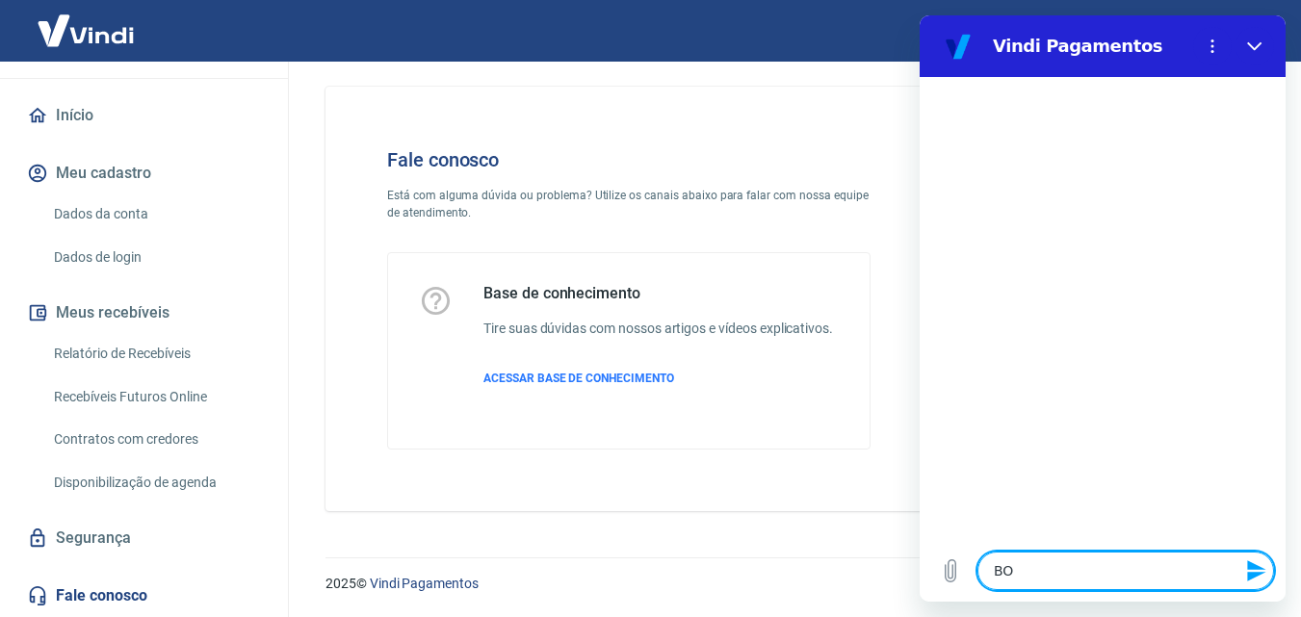
type textarea "BOM"
type textarea "x"
type textarea "BOM"
type textarea "x"
type textarea "BOM D"
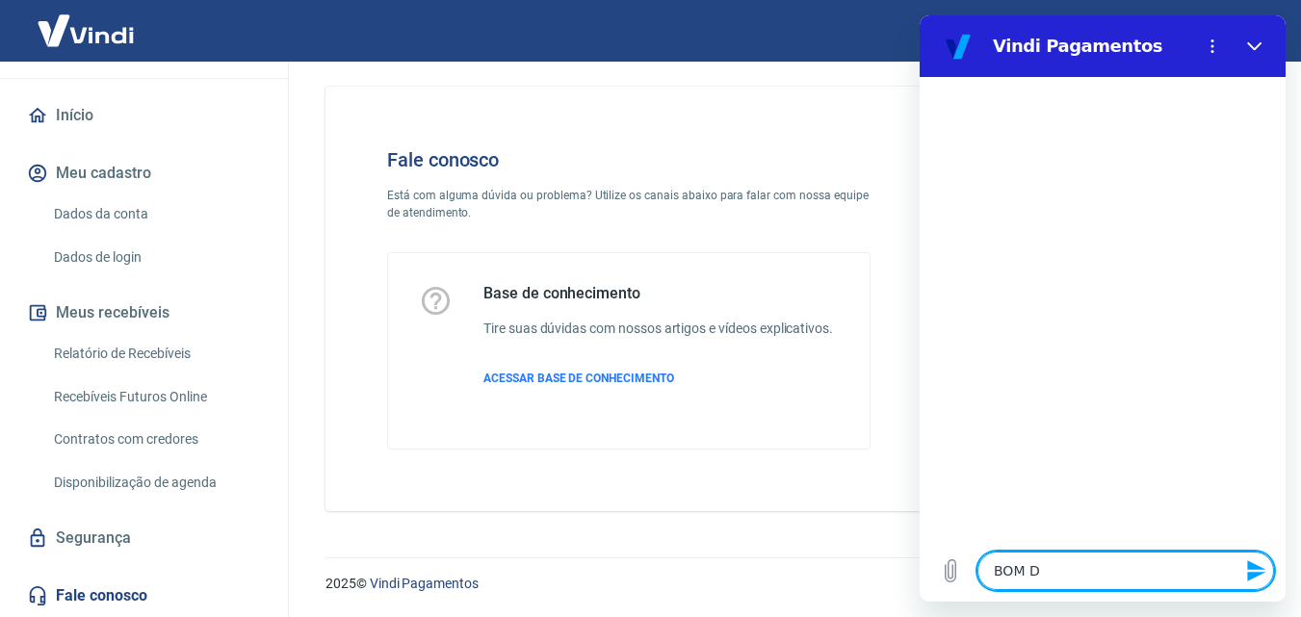
type textarea "x"
type textarea "BOM DI"
type textarea "x"
type textarea "BOM DIA"
type textarea "x"
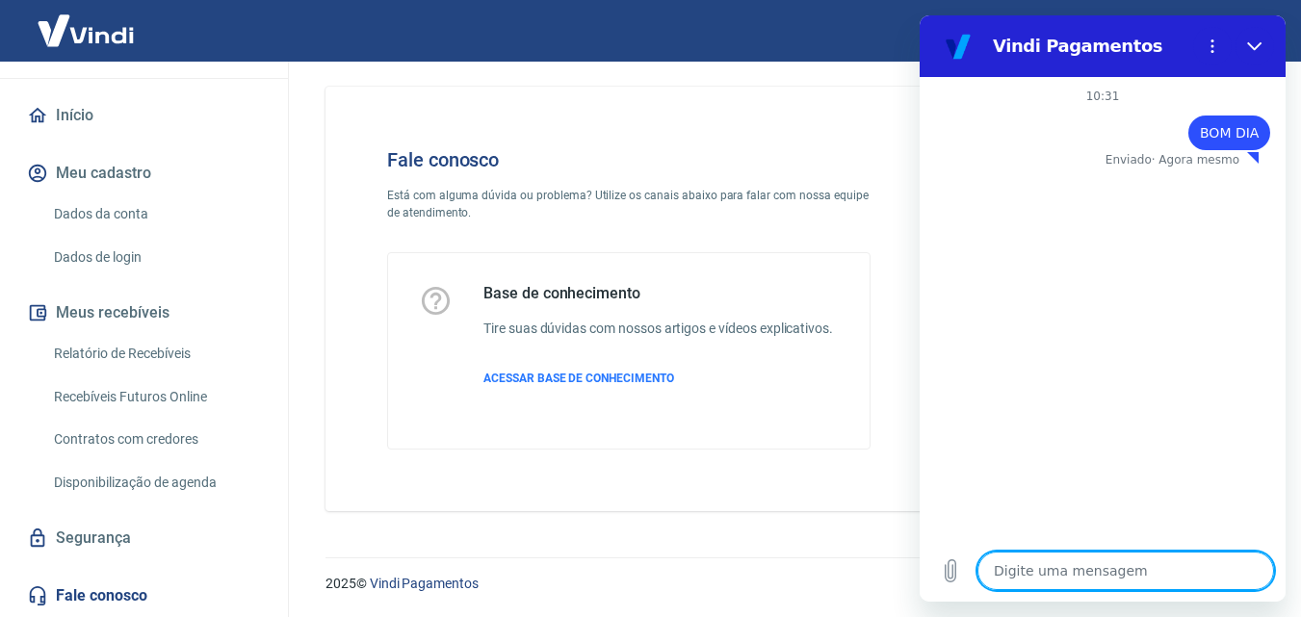
type textarea "x"
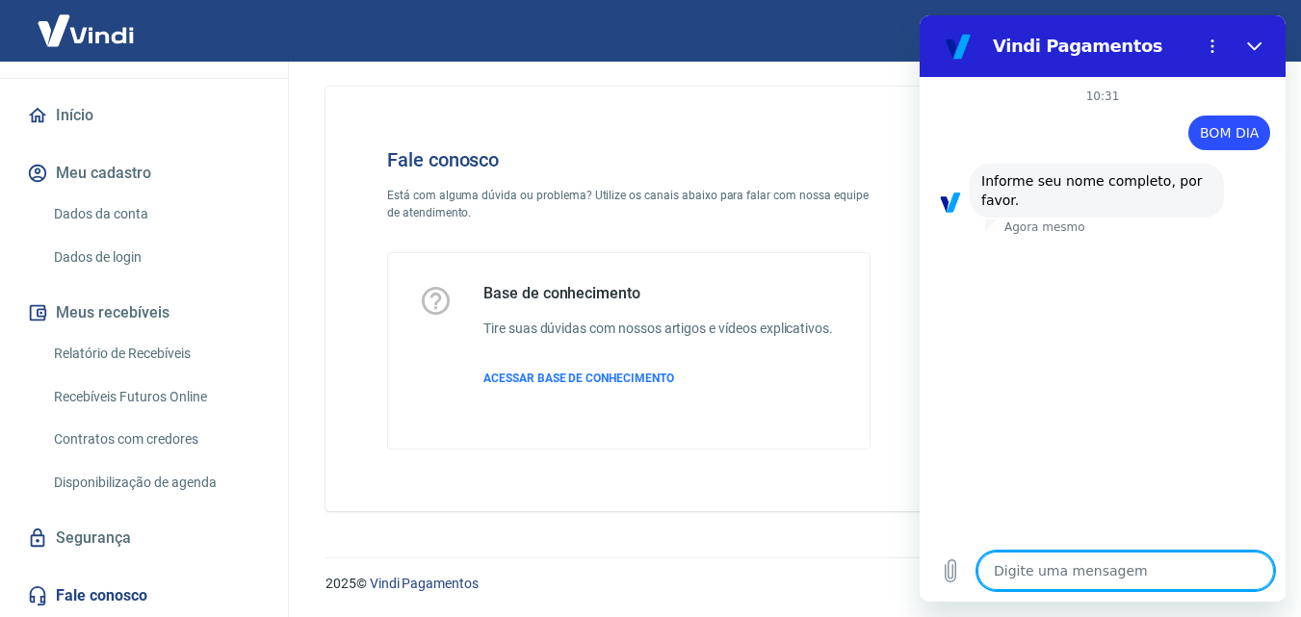
type textarea "S"
type textarea "x"
type textarea "SA"
type textarea "x"
type textarea "SAR"
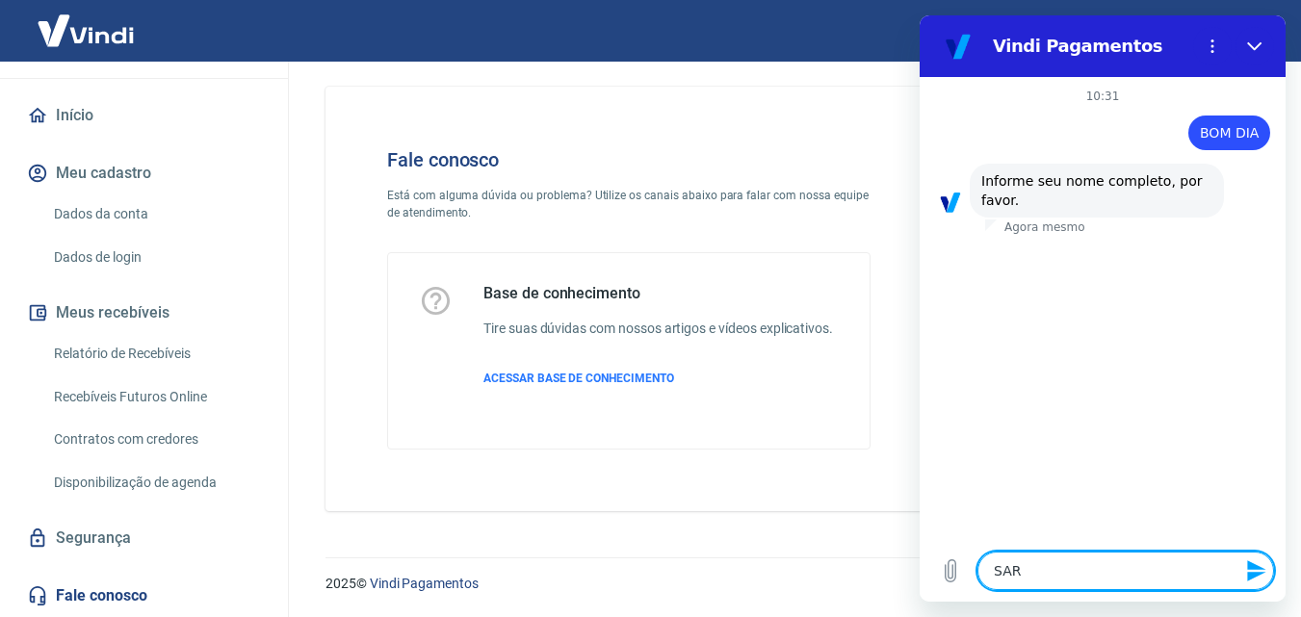
type textarea "x"
type textarea "SARA"
type textarea "x"
type textarea "SARAH"
type textarea "x"
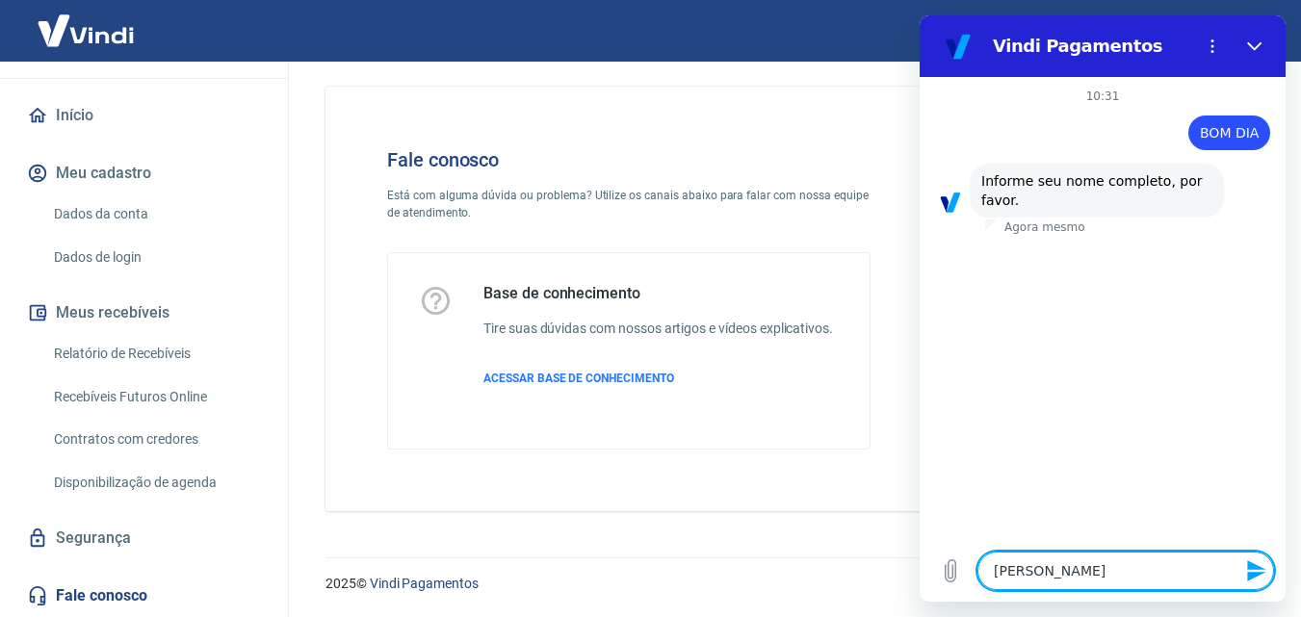
type textarea "SARAH"
type textarea "x"
type textarea "SARAH B"
type textarea "x"
type textarea "SARAH BR"
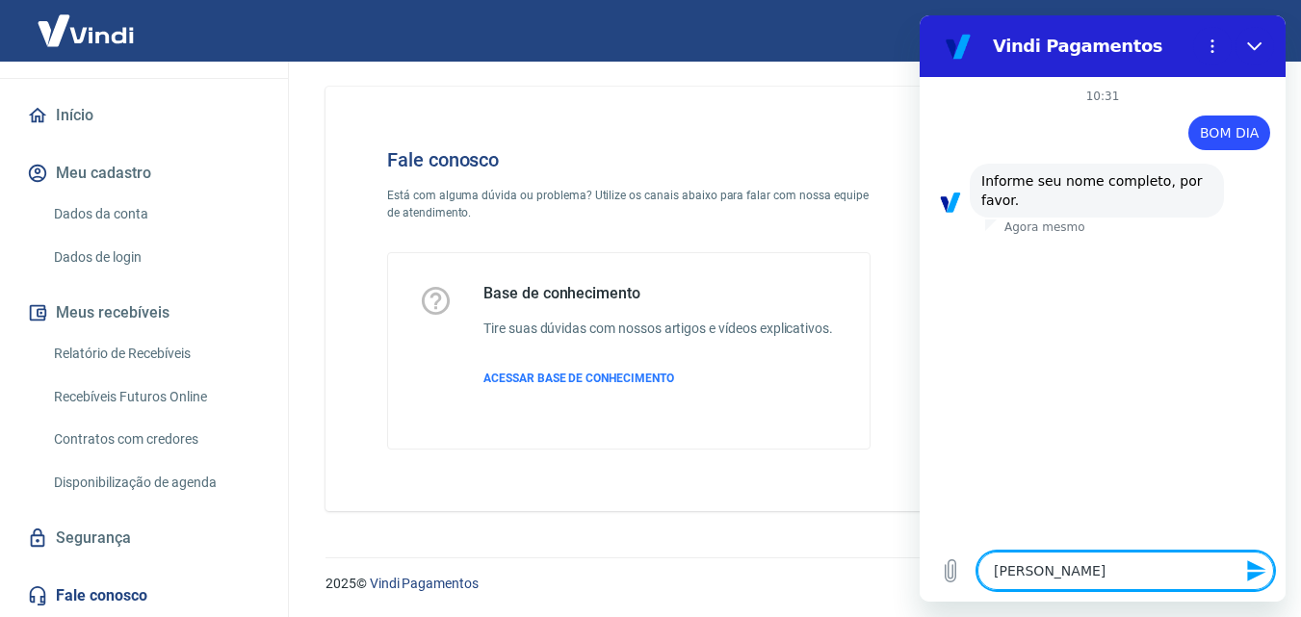
type textarea "x"
type textarea "SARAH BRE"
type textarea "x"
type textarea "SARAH BRER"
type textarea "x"
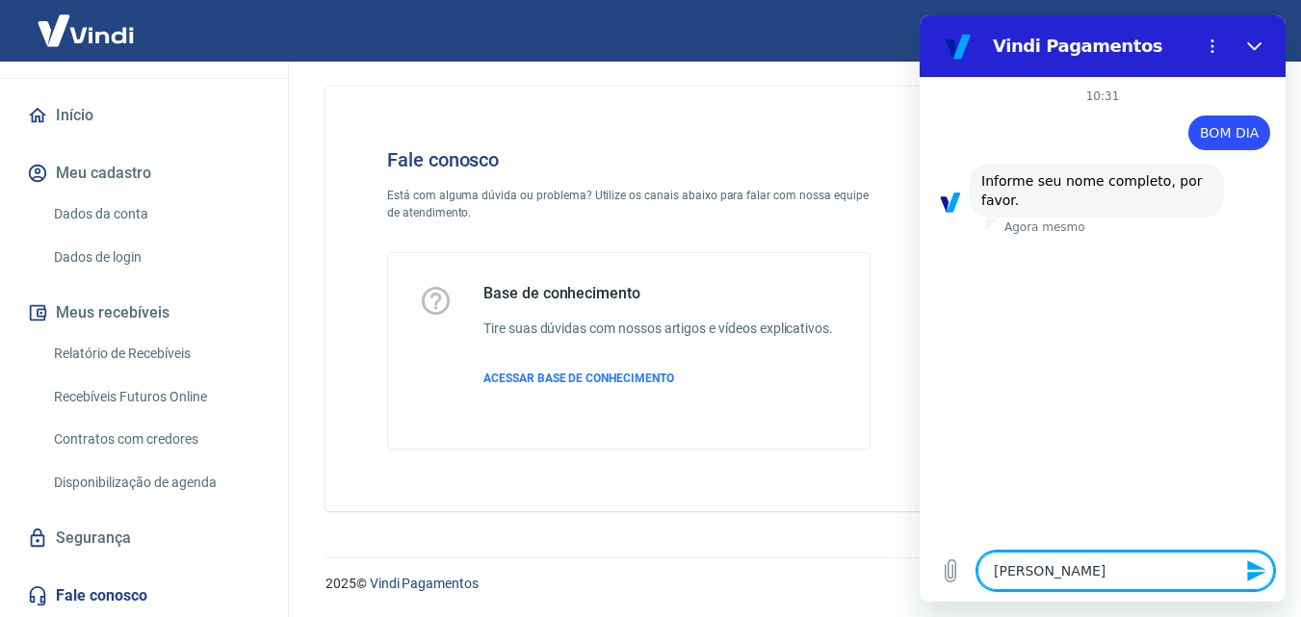
type textarea "SARAH BRE"
type textarea "x"
type textarea "SARAH BR"
type textarea "x"
type textarea "SARAH B"
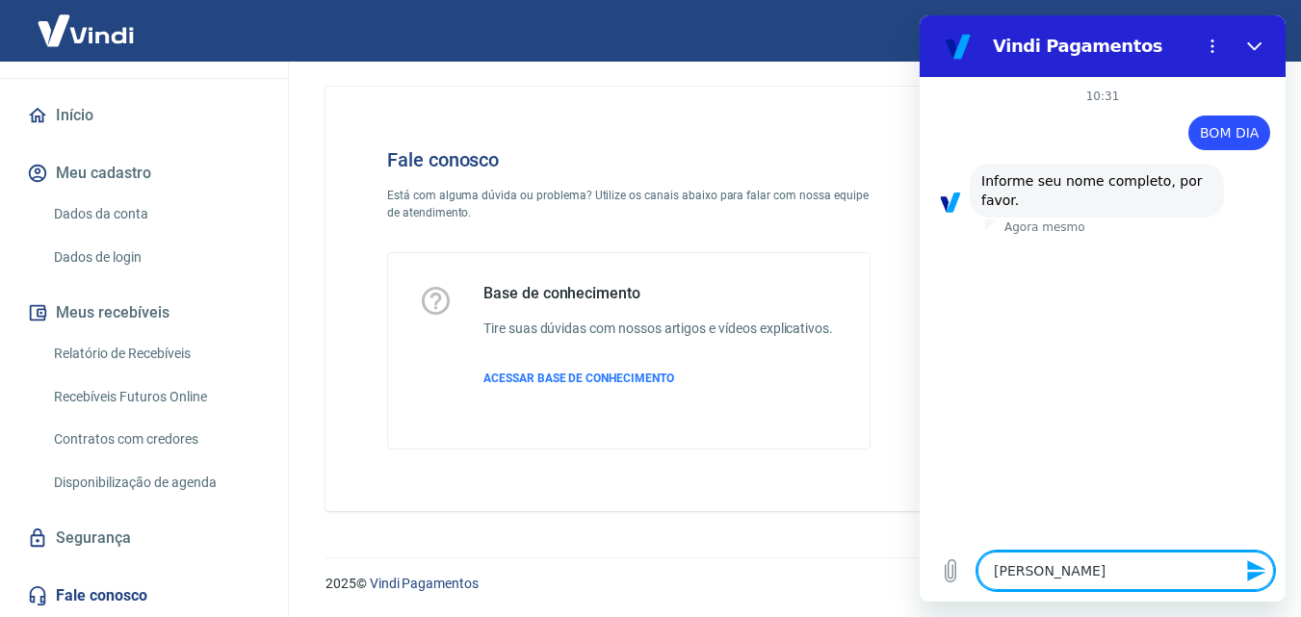
type textarea "x"
type textarea "SARAH BE"
type textarea "x"
type textarea "SARAH BER"
type textarea "x"
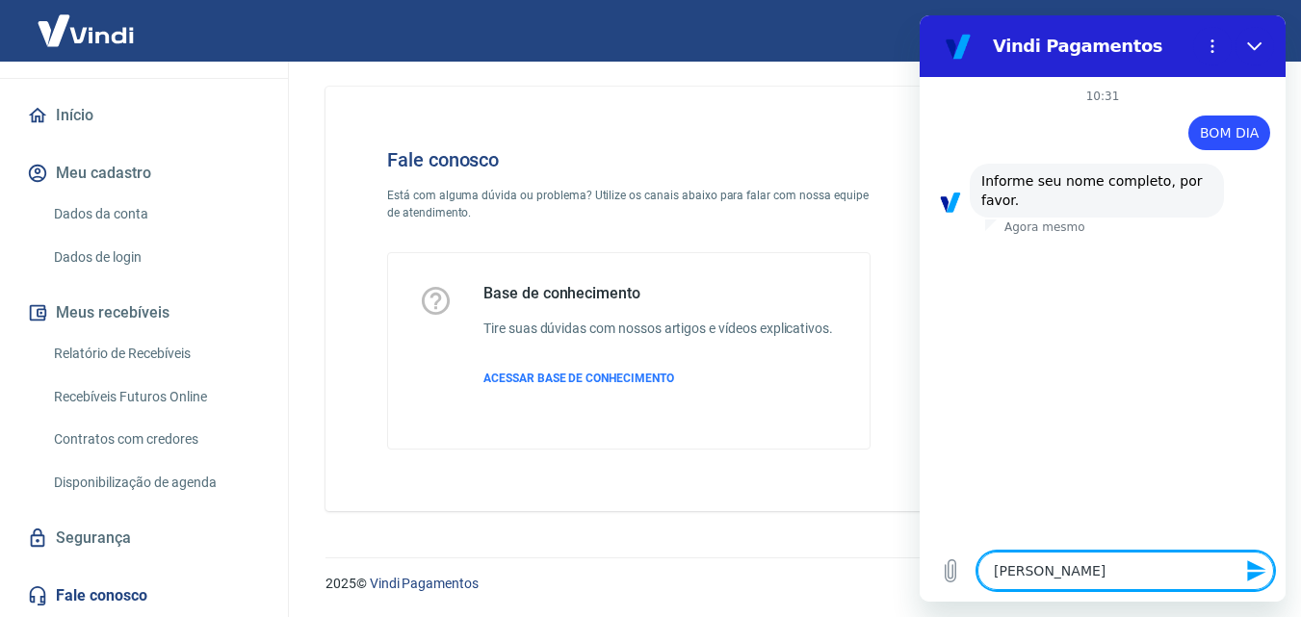
type textarea "SARAH BERT"
type textarea "x"
type textarea "SARAH BERTA"
type textarea "x"
type textarea "SARAH BERTAZ"
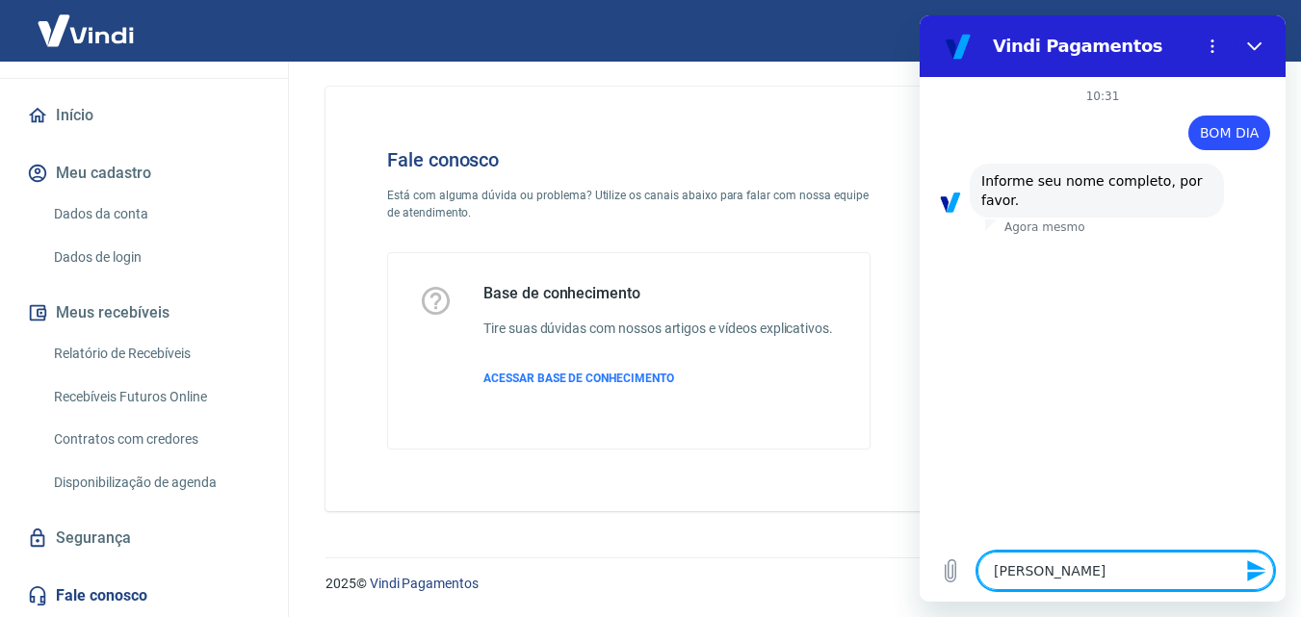
type textarea "x"
type textarea "SARAH BERTAZZ"
type textarea "x"
type textarea "SARAH BERTAZZO"
type textarea "x"
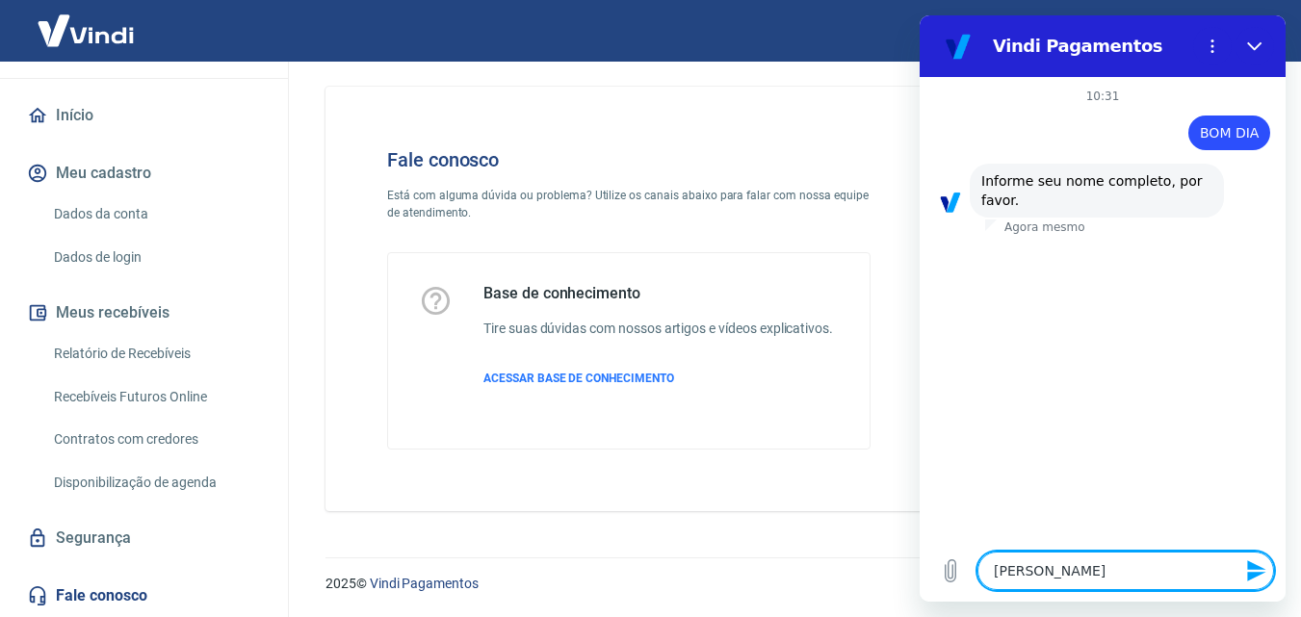
type textarea "SARAH BERTAZZON"
type textarea "x"
type textarea "SARAH BERTAZZONI"
type textarea "x"
type textarea "SARAH BERTAZZONI"
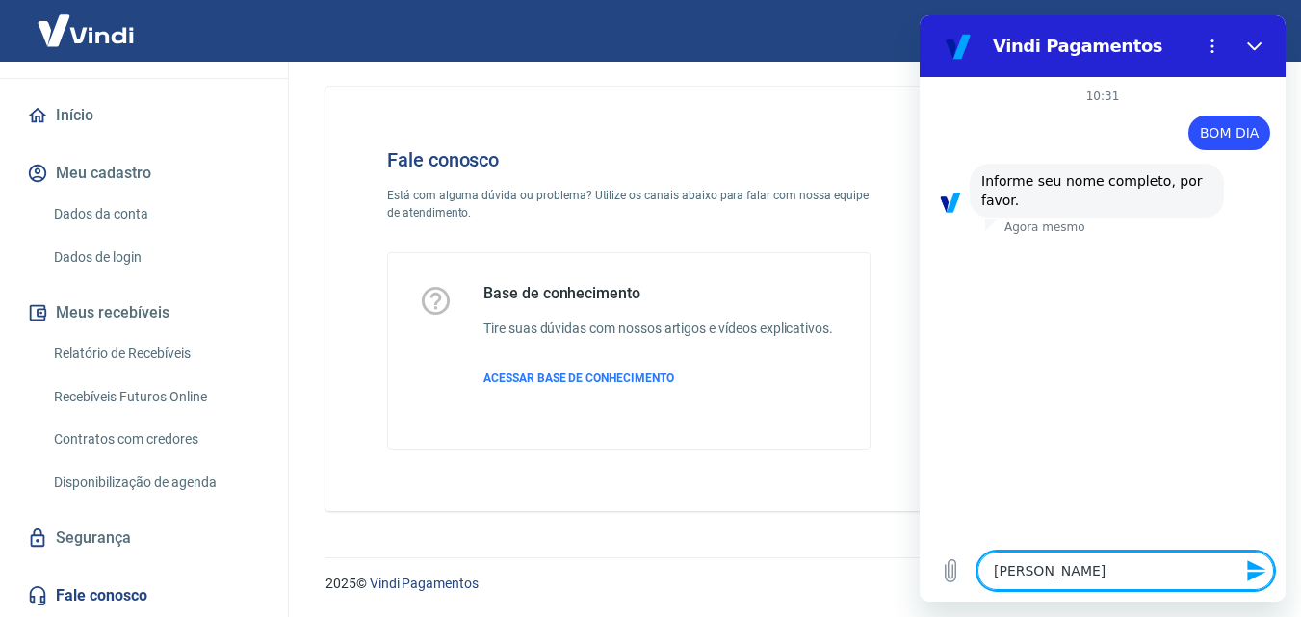
type textarea "x"
type textarea "SARAH BERTAZZONI A"
type textarea "x"
type textarea "SARAH BERTAZZONI AR"
type textarea "x"
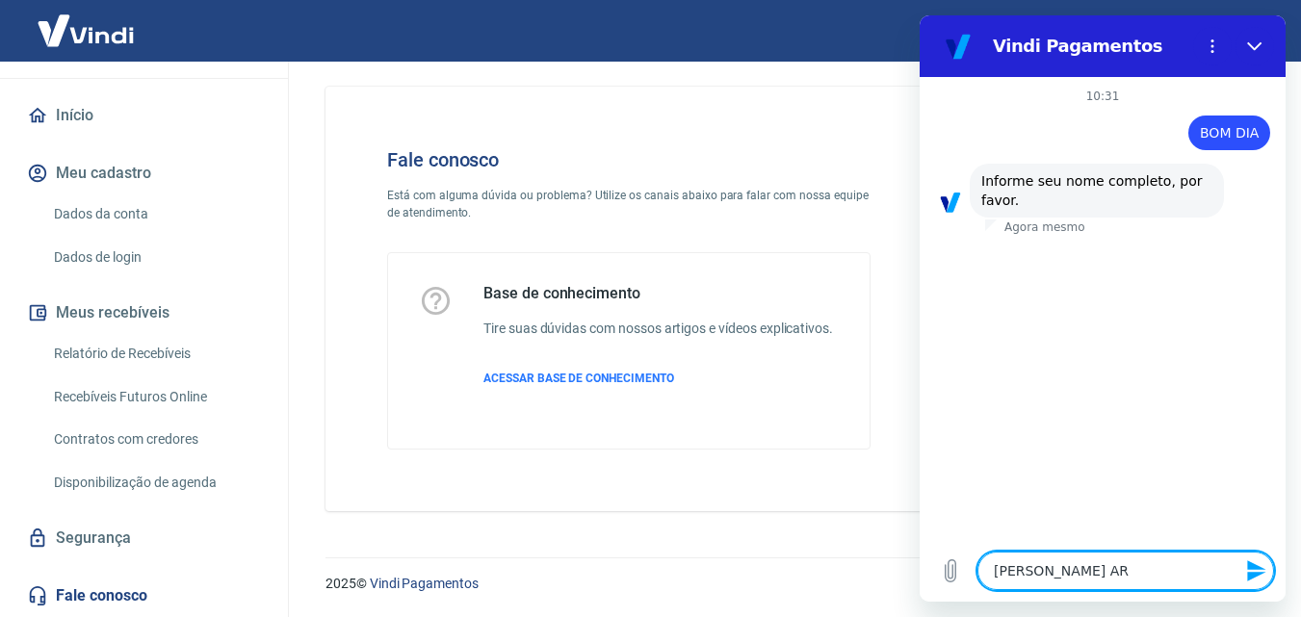
type textarea "SARAH BERTAZZONI ARR"
type textarea "x"
type textarea "SARAH BERTAZZONI ARRA"
type textarea "x"
type textarea "SARAH BERTAZZONI ARRAI"
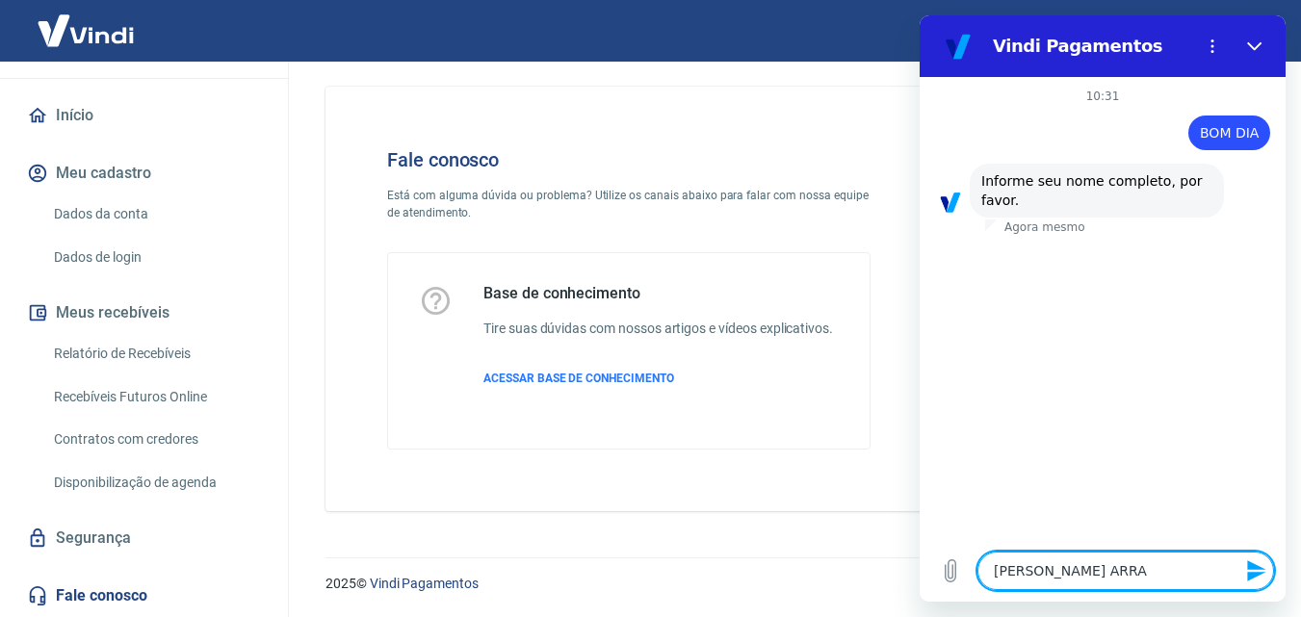
type textarea "x"
type textarea "SARAH BERTAZZONI ARRAIS"
type textarea "x"
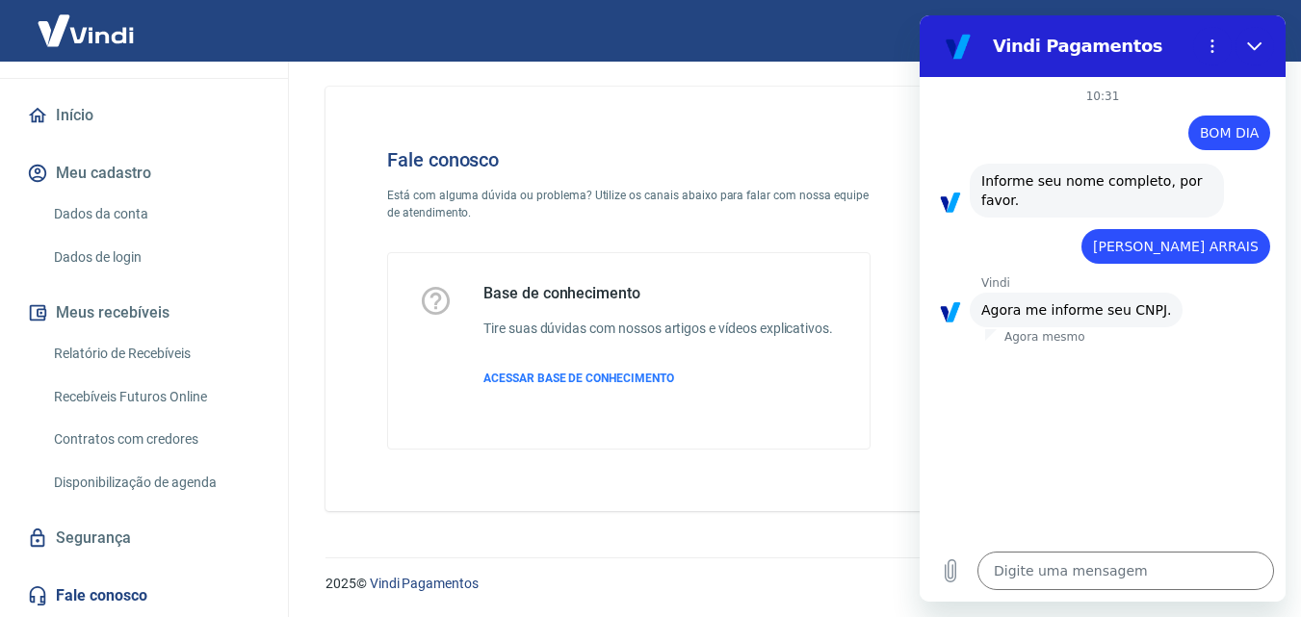
type textarea "x"
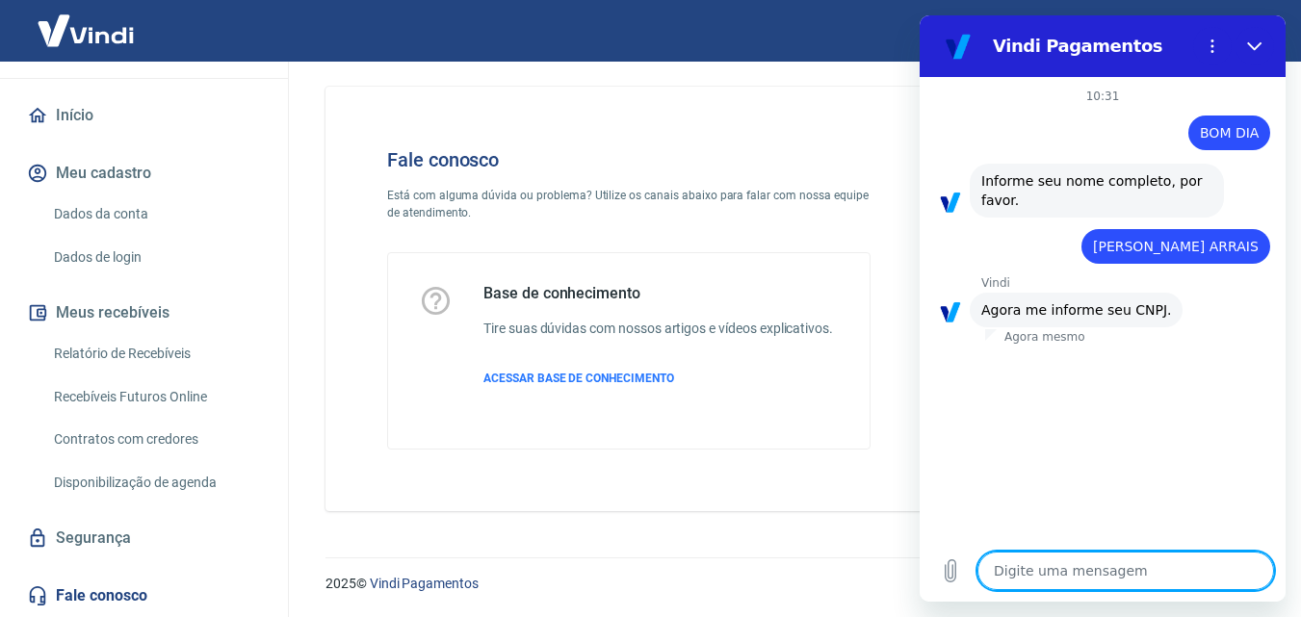
paste textarea "03.767.333/0001-39"
type textarea "03.767.333/0001-39"
type textarea "x"
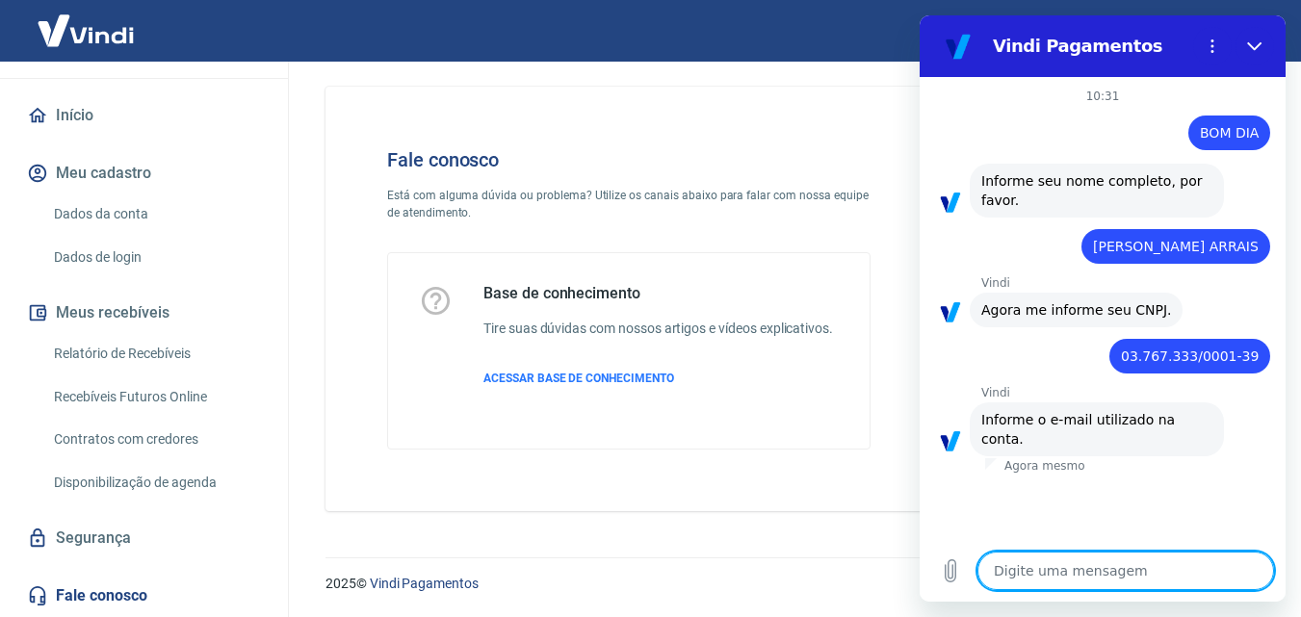
type textarea "x"
paste textarea "[EMAIL_ADDRESS][DOMAIN_NAME]"
type textarea "[EMAIL_ADDRESS][DOMAIN_NAME]"
type textarea "x"
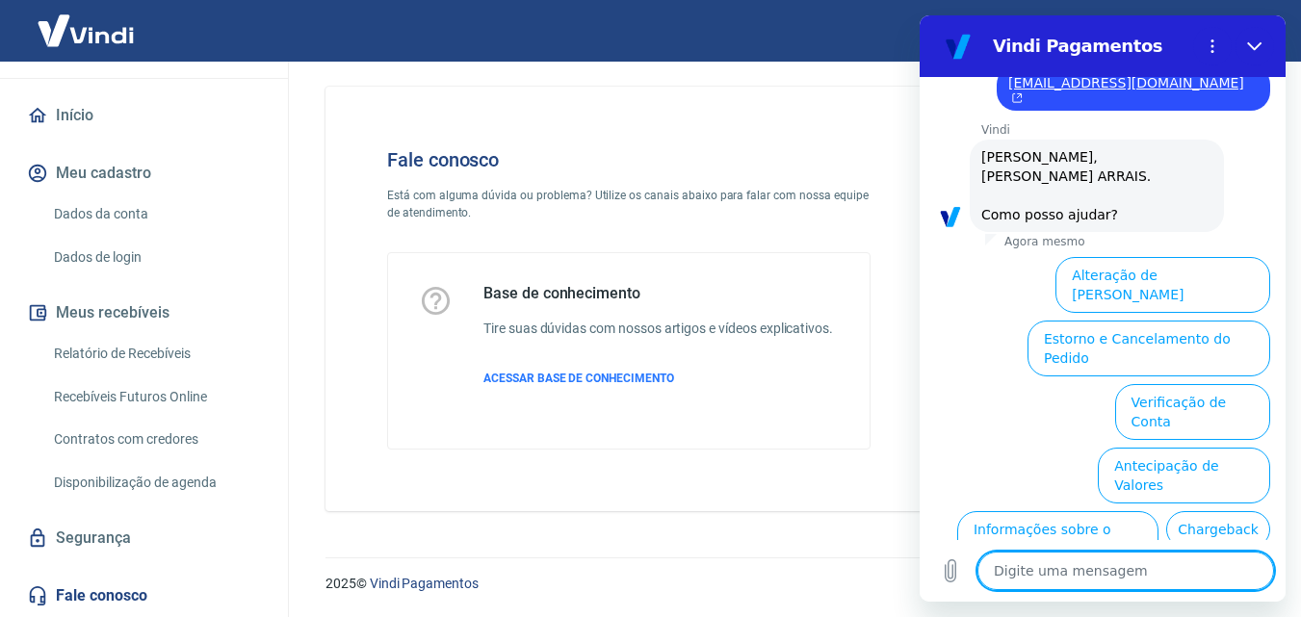
scroll to position [485, 0]
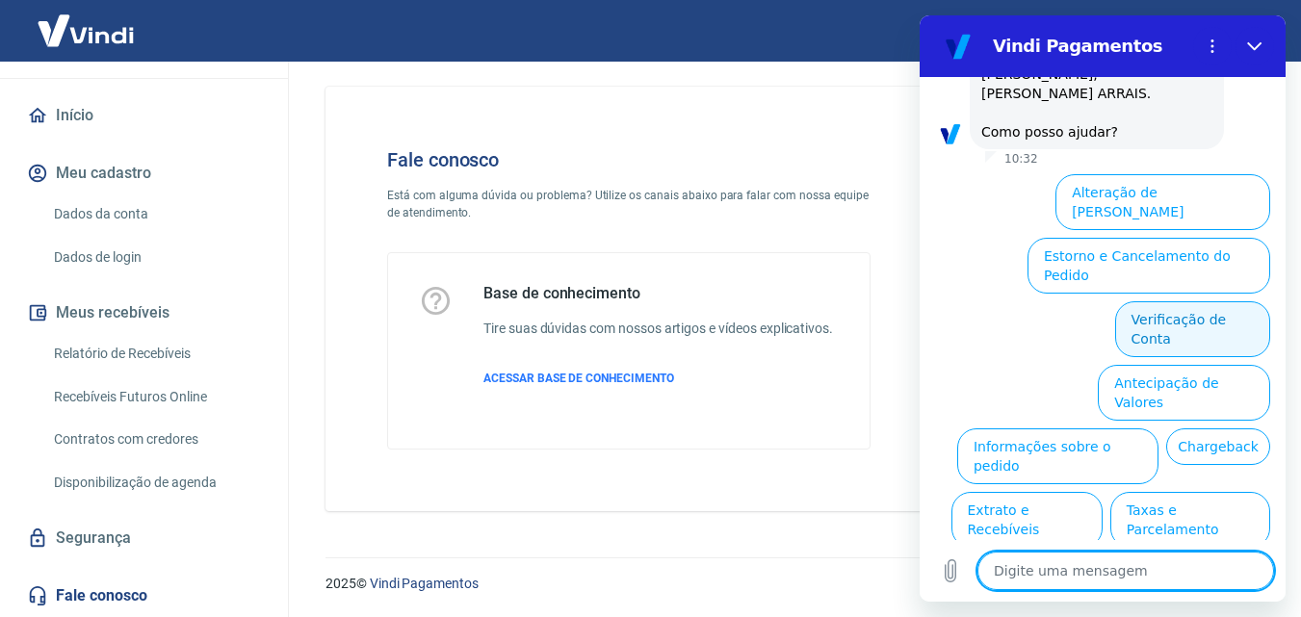
click at [1131, 301] on button "Verificação de Conta" at bounding box center [1192, 329] width 155 height 56
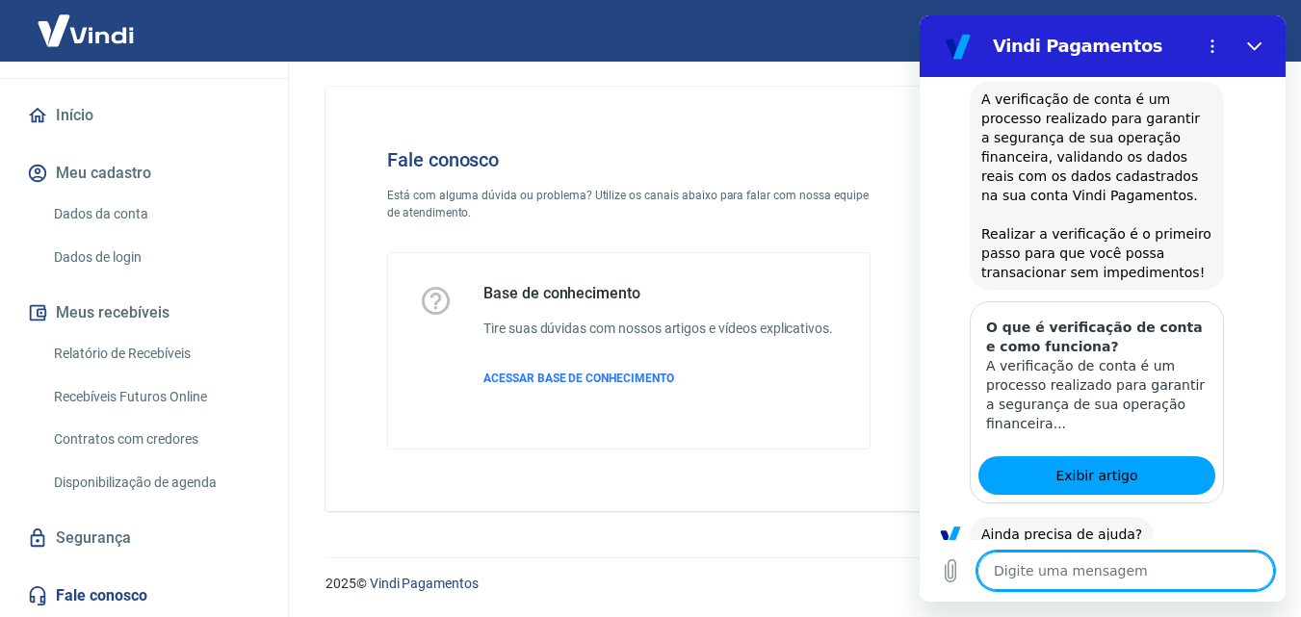
scroll to position [676, 0]
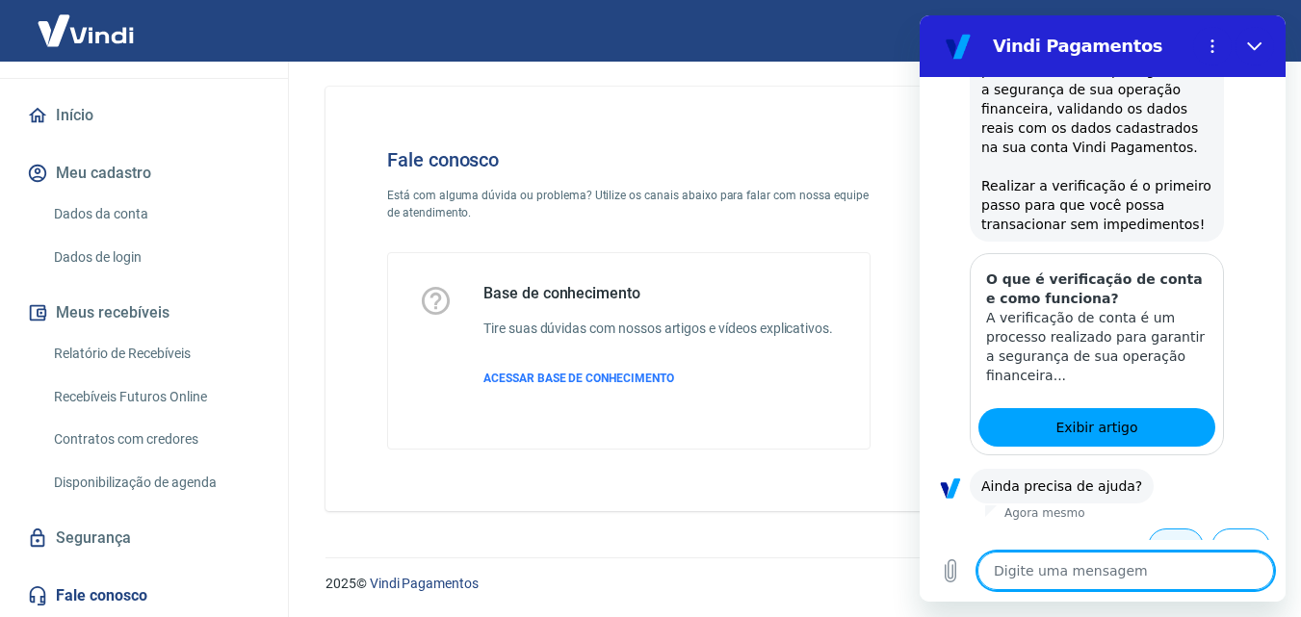
click at [1170, 529] on button "Sim" at bounding box center [1176, 547] width 56 height 37
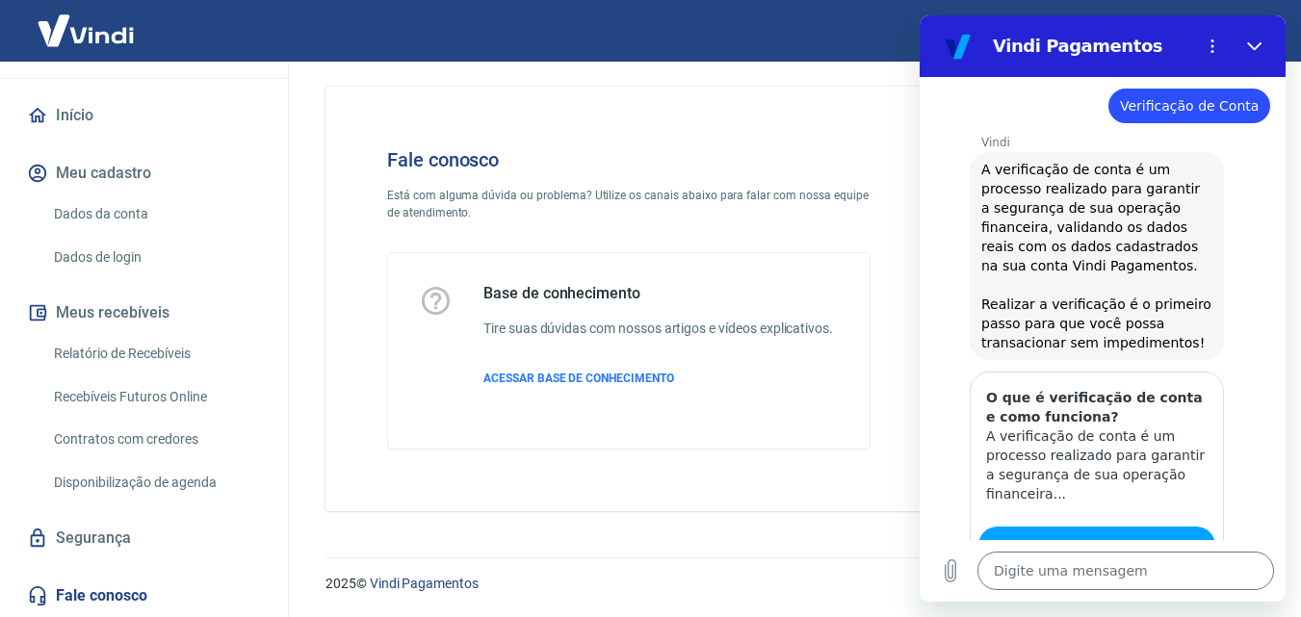
drag, startPoint x: 1208, startPoint y: 371, endPoint x: 1213, endPoint y: 335, distance: 35.9
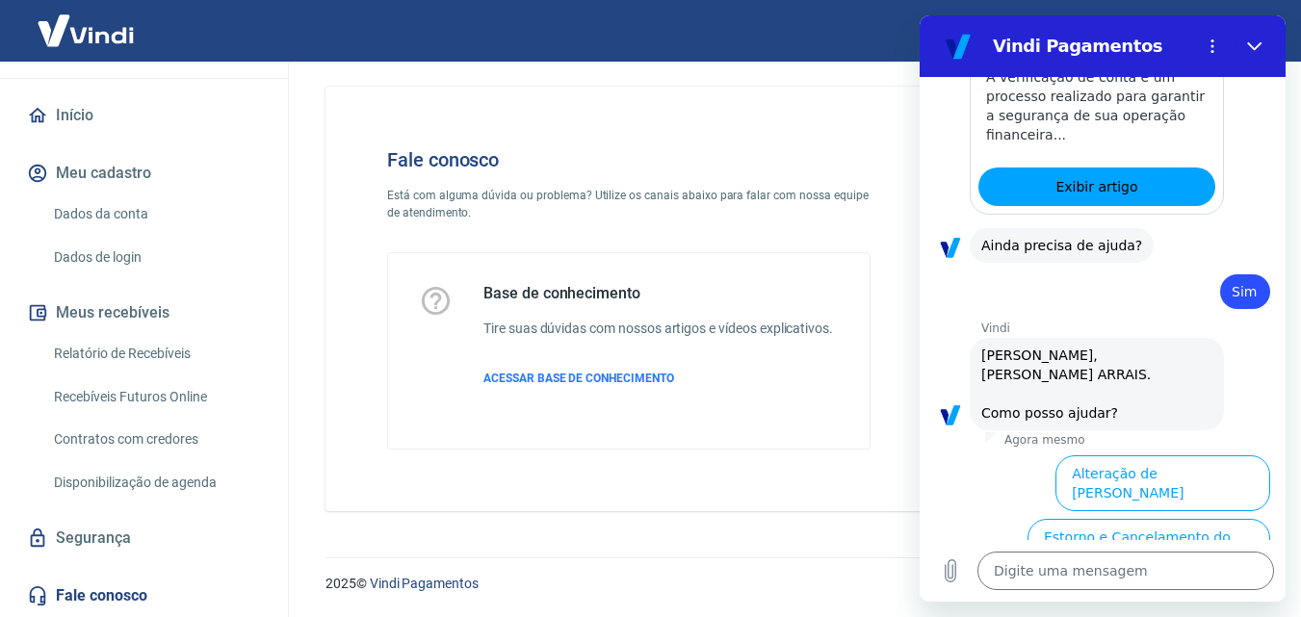
drag, startPoint x: 1224, startPoint y: 272, endPoint x: 1220, endPoint y: 357, distance: 84.8
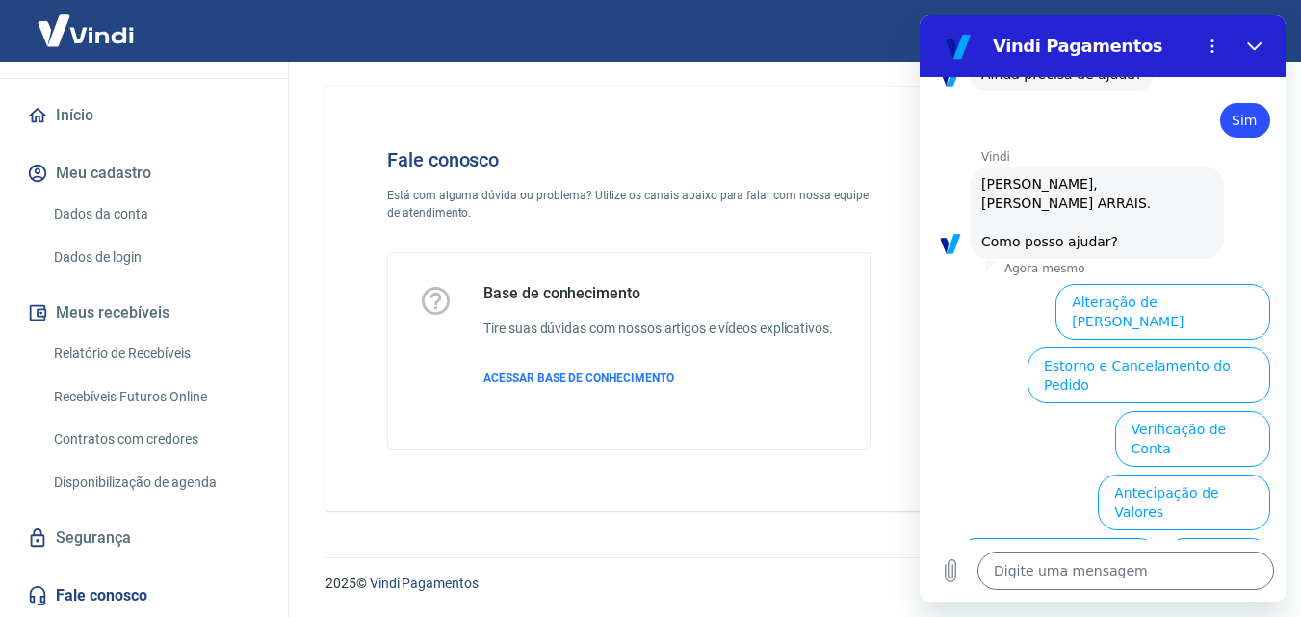
scroll to position [1178, 0]
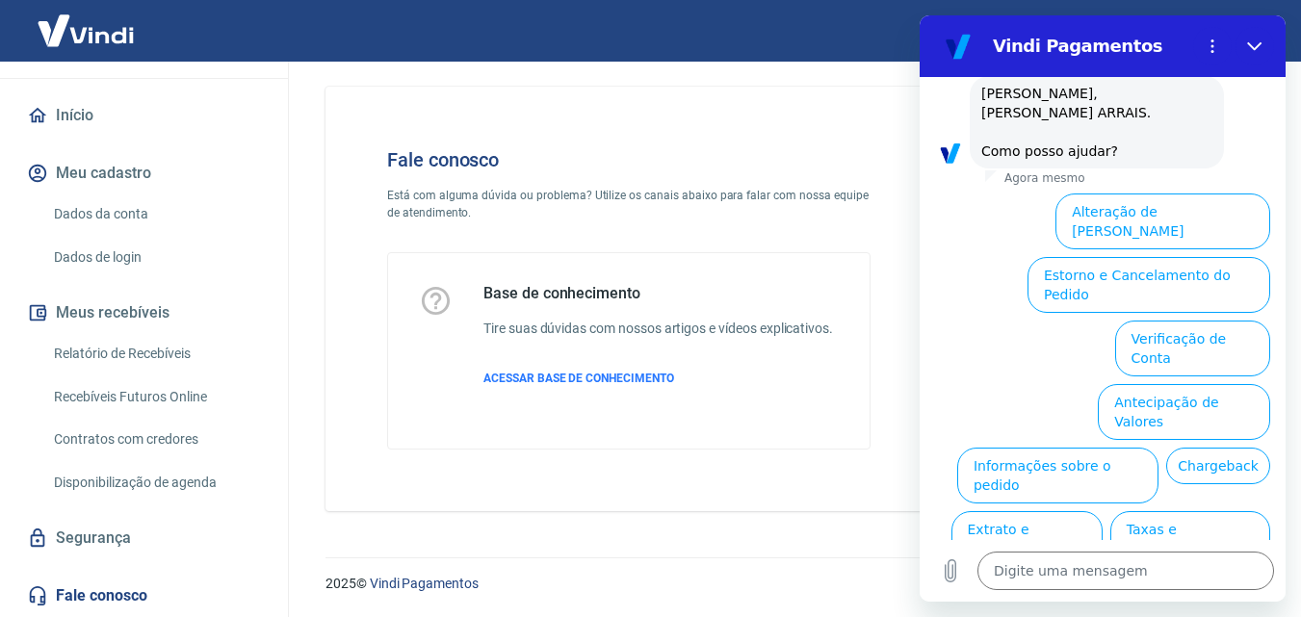
drag, startPoint x: 1180, startPoint y: 262, endPoint x: 1017, endPoint y: 275, distance: 164.2
click at [1142, 321] on button "Verificação de Conta" at bounding box center [1192, 349] width 155 height 56
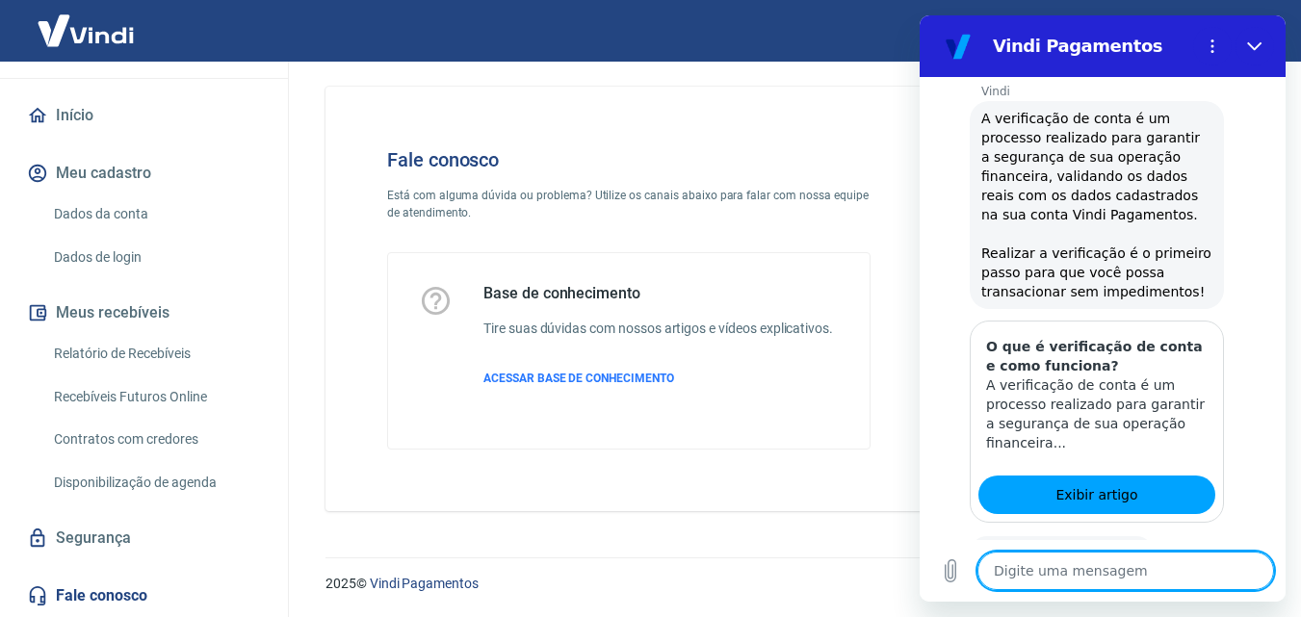
scroll to position [1369, 0]
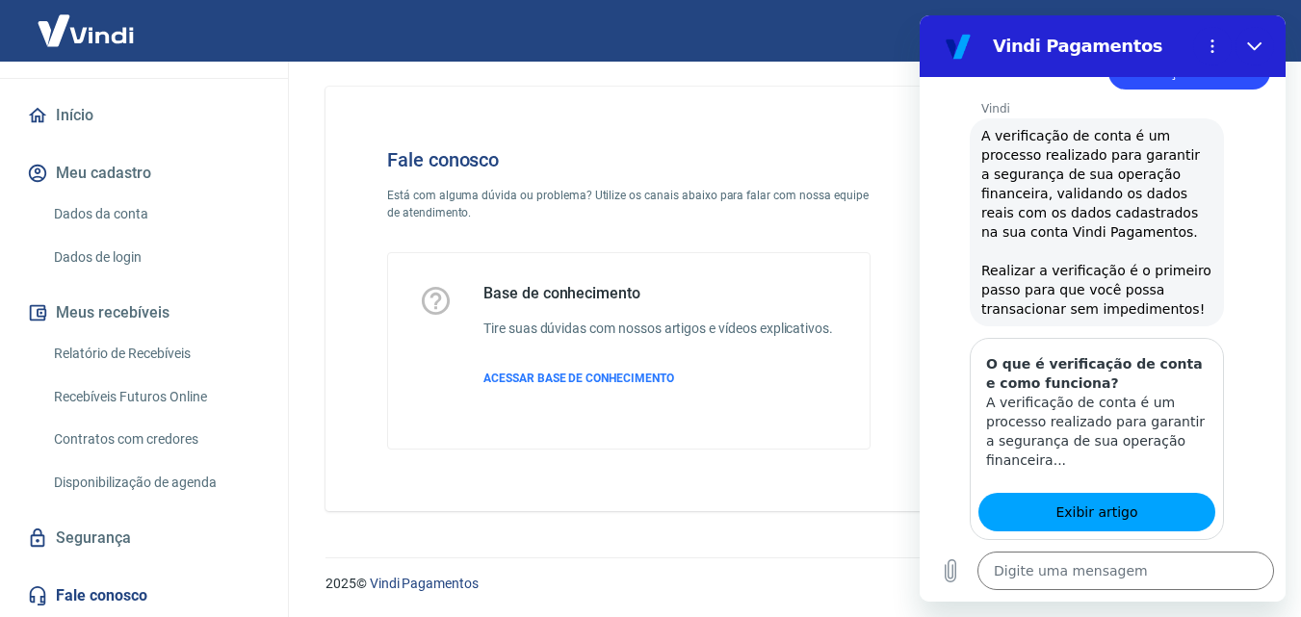
drag, startPoint x: 1257, startPoint y: 329, endPoint x: 1255, endPoint y: 299, distance: 29.9
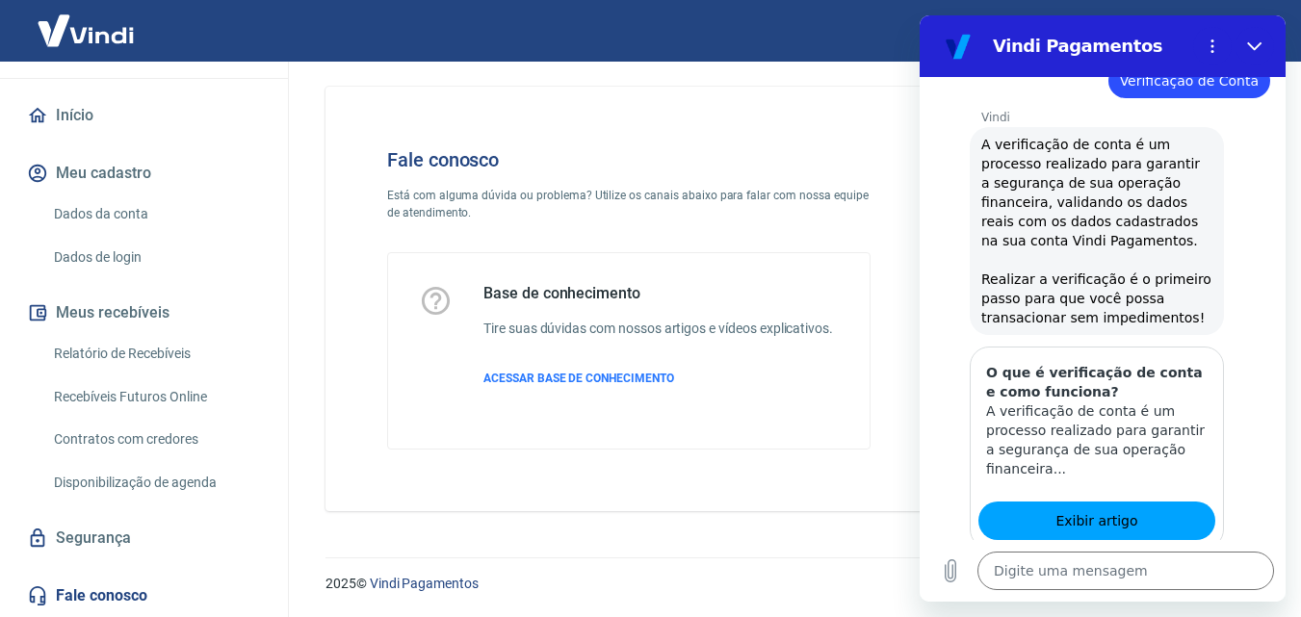
drag, startPoint x: 1227, startPoint y: 373, endPoint x: 1227, endPoint y: 354, distance: 18.3
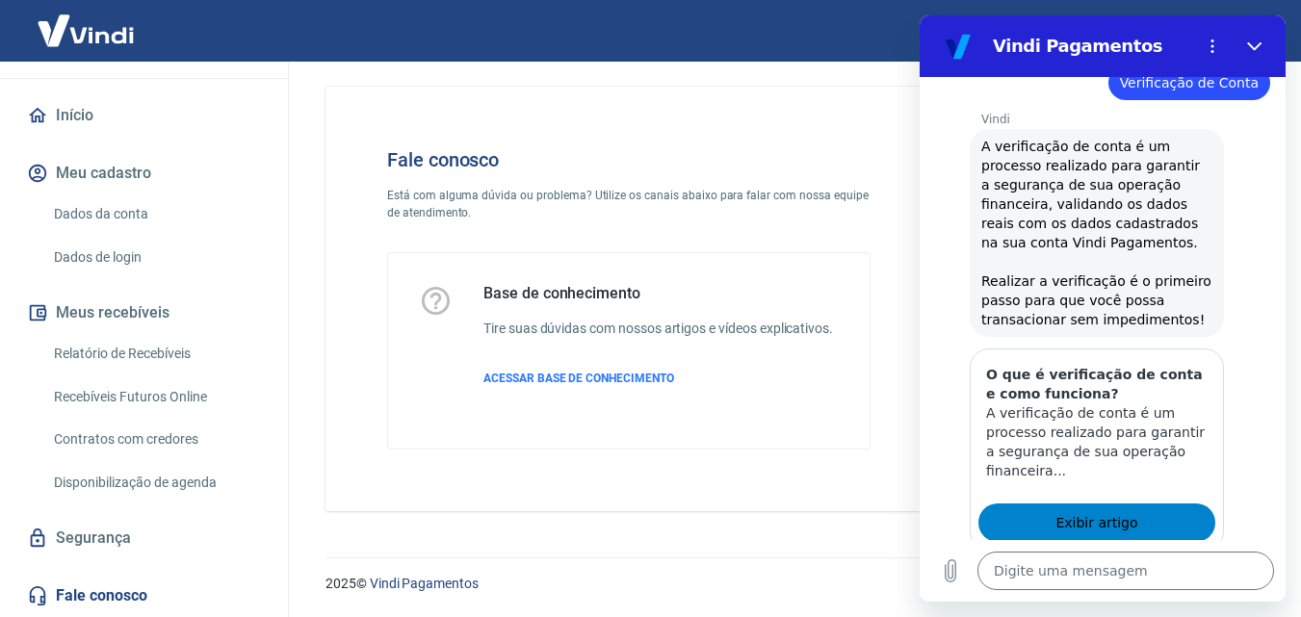
click at [1108, 511] on span "Exibir artigo" at bounding box center [1096, 522] width 82 height 23
type textarea "x"
